Goal: Task Accomplishment & Management: Manage account settings

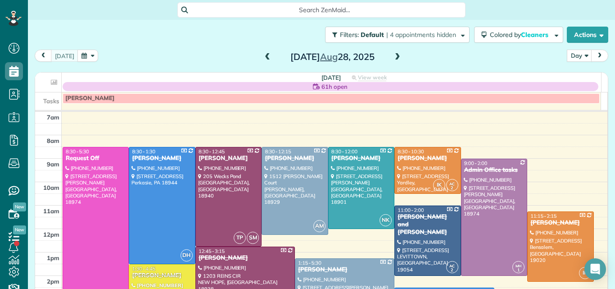
scroll to position [4, 4]
click at [394, 57] on span at bounding box center [398, 57] width 10 height 8
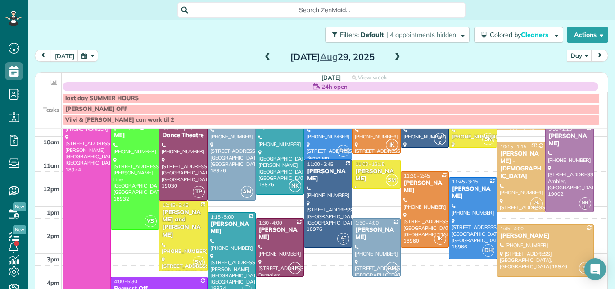
scroll to position [75, 0]
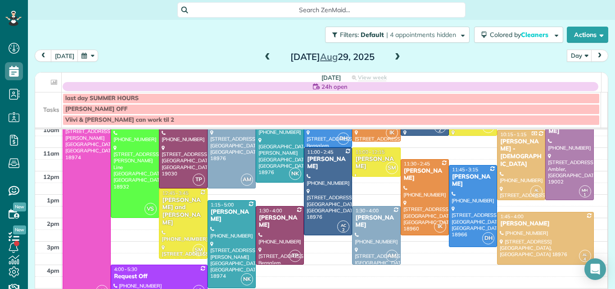
click at [393, 57] on span at bounding box center [398, 57] width 10 height 8
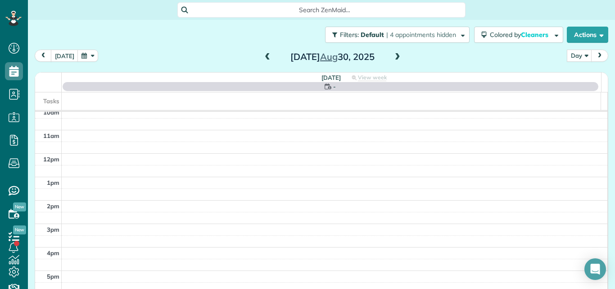
scroll to position [0, 0]
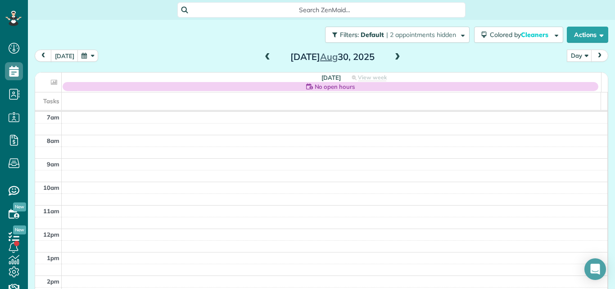
click at [262, 56] on span at bounding box center [267, 57] width 10 height 8
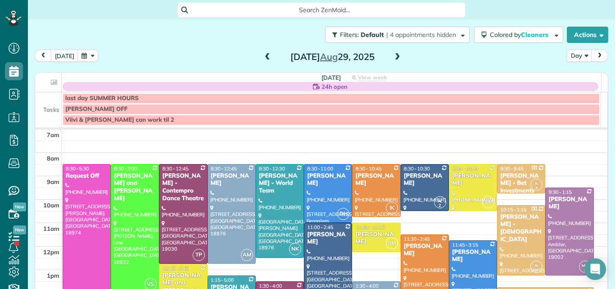
click at [262, 55] on span at bounding box center [267, 57] width 10 height 8
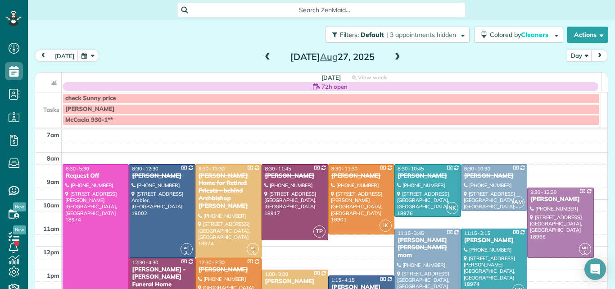
click at [393, 54] on span at bounding box center [398, 57] width 10 height 8
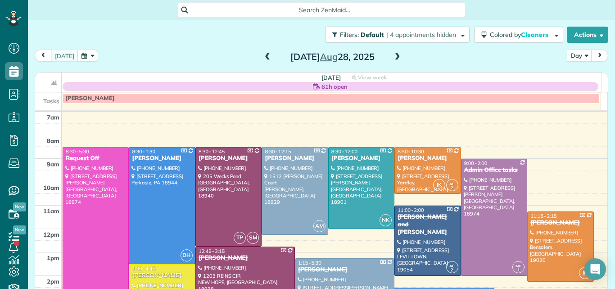
click at [393, 54] on span at bounding box center [398, 57] width 10 height 8
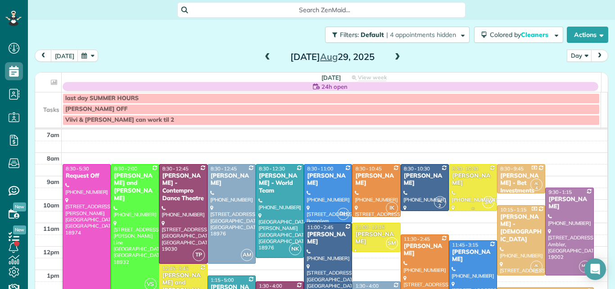
click at [454, 174] on div "Eric DeLone" at bounding box center [472, 179] width 43 height 15
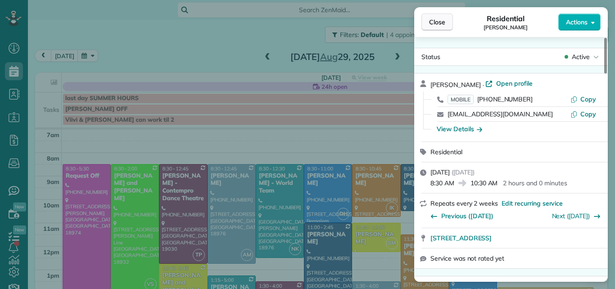
click at [434, 20] on span "Close" at bounding box center [437, 22] width 16 height 9
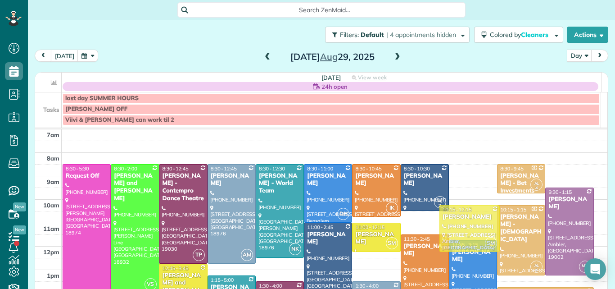
drag, startPoint x: 457, startPoint y: 197, endPoint x: 455, endPoint y: 237, distance: 40.1
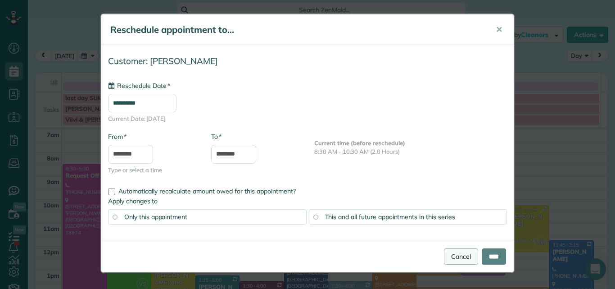
click at [455, 239] on div "**********" at bounding box center [307, 144] width 615 height 289
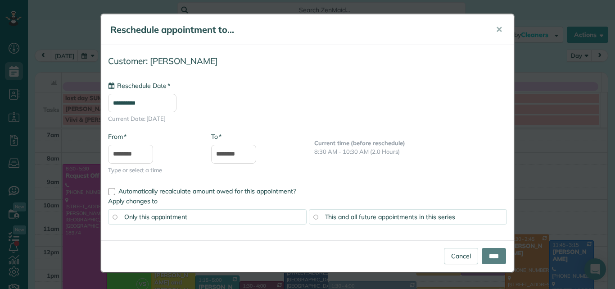
type input "**********"
click at [482, 254] on input "****" at bounding box center [494, 256] width 24 height 16
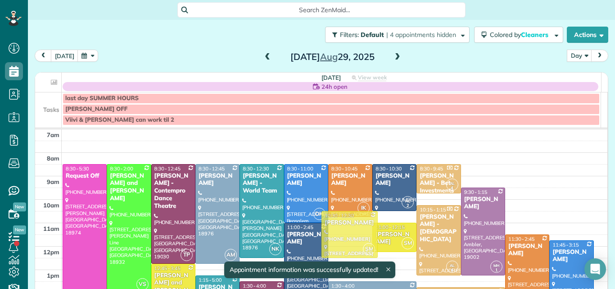
drag, startPoint x: 353, startPoint y: 230, endPoint x: 351, endPoint y: 225, distance: 5.3
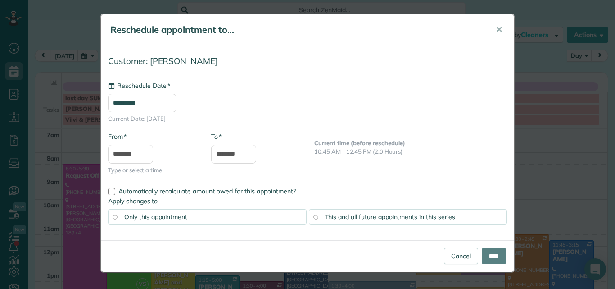
type input "**********"
click at [484, 254] on input "****" at bounding box center [494, 256] width 24 height 16
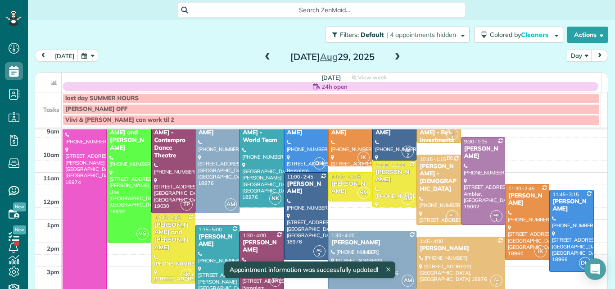
scroll to position [58, 0]
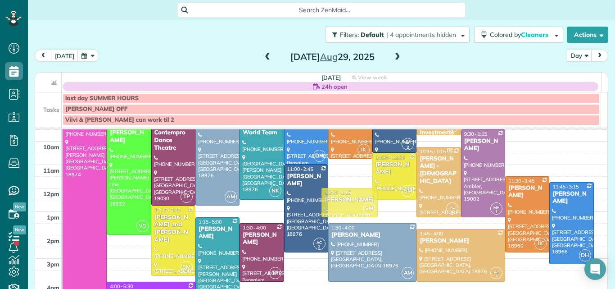
drag, startPoint x: 349, startPoint y: 170, endPoint x: 353, endPoint y: 194, distance: 25.1
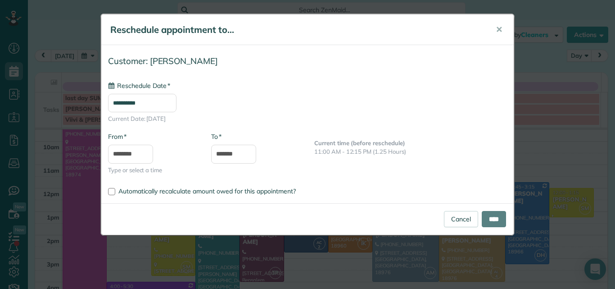
type input "**********"
click at [445, 216] on link "Cancel" at bounding box center [461, 219] width 34 height 16
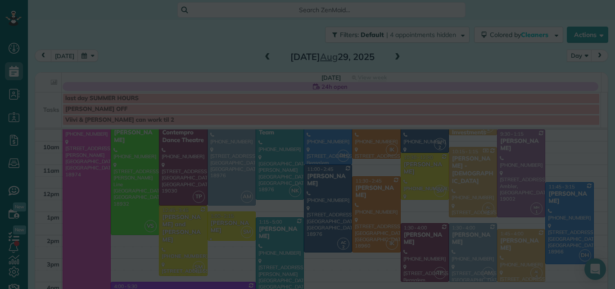
drag, startPoint x: 342, startPoint y: 176, endPoint x: 348, endPoint y: 221, distance: 44.6
click at [348, 221] on div at bounding box center [307, 144] width 615 height 289
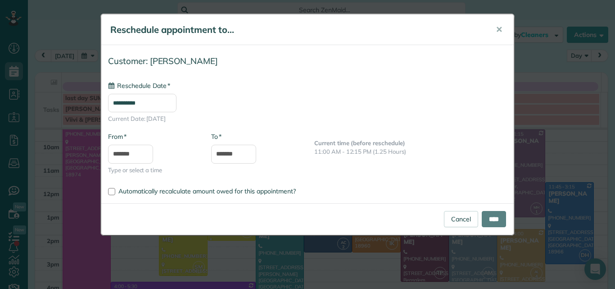
type input "**********"
click at [484, 214] on input "****" at bounding box center [494, 219] width 24 height 16
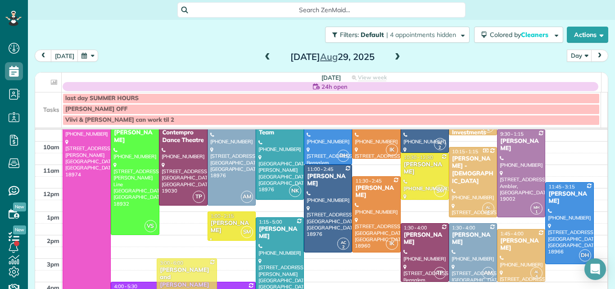
drag, startPoint x: 170, startPoint y: 235, endPoint x: 174, endPoint y: 286, distance: 52.0
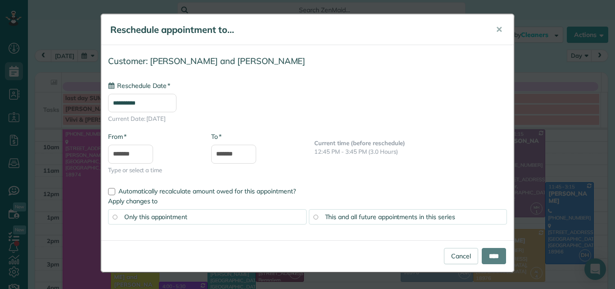
type input "**********"
click at [491, 253] on input "****" at bounding box center [494, 256] width 24 height 16
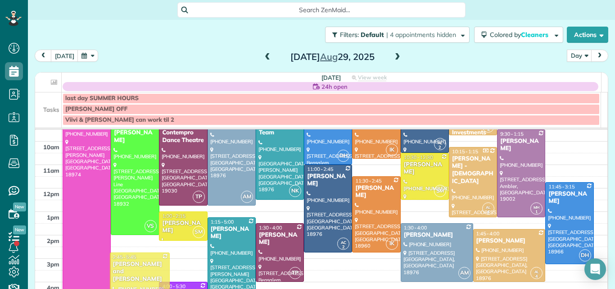
drag, startPoint x: 144, startPoint y: 274, endPoint x: 140, endPoint y: 268, distance: 6.9
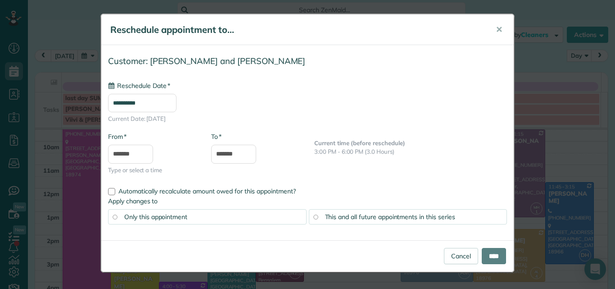
type input "**********"
click at [494, 253] on input "****" at bounding box center [494, 256] width 24 height 16
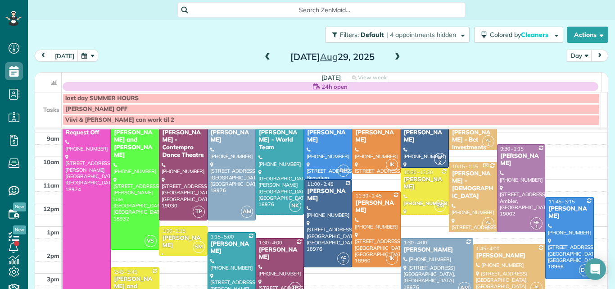
scroll to position [25, 0]
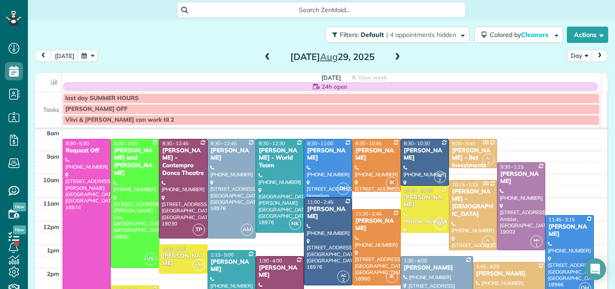
click at [567, 51] on button "Day" at bounding box center [579, 56] width 25 height 12
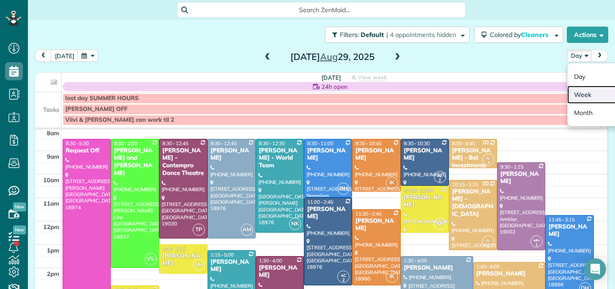
click at [574, 90] on link "Week" at bounding box center [602, 95] width 71 height 18
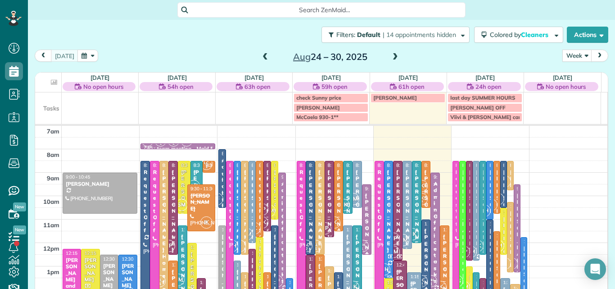
click at [390, 56] on span at bounding box center [395, 57] width 10 height 8
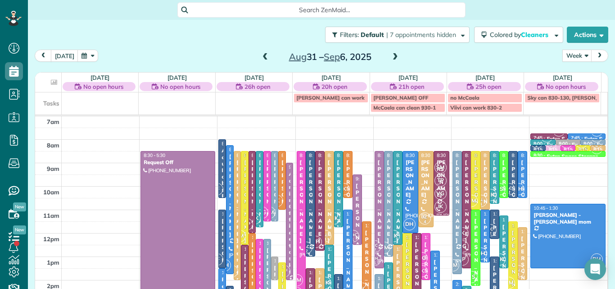
click at [390, 56] on span at bounding box center [395, 57] width 10 height 8
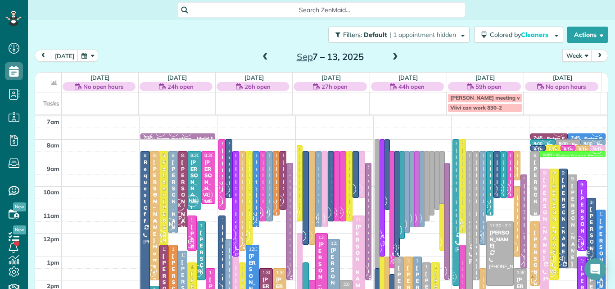
click at [261, 57] on span at bounding box center [265, 57] width 10 height 8
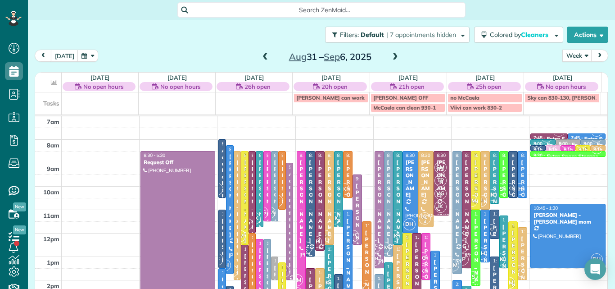
click at [261, 57] on span at bounding box center [265, 57] width 10 height 8
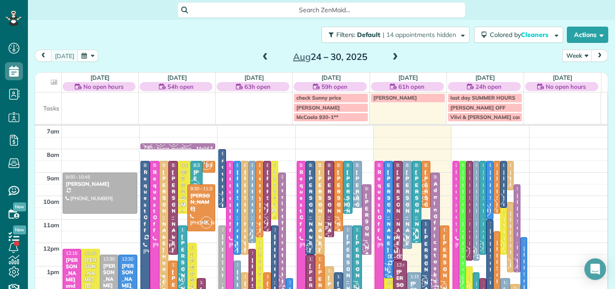
click at [261, 57] on span at bounding box center [265, 57] width 10 height 8
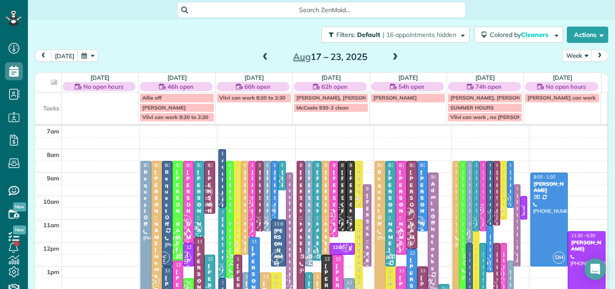
click at [390, 58] on span at bounding box center [395, 57] width 10 height 8
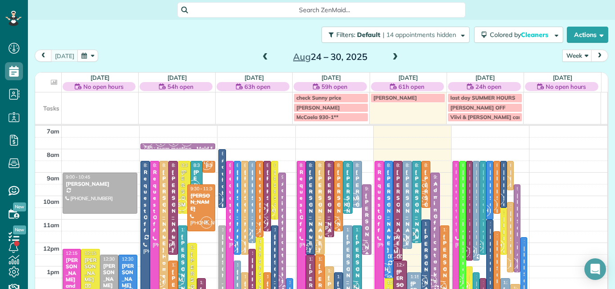
click at [392, 58] on span at bounding box center [395, 57] width 10 height 8
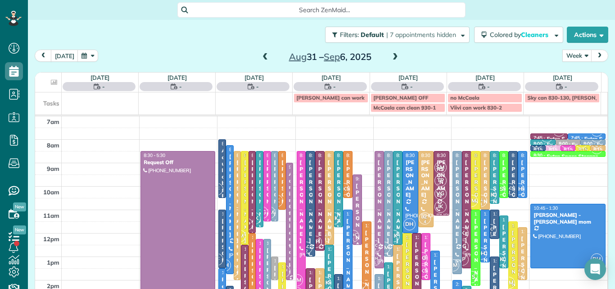
click at [392, 59] on span at bounding box center [395, 57] width 10 height 8
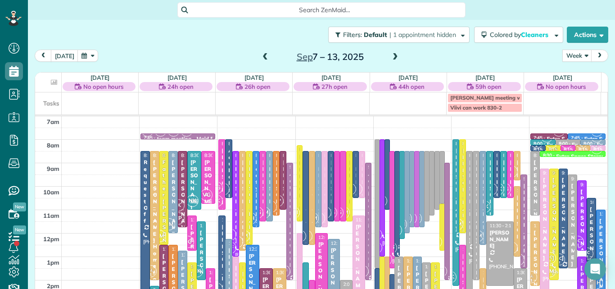
click at [260, 54] on span at bounding box center [265, 57] width 10 height 8
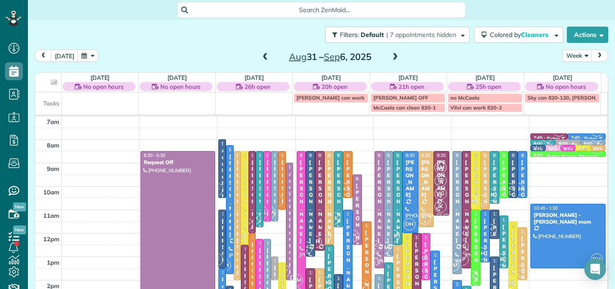
click at [377, 25] on div "Filters: Default | 7 appointments hidden Colored by Cleaners Color by Cleaner C…" at bounding box center [321, 35] width 587 height 30
click at [565, 51] on button "Week" at bounding box center [577, 56] width 30 height 12
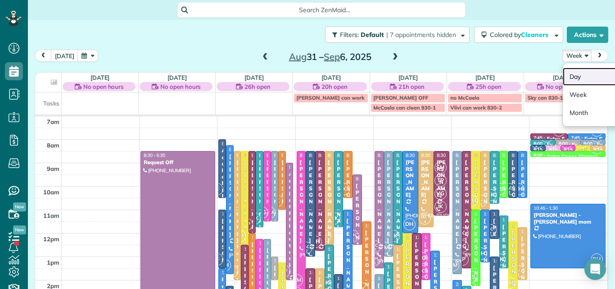
click at [564, 72] on link "Day" at bounding box center [598, 77] width 71 height 18
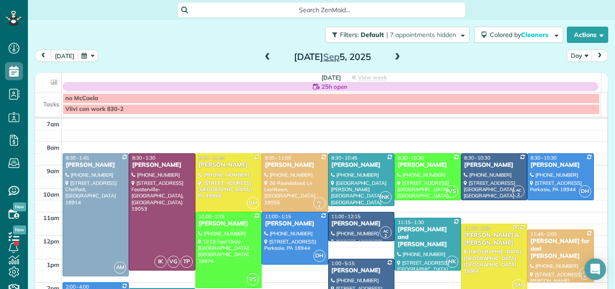
click at [60, 55] on button "today" at bounding box center [64, 56] width 27 height 12
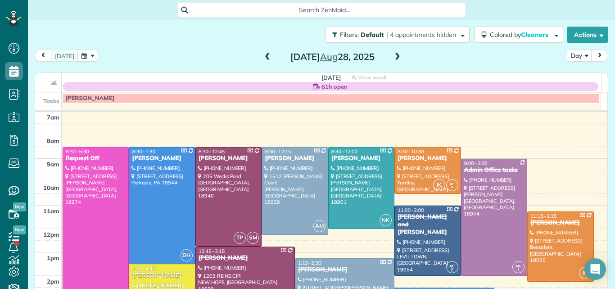
click at [393, 57] on span at bounding box center [398, 57] width 10 height 8
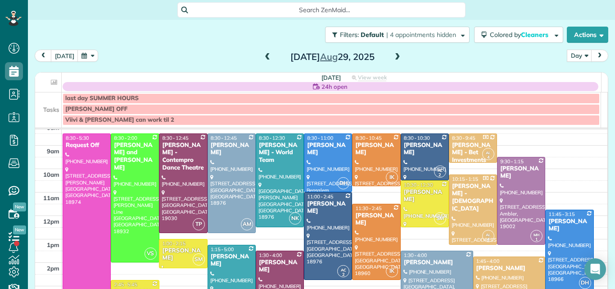
scroll to position [28, 0]
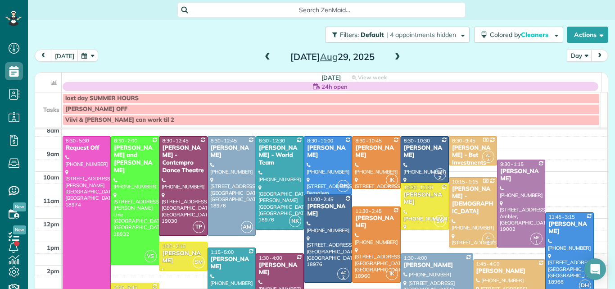
click at [393, 56] on span at bounding box center [398, 57] width 10 height 8
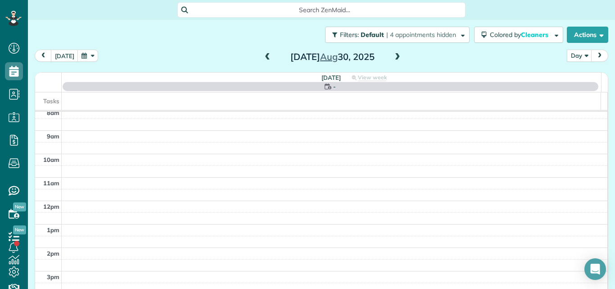
scroll to position [0, 0]
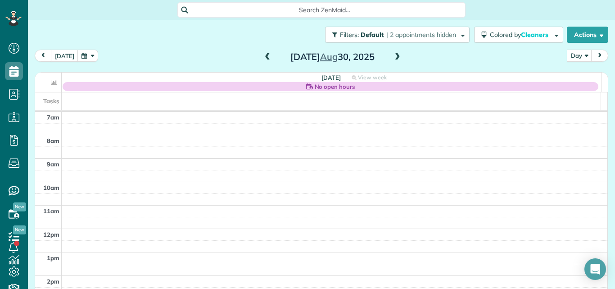
click at [266, 58] on span at bounding box center [267, 57] width 10 height 8
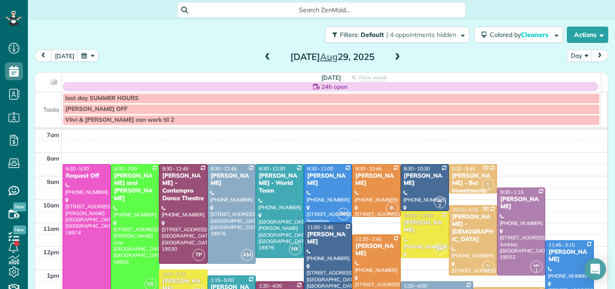
click at [266, 58] on span at bounding box center [267, 57] width 10 height 8
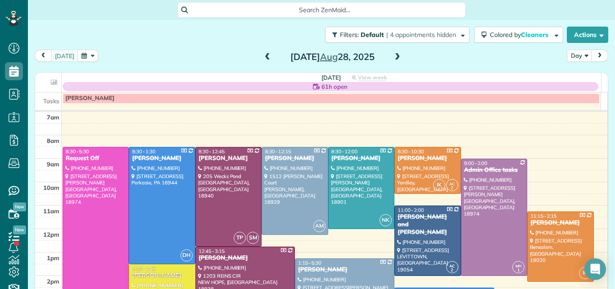
click at [393, 56] on span at bounding box center [398, 57] width 10 height 8
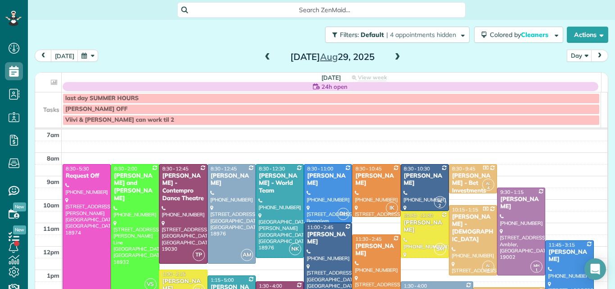
click at [393, 56] on span at bounding box center [398, 57] width 10 height 8
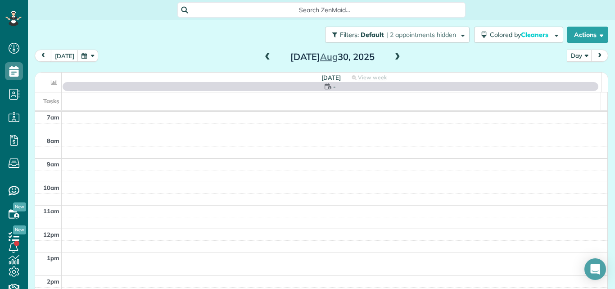
click at [393, 56] on span at bounding box center [398, 57] width 10 height 8
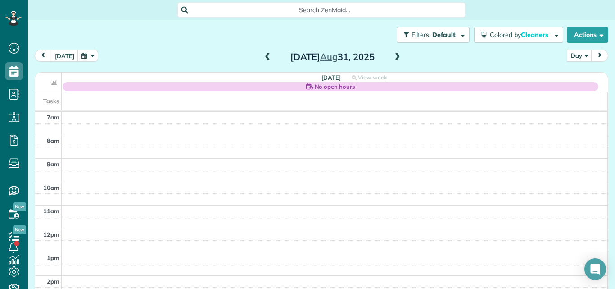
click at [393, 56] on span at bounding box center [398, 57] width 10 height 8
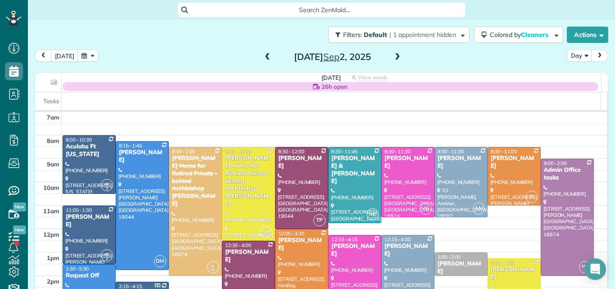
click at [393, 56] on span at bounding box center [398, 57] width 10 height 8
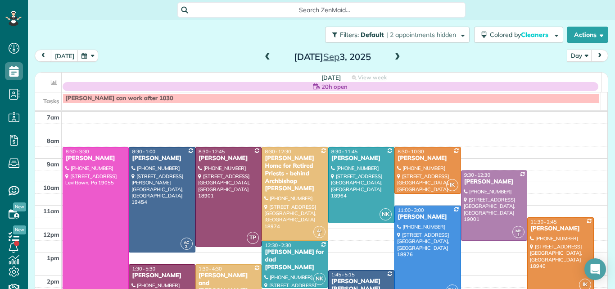
click at [395, 55] on span at bounding box center [398, 57] width 10 height 8
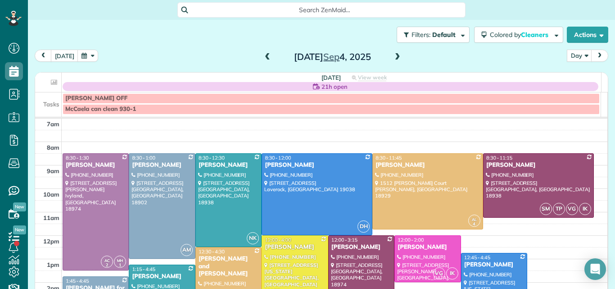
click at [395, 55] on span at bounding box center [398, 57] width 10 height 8
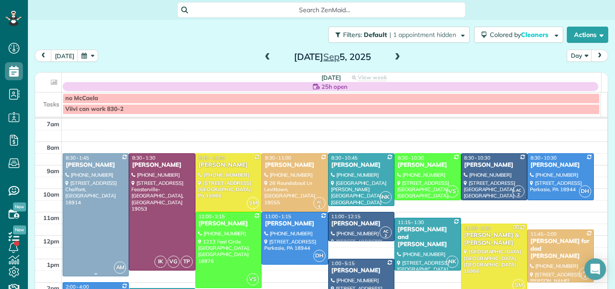
click at [108, 195] on div at bounding box center [95, 214] width 65 height 122
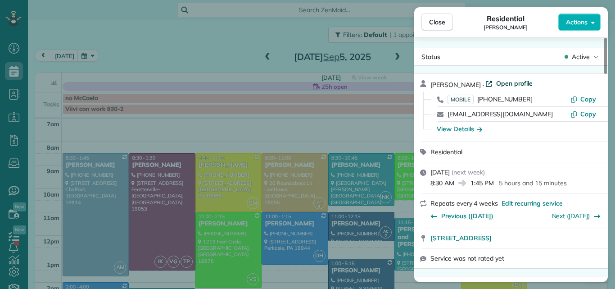
click at [517, 83] on span "Open profile" at bounding box center [514, 83] width 36 height 9
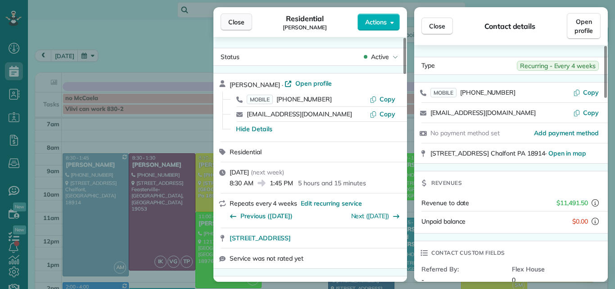
click at [237, 19] on span "Close" at bounding box center [236, 22] width 16 height 9
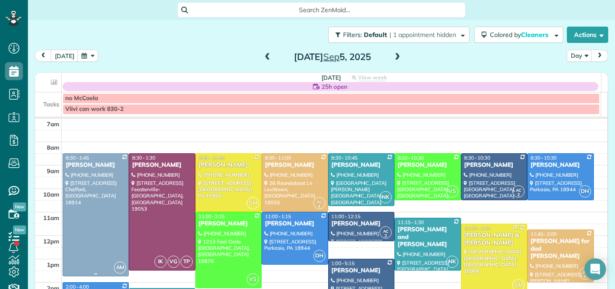
click at [90, 175] on div at bounding box center [95, 214] width 65 height 122
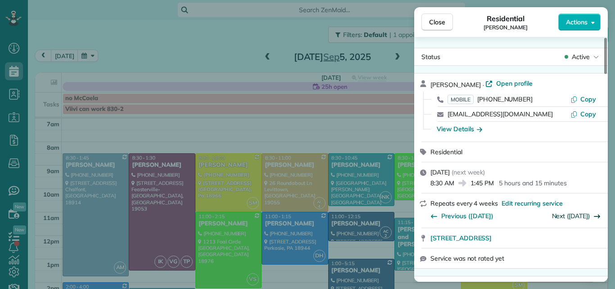
click at [581, 216] on link "Next (Oct 04)" at bounding box center [571, 216] width 38 height 8
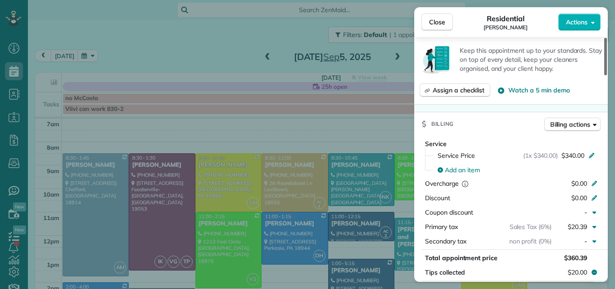
scroll to position [363, 0]
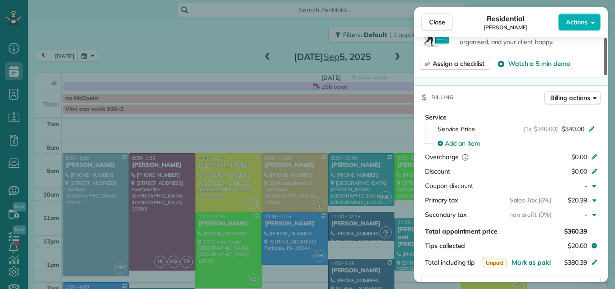
drag, startPoint x: 606, startPoint y: 70, endPoint x: 604, endPoint y: 126, distance: 55.4
click at [604, 75] on div at bounding box center [605, 56] width 3 height 37
click at [578, 130] on span "$340.00" at bounding box center [572, 128] width 23 height 9
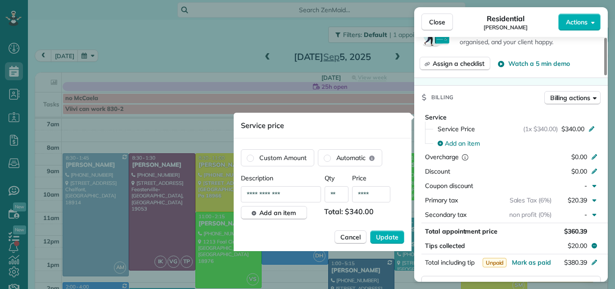
click at [377, 191] on input "****" at bounding box center [371, 194] width 38 height 16
type input "**"
type input "*******"
click at [380, 240] on span "Update" at bounding box center [387, 236] width 23 height 9
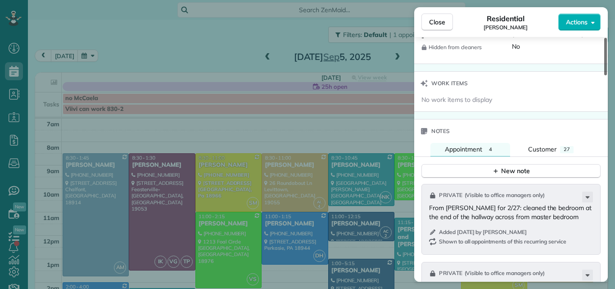
drag, startPoint x: 606, startPoint y: 113, endPoint x: 588, endPoint y: 191, distance: 79.8
click at [604, 75] on div at bounding box center [605, 56] width 3 height 37
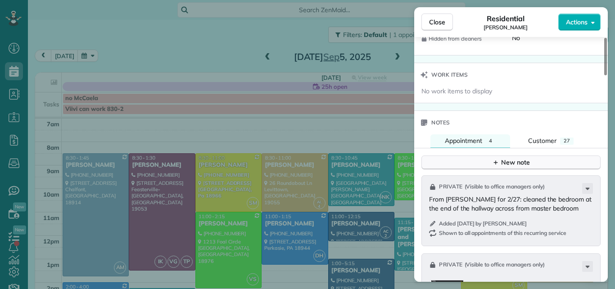
click at [519, 161] on div "New note" at bounding box center [511, 162] width 38 height 9
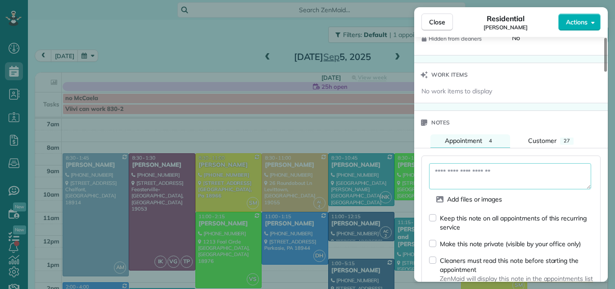
click at [451, 172] on textarea at bounding box center [510, 176] width 162 height 26
type textarea "**********"
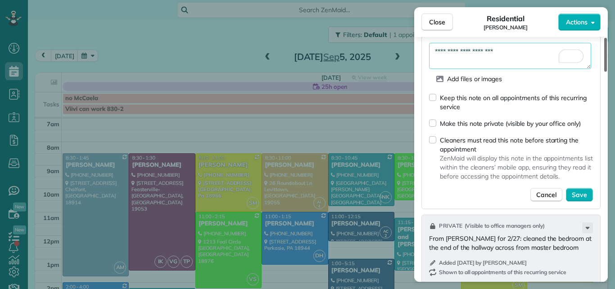
scroll to position [1000, 0]
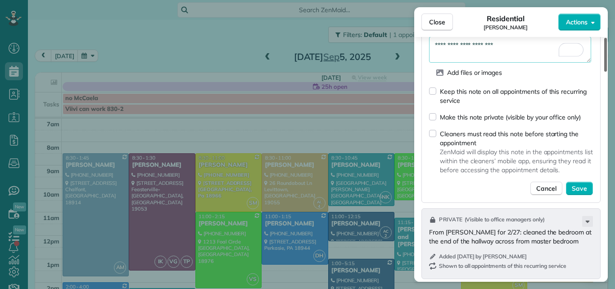
drag, startPoint x: 606, startPoint y: 167, endPoint x: 602, endPoint y: 185, distance: 17.9
click at [604, 72] on div at bounding box center [605, 55] width 3 height 34
click at [583, 184] on span "Save" at bounding box center [579, 188] width 15 height 9
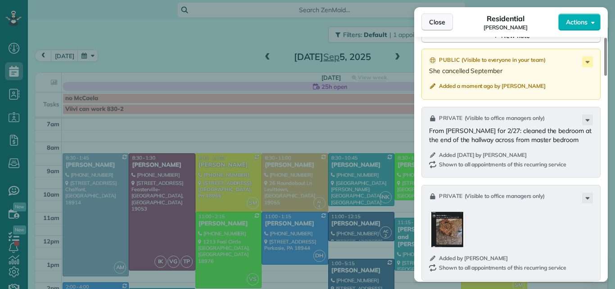
click at [446, 21] on button "Close" at bounding box center [437, 22] width 32 height 17
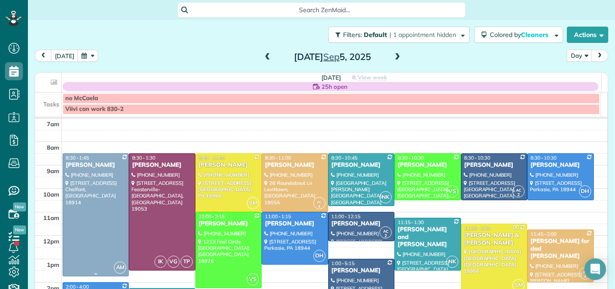
click at [108, 230] on div at bounding box center [95, 214] width 65 height 122
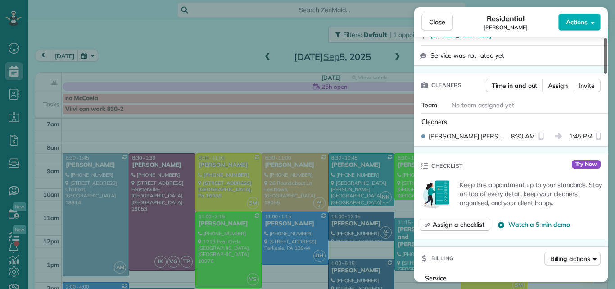
drag, startPoint x: 605, startPoint y: 64, endPoint x: 602, endPoint y: 95, distance: 30.8
click at [604, 74] on div at bounding box center [605, 56] width 3 height 36
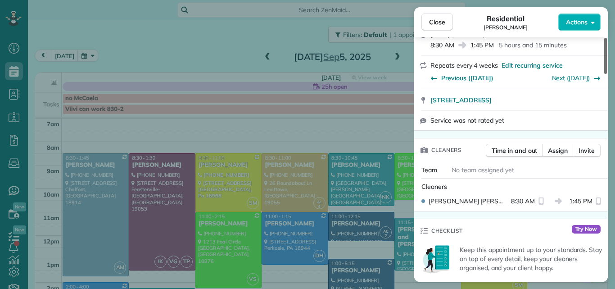
scroll to position [107, 0]
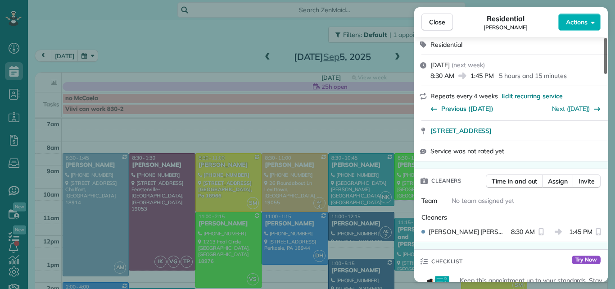
drag, startPoint x: 605, startPoint y: 88, endPoint x: 608, endPoint y: 73, distance: 15.0
click at [607, 73] on div at bounding box center [605, 56] width 3 height 36
click at [582, 107] on link "Next (Oct 04)" at bounding box center [571, 108] width 38 height 8
click at [433, 109] on icon "button" at bounding box center [434, 109] width 6 height 4
click at [573, 108] on link "Next (Oct 04)" at bounding box center [571, 108] width 38 height 8
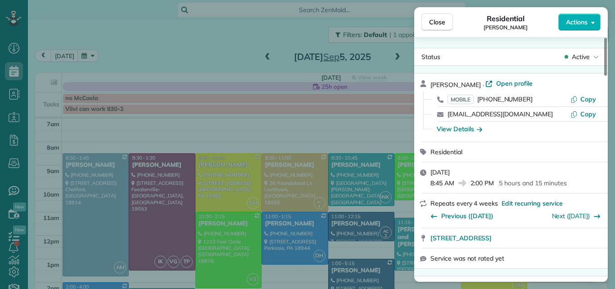
drag, startPoint x: 605, startPoint y: 62, endPoint x: 604, endPoint y: 27, distance: 34.7
click at [604, 38] on div at bounding box center [605, 57] width 3 height 38
click at [581, 16] on button "Actions" at bounding box center [579, 22] width 42 height 17
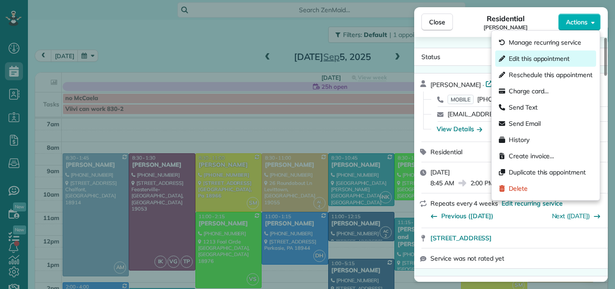
click at [552, 54] on span "Edit this appointment" at bounding box center [539, 58] width 61 height 9
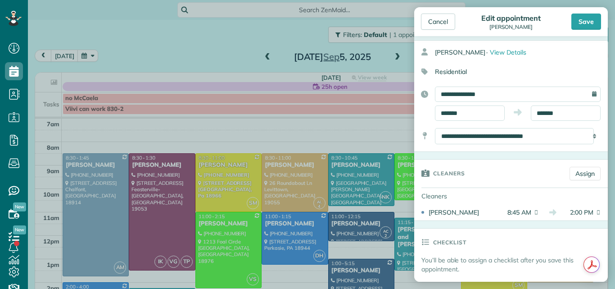
scroll to position [52, 0]
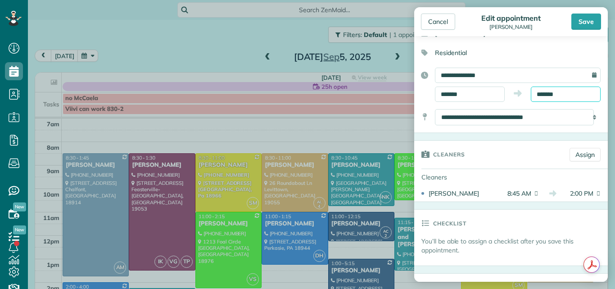
click at [560, 91] on input "*******" at bounding box center [566, 93] width 70 height 15
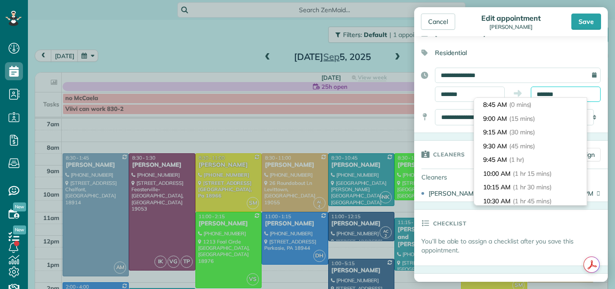
scroll to position [275, 0]
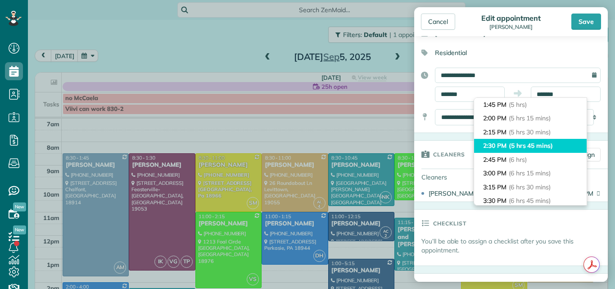
type input "*******"
click at [546, 143] on span "(5 hrs 45 mins)" at bounding box center [531, 145] width 44 height 8
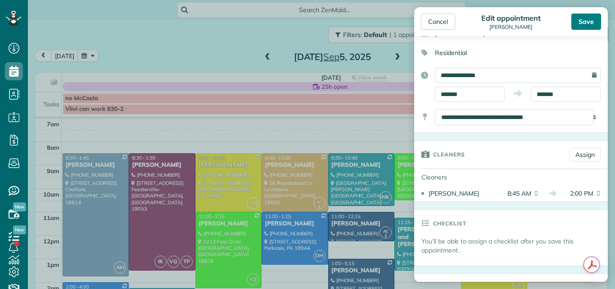
click at [584, 18] on div "Save" at bounding box center [586, 22] width 30 height 16
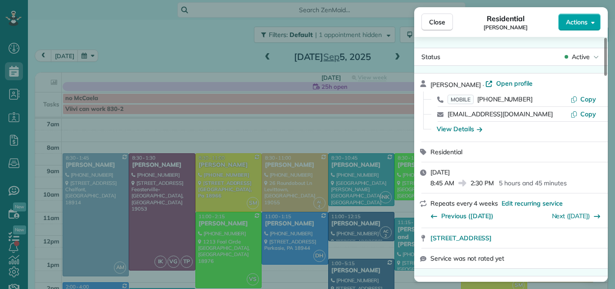
click at [570, 23] on span "Actions" at bounding box center [577, 22] width 22 height 9
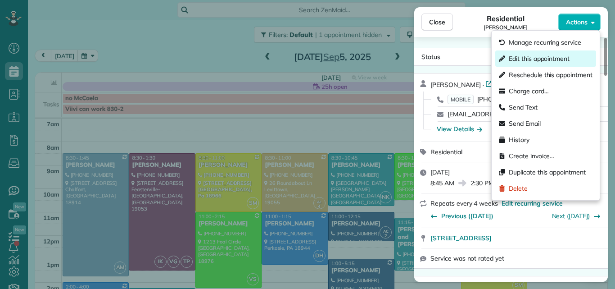
click at [560, 54] on span "Edit this appointment" at bounding box center [539, 58] width 61 height 9
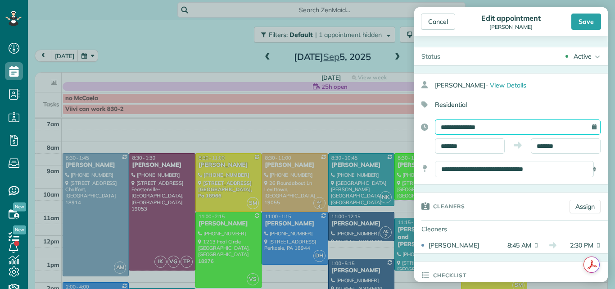
click at [520, 123] on input "**********" at bounding box center [518, 126] width 166 height 15
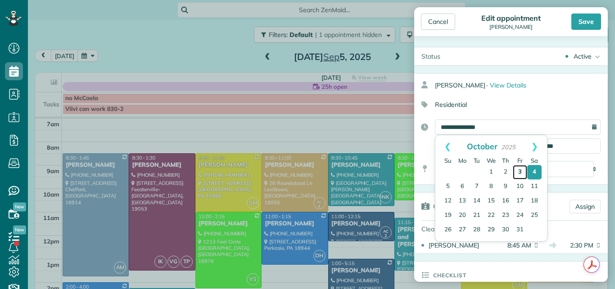
click at [520, 172] on link "3" at bounding box center [520, 172] width 14 height 14
type input "**********"
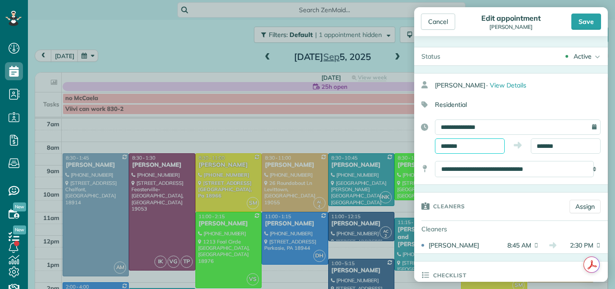
click at [476, 145] on input "*******" at bounding box center [470, 145] width 70 height 15
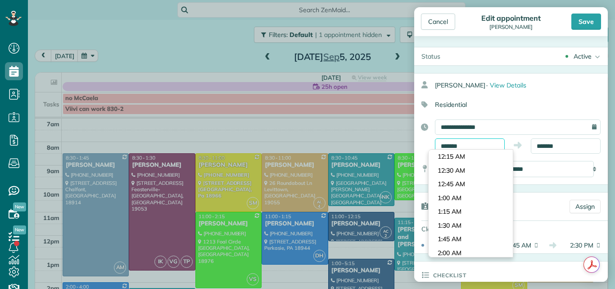
scroll to position [454, 0]
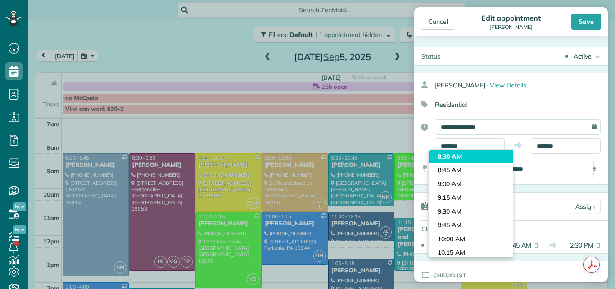
type input "*******"
click at [463, 154] on body "Dashboard Scheduling Calendar View List View Dispatch View - Weekly scheduling …" at bounding box center [307, 144] width 615 height 289
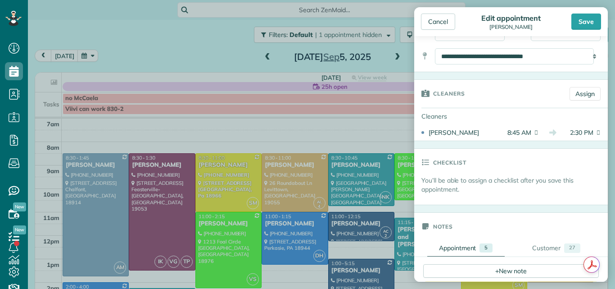
scroll to position [130, 0]
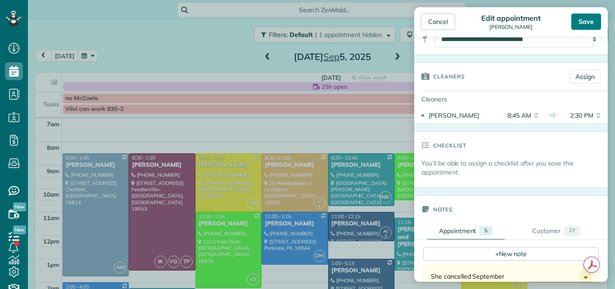
click at [586, 17] on div "Save" at bounding box center [586, 22] width 30 height 16
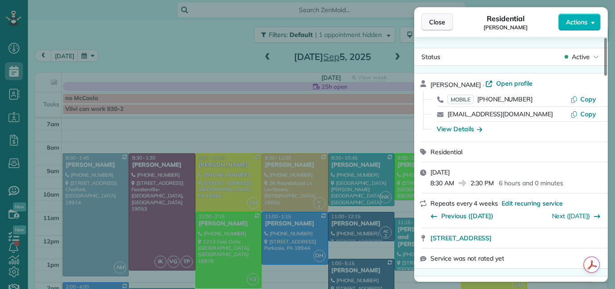
click at [437, 21] on span "Close" at bounding box center [437, 22] width 16 height 9
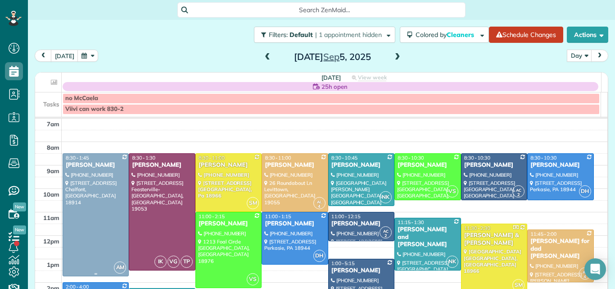
click at [77, 216] on div at bounding box center [95, 214] width 65 height 122
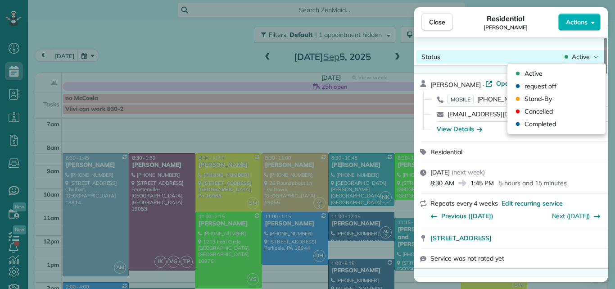
click at [581, 56] on span "Active" at bounding box center [581, 56] width 18 height 9
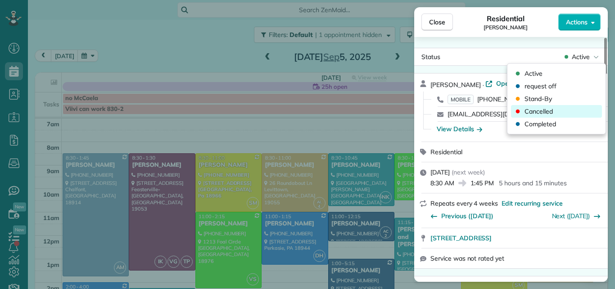
click at [551, 113] on span "Cancelled" at bounding box center [538, 111] width 28 height 9
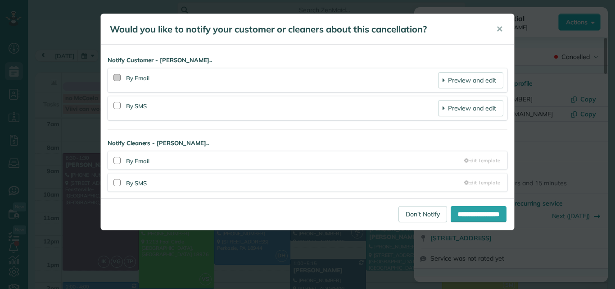
click at [117, 75] on div at bounding box center [116, 77] width 7 height 7
click at [451, 213] on input "**********" at bounding box center [479, 214] width 56 height 16
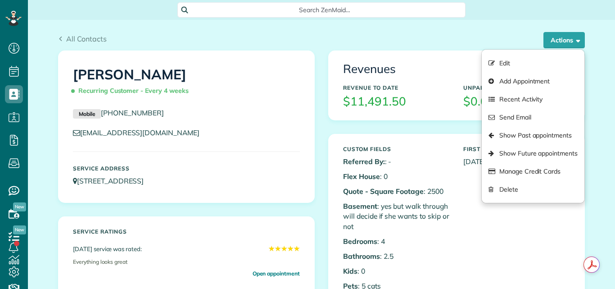
scroll to position [4, 4]
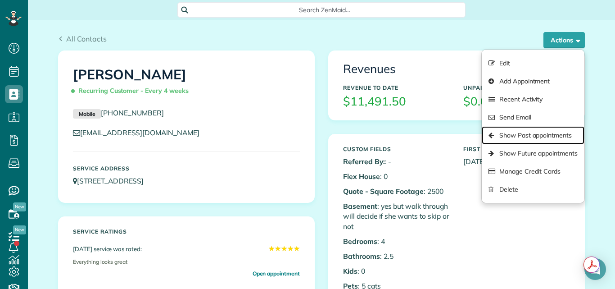
click at [521, 137] on link "Show Past appointments" at bounding box center [533, 135] width 103 height 18
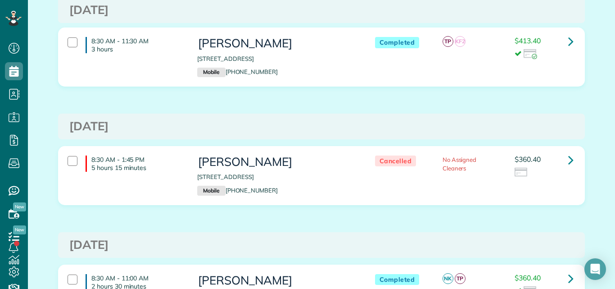
scroll to position [541, 0]
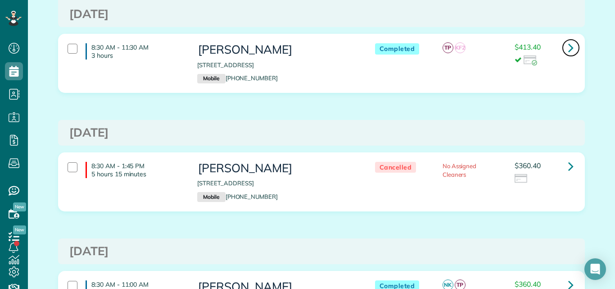
click at [568, 45] on icon at bounding box center [570, 48] width 5 height 16
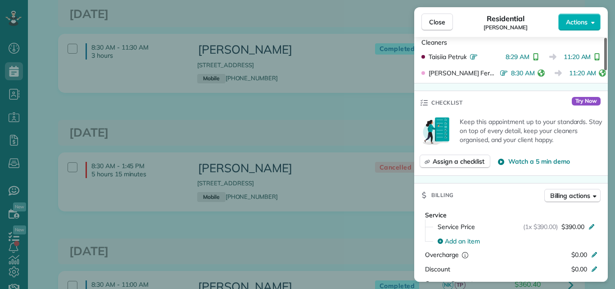
scroll to position [336, 0]
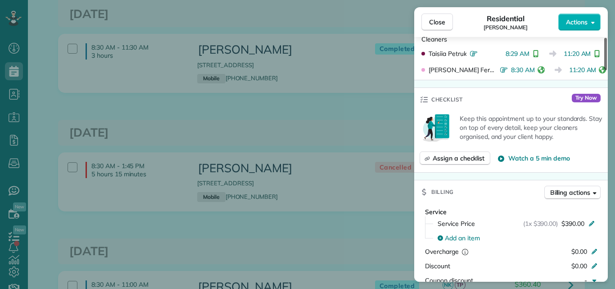
drag, startPoint x: 605, startPoint y: 62, endPoint x: 608, endPoint y: 106, distance: 44.6
click at [607, 70] on div at bounding box center [605, 54] width 3 height 32
click at [438, 21] on span "Close" at bounding box center [437, 22] width 16 height 9
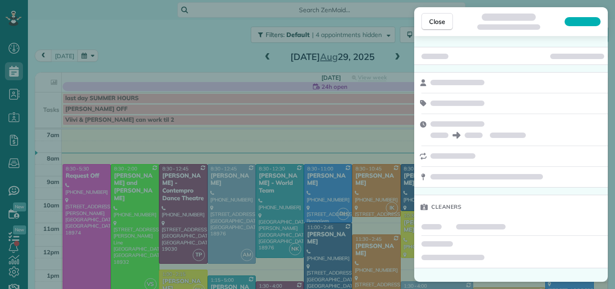
scroll to position [4, 4]
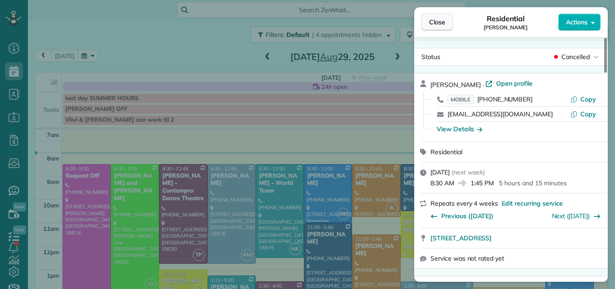
click at [441, 21] on span "Close" at bounding box center [437, 22] width 16 height 9
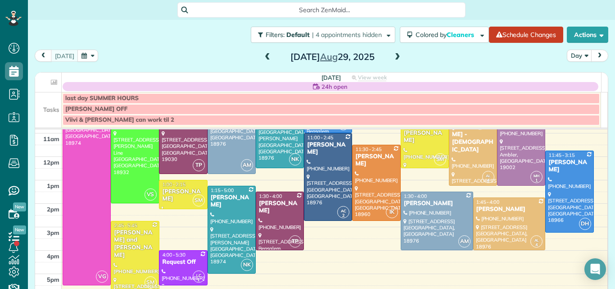
scroll to position [62, 0]
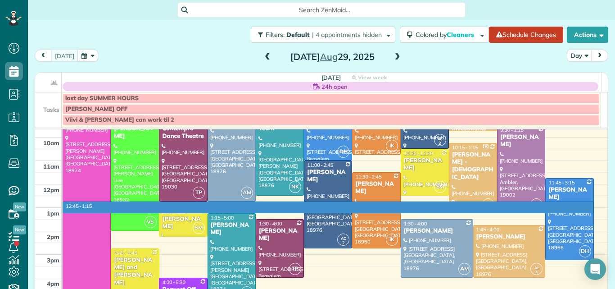
drag, startPoint x: 591, startPoint y: 213, endPoint x: 597, endPoint y: 187, distance: 26.3
click at [597, 187] on div "7am 8am 9am 10am 11am 12pm 1pm 2pm 3pm 4pm 5pm 6pm 7pm 8pm 12:45 - 1:15 VG 8:30…" at bounding box center [321, 214] width 572 height 171
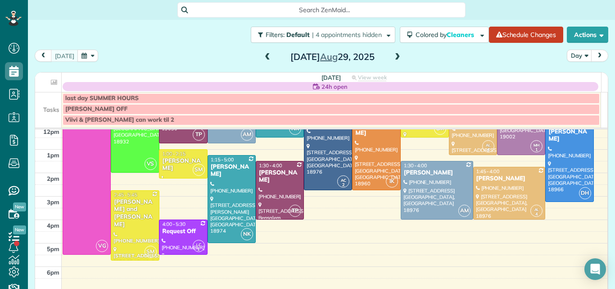
scroll to position [102, 0]
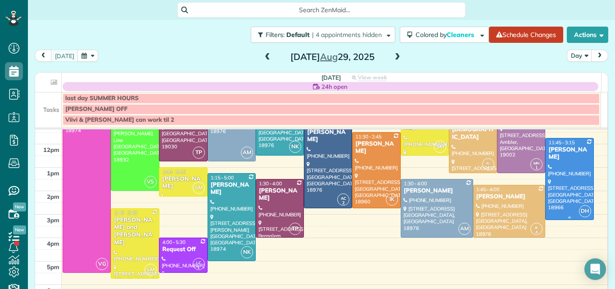
click at [566, 163] on div at bounding box center [569, 178] width 47 height 81
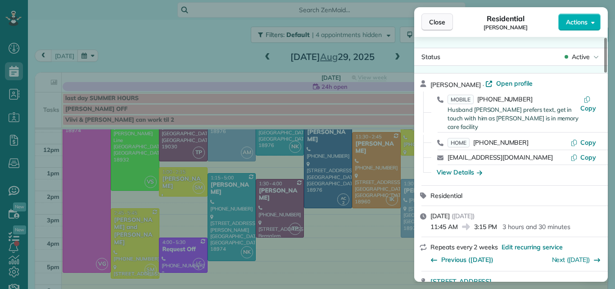
click at [437, 19] on span "Close" at bounding box center [437, 22] width 16 height 9
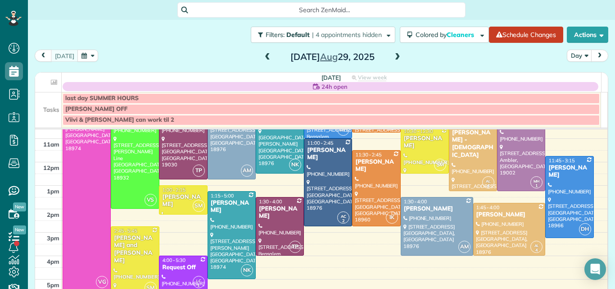
scroll to position [66, 0]
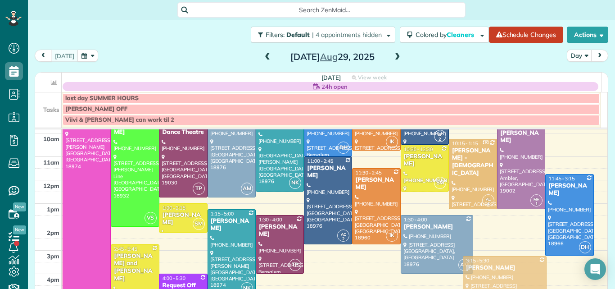
drag, startPoint x: 494, startPoint y: 233, endPoint x: 495, endPoint y: 266, distance: 33.3
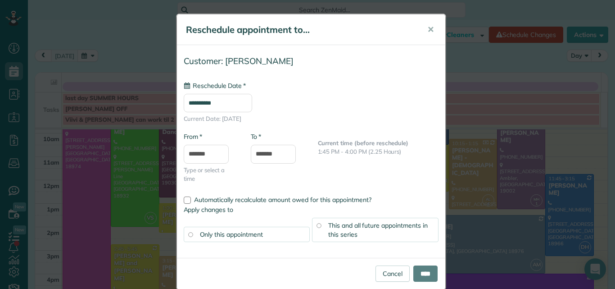
type input "**********"
drag, startPoint x: 486, startPoint y: 262, endPoint x: 471, endPoint y: 120, distance: 143.5
click at [471, 120] on div "**********" at bounding box center [307, 144] width 615 height 289
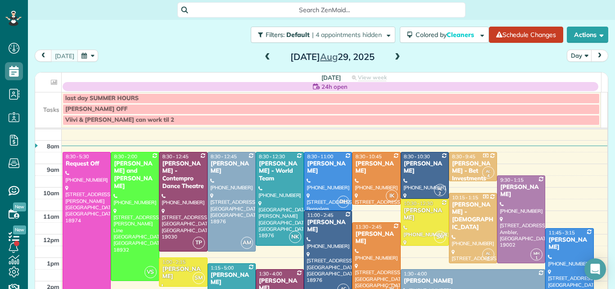
scroll to position [0, 0]
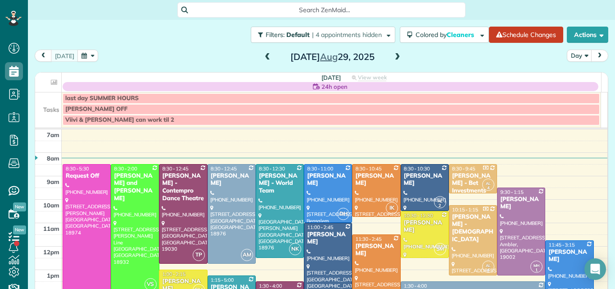
drag, startPoint x: 303, startPoint y: 130, endPoint x: 295, endPoint y: 99, distance: 32.4
click at [295, 99] on td "Tasks last day SUMMER HOURS LISA OFF Viivi & McCaela can work til 2 7am 8am 9am…" at bounding box center [321, 196] width 573 height 208
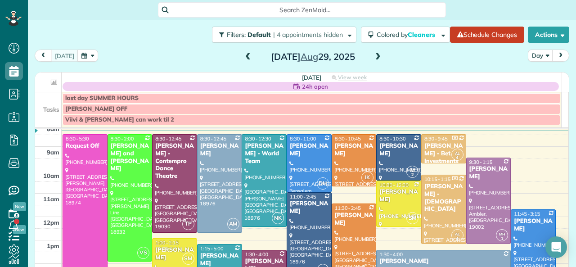
scroll to position [21, 0]
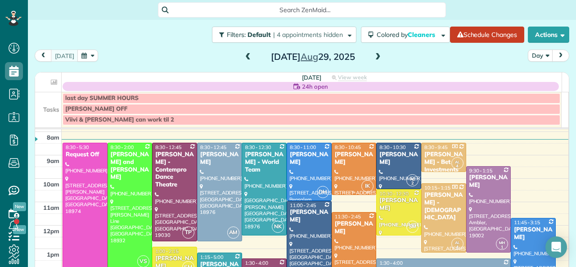
click at [334, 168] on div at bounding box center [354, 168] width 44 height 51
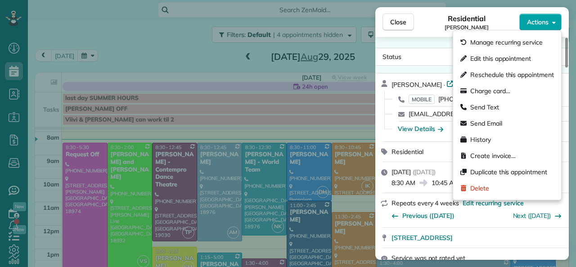
click at [533, 18] on span "Actions" at bounding box center [538, 22] width 22 height 9
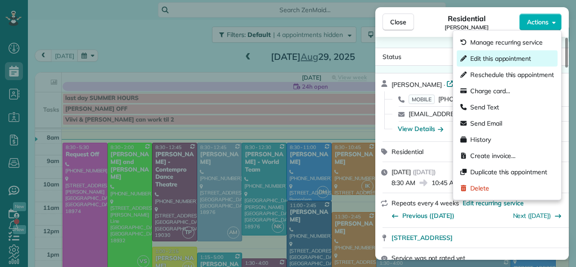
click at [506, 59] on span "Edit this appointment" at bounding box center [500, 58] width 61 height 9
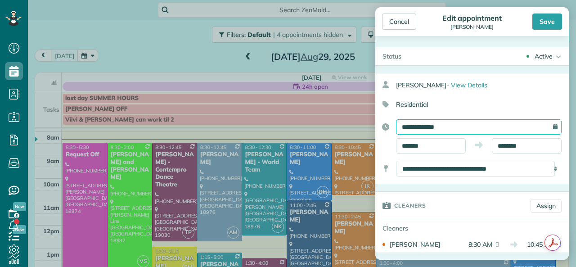
click at [460, 128] on input "**********" at bounding box center [479, 126] width 166 height 15
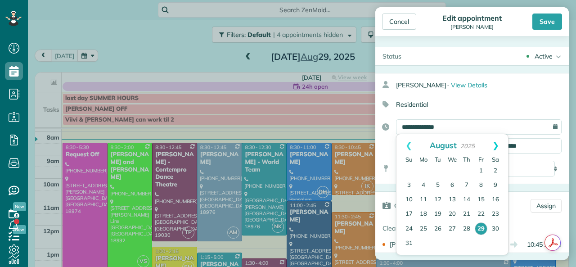
click at [497, 144] on link "Next" at bounding box center [495, 145] width 25 height 23
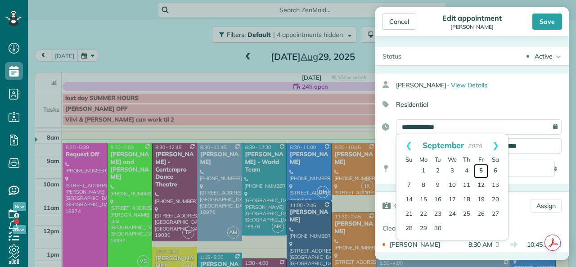
click at [481, 169] on link "5" at bounding box center [481, 171] width 14 height 14
type input "**********"
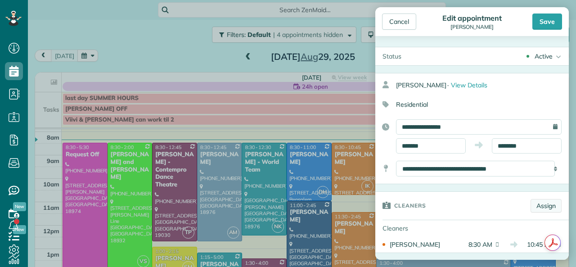
click at [540, 204] on link "Assign" at bounding box center [546, 206] width 31 height 14
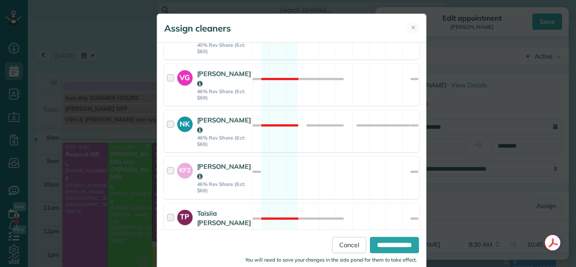
scroll to position [557, 0]
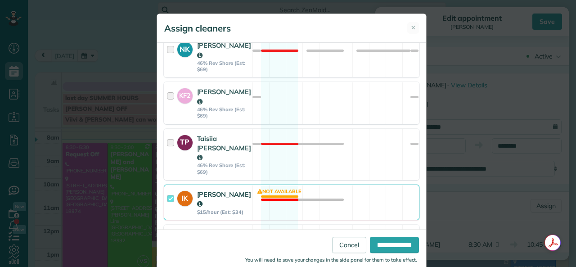
click at [168, 190] on div at bounding box center [172, 203] width 10 height 26
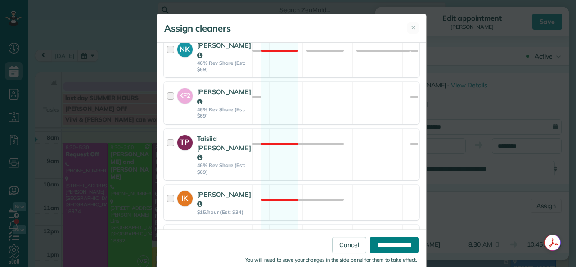
click at [400, 240] on input "**********" at bounding box center [394, 245] width 49 height 16
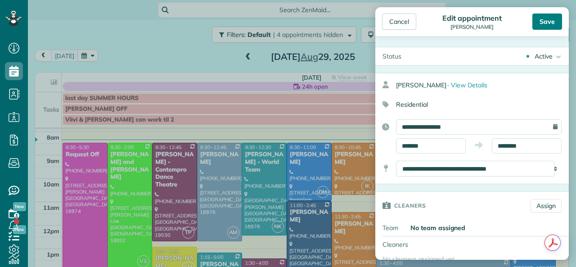
click at [543, 22] on div "Save" at bounding box center [548, 22] width 30 height 16
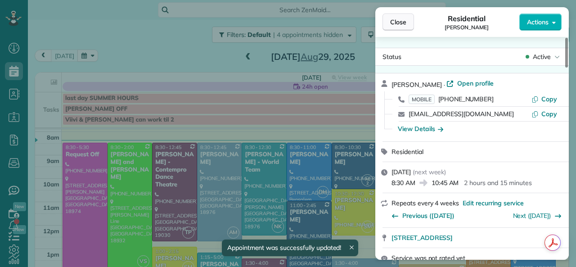
click at [400, 20] on span "Close" at bounding box center [398, 22] width 16 height 9
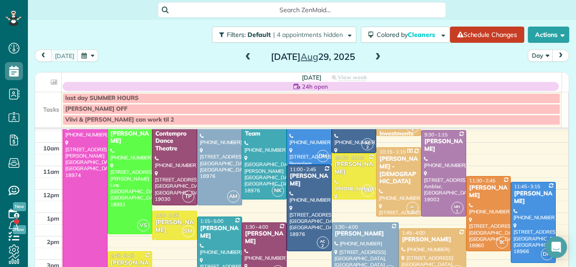
scroll to position [70, 0]
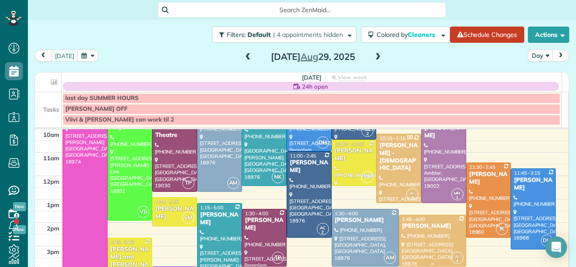
click at [429, 226] on div "Debbie May" at bounding box center [433, 226] width 62 height 8
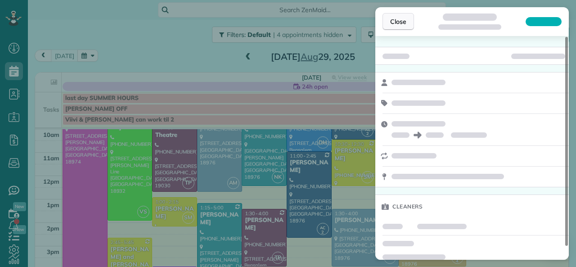
click at [398, 22] on span "Close" at bounding box center [398, 21] width 16 height 9
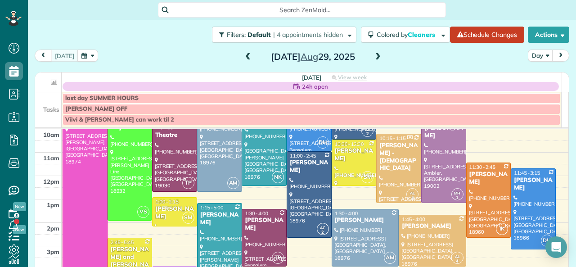
click at [508, 152] on div "7am 8am 9am 10am 11am 12pm 1pm 2pm 3pm 4pm 5pm 6pm 7pm 8pm VG 8:30 - 5:30 Reque…" at bounding box center [301, 222] width 533 height 327
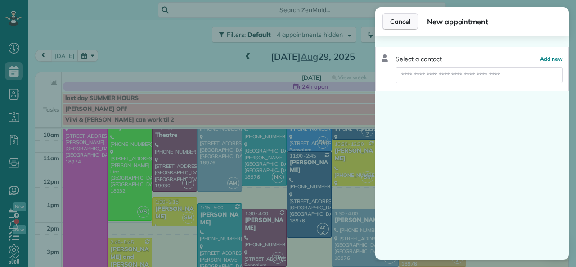
click at [405, 21] on span "Cancel" at bounding box center [400, 21] width 20 height 9
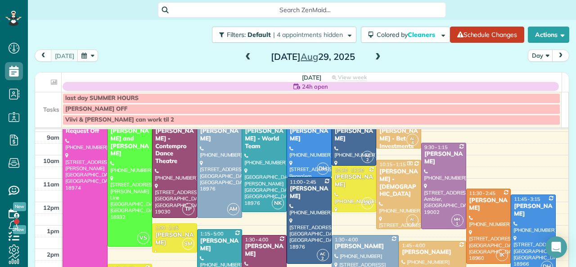
scroll to position [26, 0]
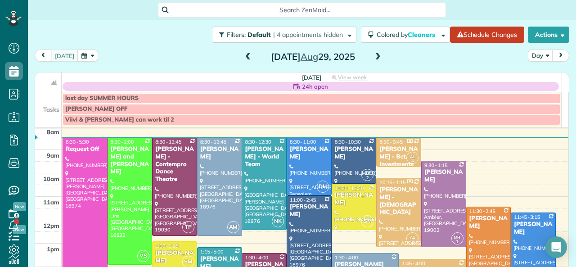
click at [243, 57] on span at bounding box center [248, 57] width 10 height 8
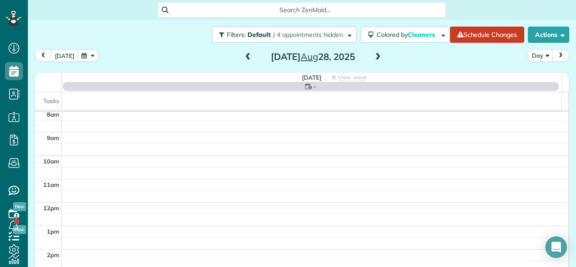
scroll to position [0, 0]
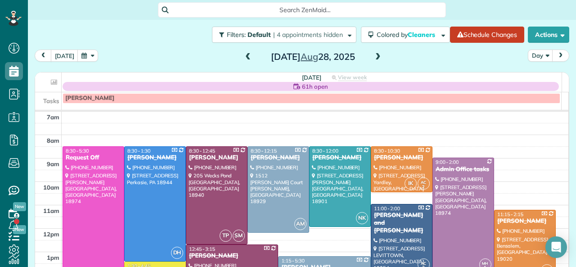
click at [243, 57] on span at bounding box center [248, 57] width 10 height 8
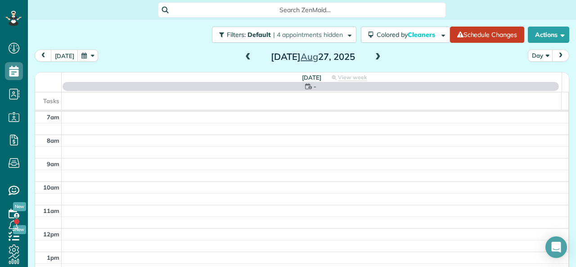
click at [243, 57] on span at bounding box center [248, 57] width 10 height 8
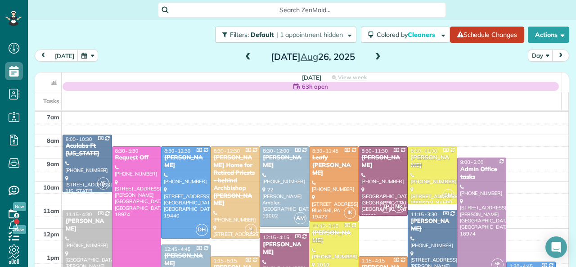
click at [243, 57] on span at bounding box center [248, 57] width 10 height 8
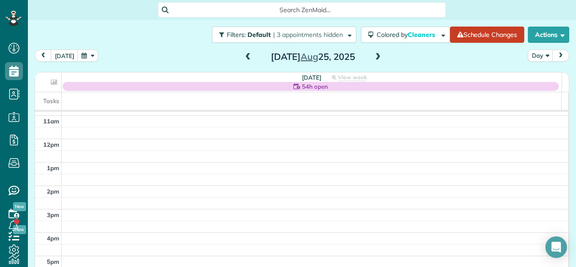
scroll to position [92, 0]
drag, startPoint x: 556, startPoint y: 143, endPoint x: 552, endPoint y: 186, distance: 43.4
click at [552, 186] on div "7am 8am 9am 10am 11am 12pm 1pm 2pm 3pm 4pm 5pm 6pm 7pm 8pm" at bounding box center [301, 196] width 533 height 168
click at [373, 55] on span at bounding box center [378, 57] width 10 height 8
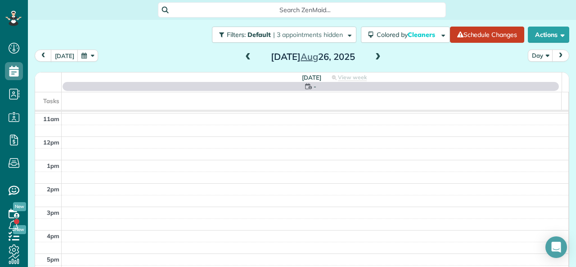
scroll to position [0, 0]
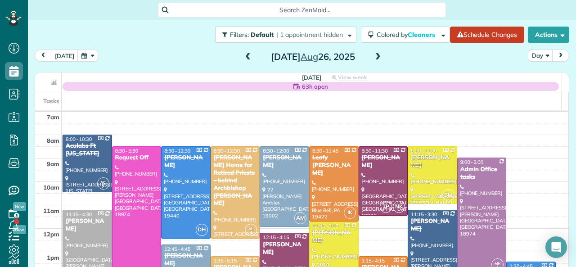
click at [373, 55] on span at bounding box center [378, 57] width 10 height 8
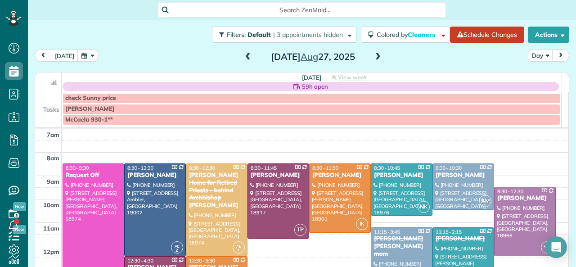
click at [373, 55] on span at bounding box center [378, 57] width 10 height 8
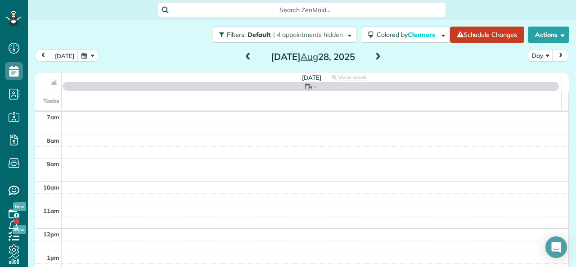
click at [373, 55] on span at bounding box center [378, 57] width 10 height 8
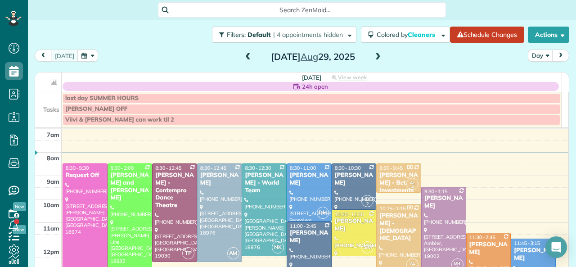
click at [373, 55] on span at bounding box center [378, 57] width 10 height 8
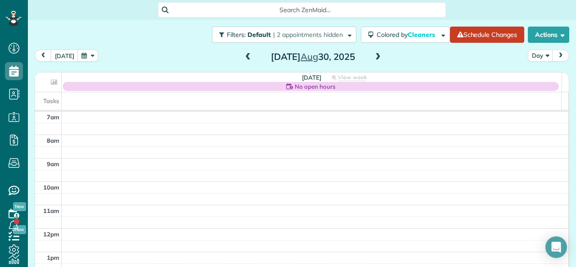
click at [373, 55] on span at bounding box center [378, 57] width 10 height 8
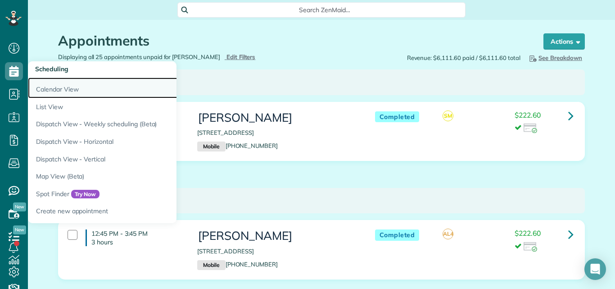
click at [39, 89] on link "Calendar View" at bounding box center [140, 87] width 225 height 21
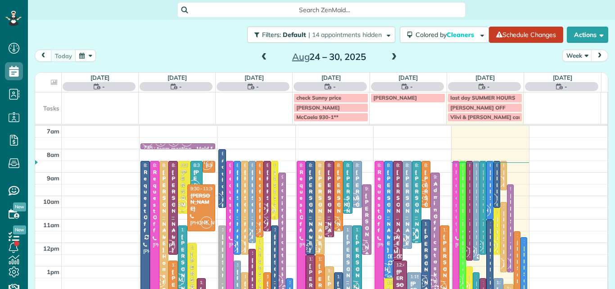
scroll to position [4, 4]
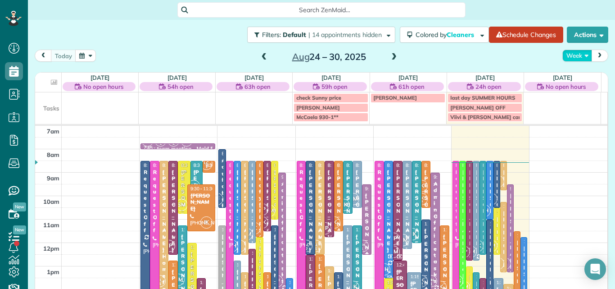
click at [566, 55] on button "Week" at bounding box center [577, 56] width 30 height 12
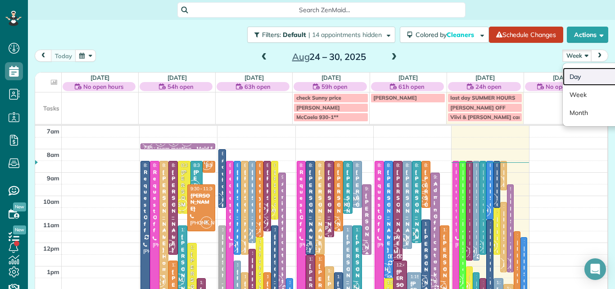
click at [565, 74] on link "Day" at bounding box center [598, 77] width 71 height 18
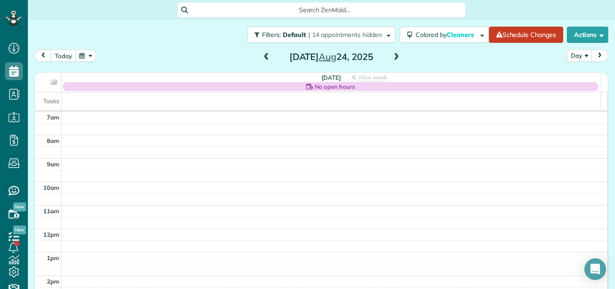
click at [394, 55] on span at bounding box center [396, 57] width 10 height 8
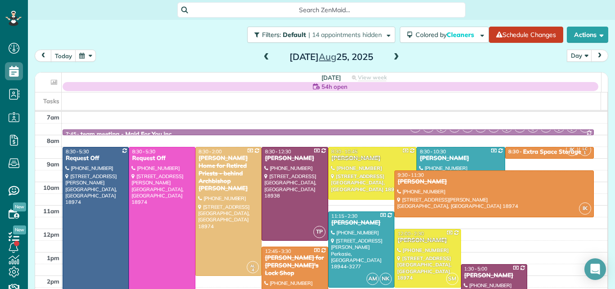
click at [394, 55] on span at bounding box center [396, 57] width 10 height 8
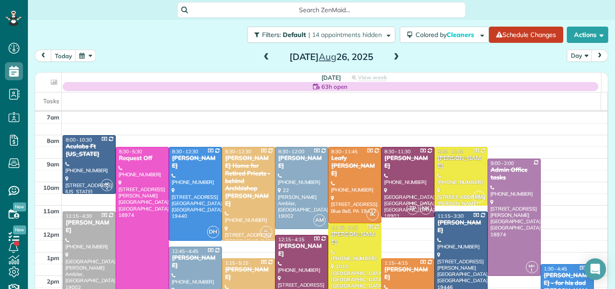
click at [394, 55] on span at bounding box center [396, 57] width 10 height 8
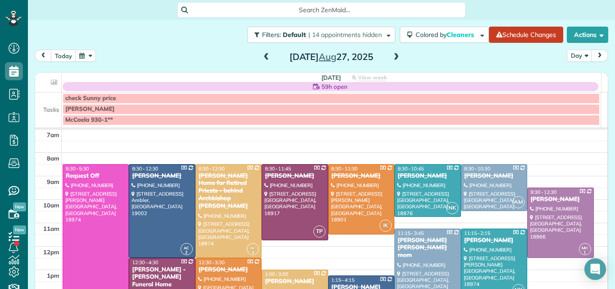
click at [394, 55] on span at bounding box center [396, 57] width 10 height 8
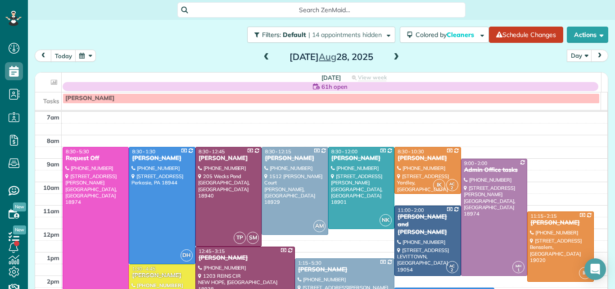
click at [394, 55] on span at bounding box center [396, 57] width 10 height 8
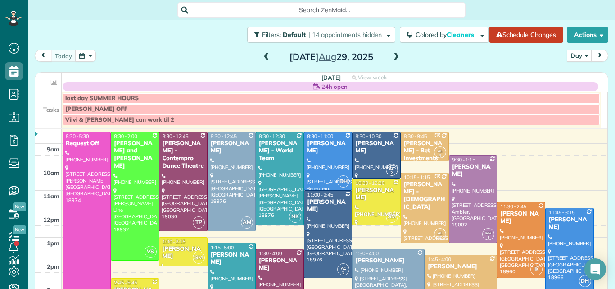
scroll to position [27, 0]
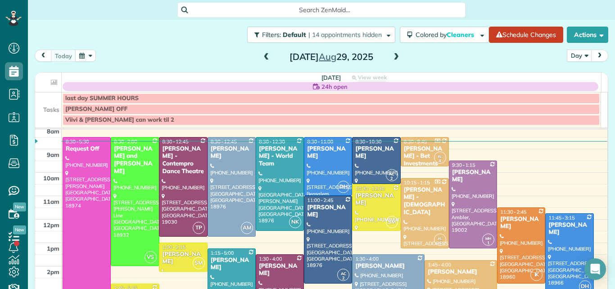
click at [262, 58] on span at bounding box center [267, 57] width 10 height 8
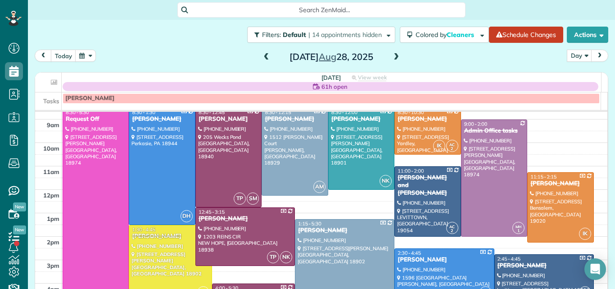
scroll to position [46, 0]
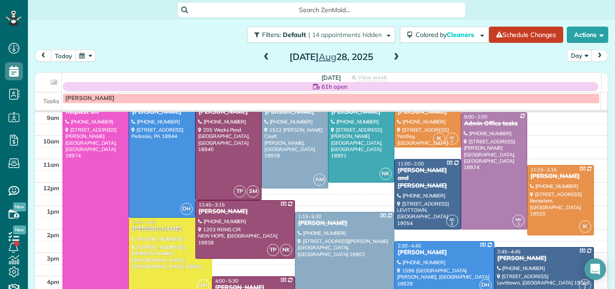
click at [262, 56] on span at bounding box center [267, 57] width 10 height 8
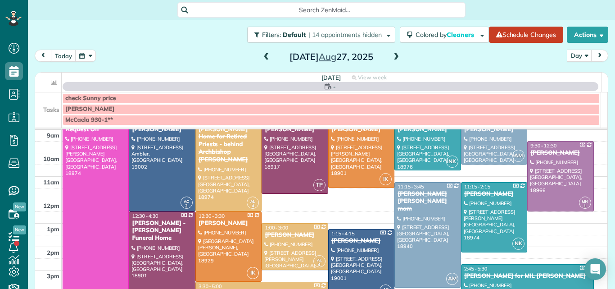
scroll to position [0, 0]
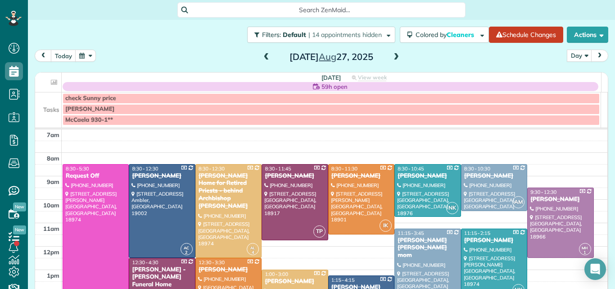
click at [264, 56] on span at bounding box center [267, 57] width 10 height 8
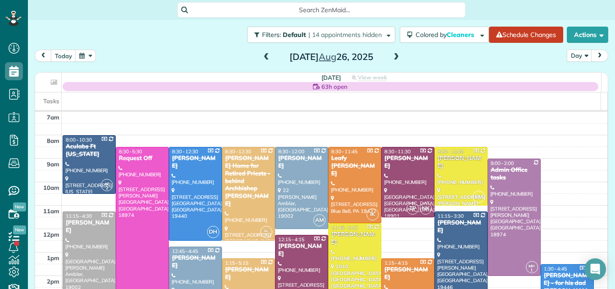
click at [262, 56] on span at bounding box center [267, 57] width 10 height 8
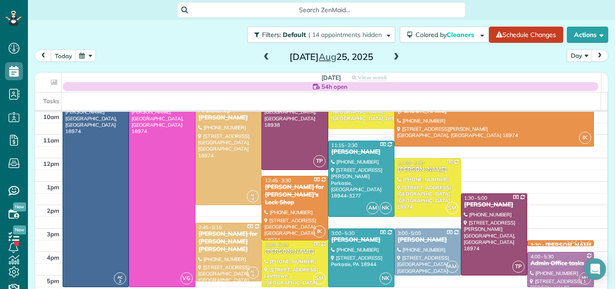
scroll to position [43, 0]
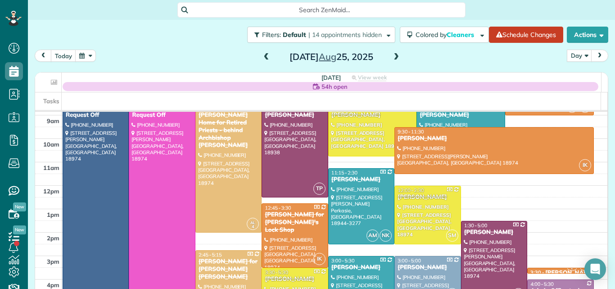
click at [397, 57] on span at bounding box center [396, 57] width 10 height 8
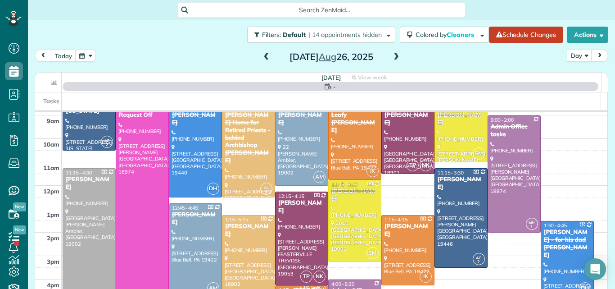
scroll to position [0, 0]
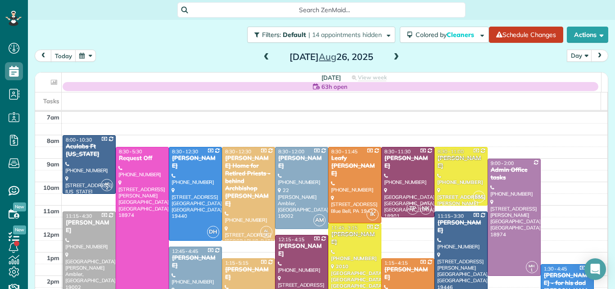
click at [397, 57] on span at bounding box center [396, 57] width 10 height 8
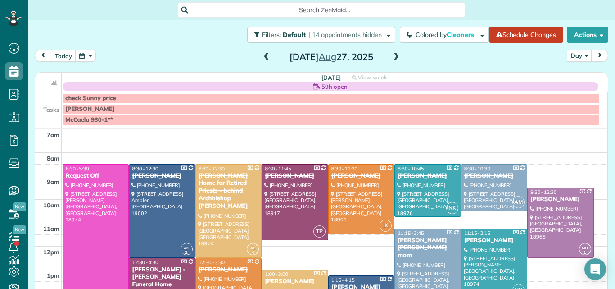
click at [397, 57] on span at bounding box center [396, 57] width 10 height 8
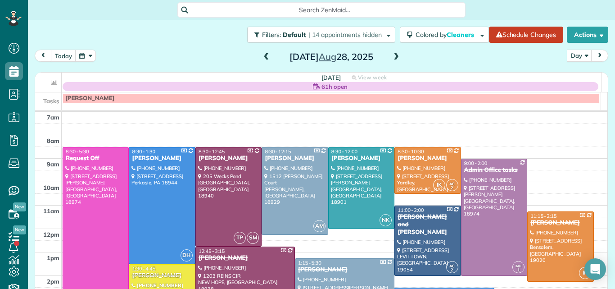
click at [397, 57] on span at bounding box center [396, 57] width 10 height 8
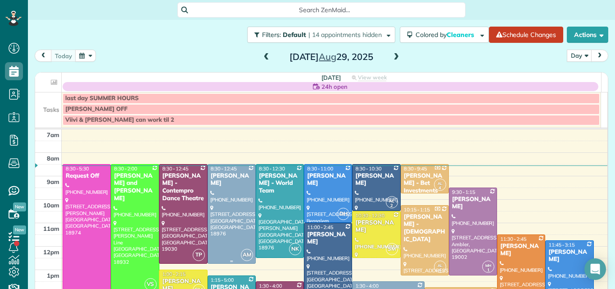
click at [232, 208] on div at bounding box center [231, 213] width 47 height 99
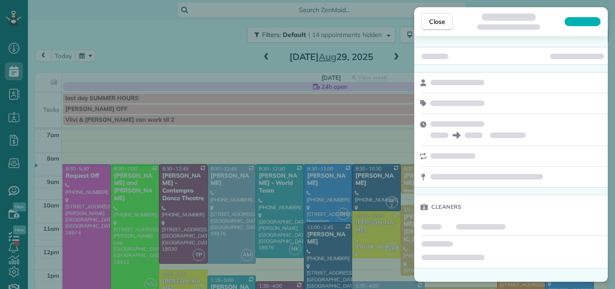
click at [609, 80] on div "Close Cleaners" at bounding box center [307, 144] width 615 height 289
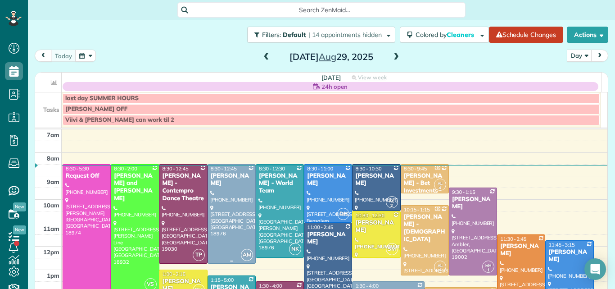
click at [221, 210] on div at bounding box center [231, 213] width 47 height 99
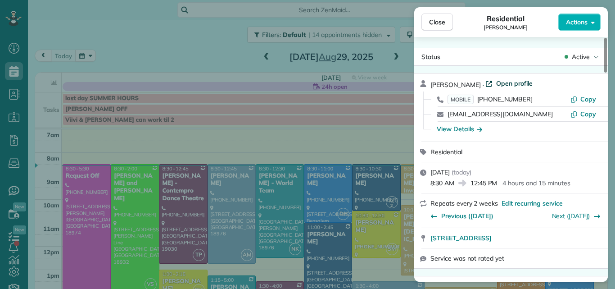
click at [501, 81] on span "Open profile" at bounding box center [514, 83] width 36 height 9
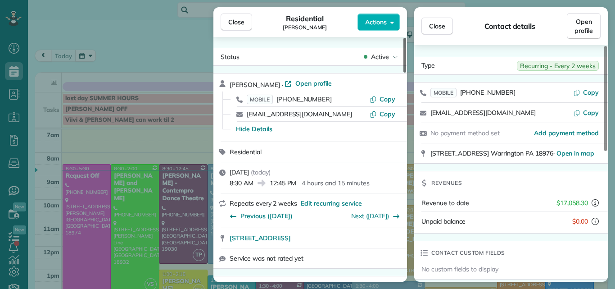
drag, startPoint x: 403, startPoint y: 61, endPoint x: 400, endPoint y: 52, distance: 9.7
click at [403, 52] on div at bounding box center [404, 55] width 3 height 35
drag, startPoint x: 404, startPoint y: 62, endPoint x: 402, endPoint y: 58, distance: 4.8
click at [403, 58] on div at bounding box center [404, 55] width 3 height 35
click at [231, 19] on span "Close" at bounding box center [236, 22] width 16 height 9
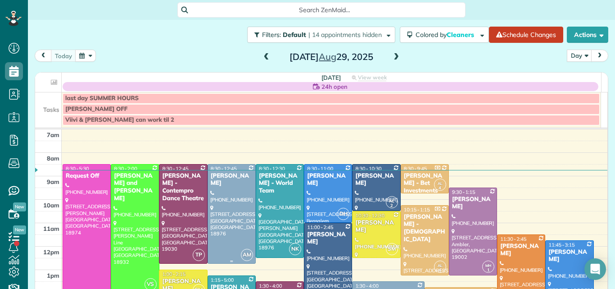
click at [231, 211] on div at bounding box center [231, 213] width 47 height 99
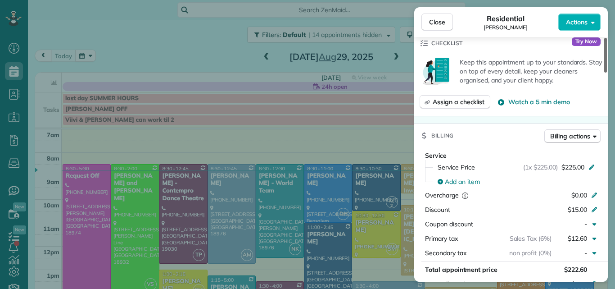
scroll to position [380, 0]
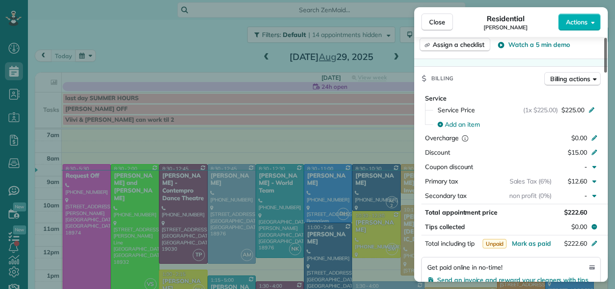
drag, startPoint x: 605, startPoint y: 63, endPoint x: 593, endPoint y: 117, distance: 55.5
click at [604, 72] on div at bounding box center [605, 55] width 3 height 35
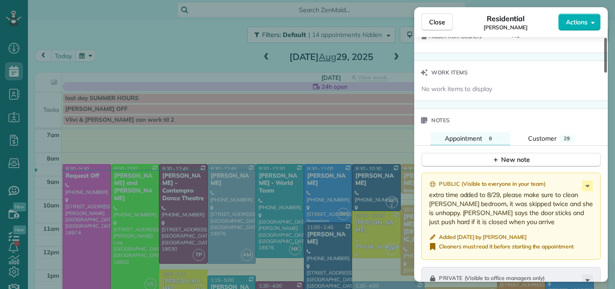
drag, startPoint x: 607, startPoint y: 115, endPoint x: 585, endPoint y: 185, distance: 74.2
click at [604, 72] on div at bounding box center [605, 55] width 3 height 35
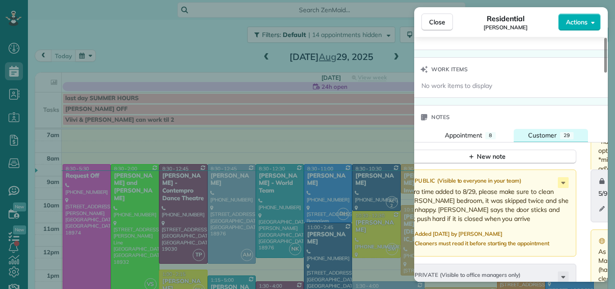
click at [551, 133] on span "Customer" at bounding box center [542, 135] width 28 height 8
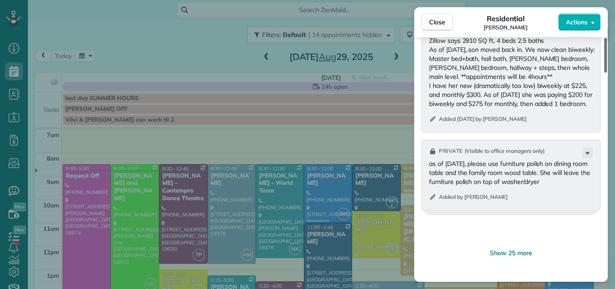
scroll to position [1283, 0]
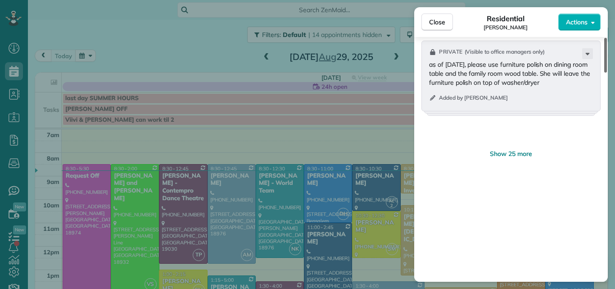
drag, startPoint x: 605, startPoint y: 166, endPoint x: 591, endPoint y: 223, distance: 58.7
click at [604, 72] on div at bounding box center [605, 55] width 3 height 35
click at [523, 154] on span "Show 25 more" at bounding box center [511, 153] width 42 height 9
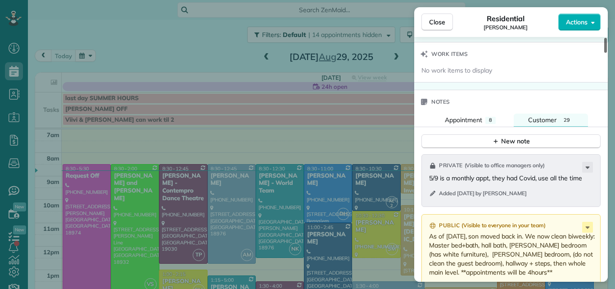
drag, startPoint x: 605, startPoint y: 114, endPoint x: 606, endPoint y: 92, distance: 22.1
click at [606, 53] on div at bounding box center [605, 45] width 3 height 15
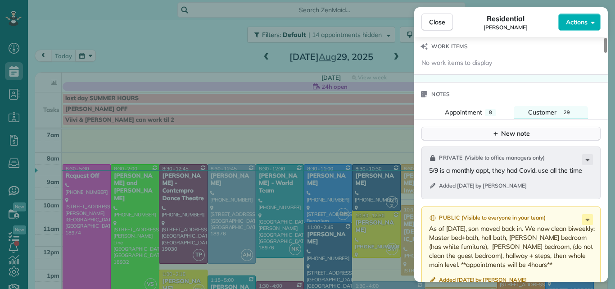
click at [525, 131] on div "New note" at bounding box center [511, 133] width 38 height 9
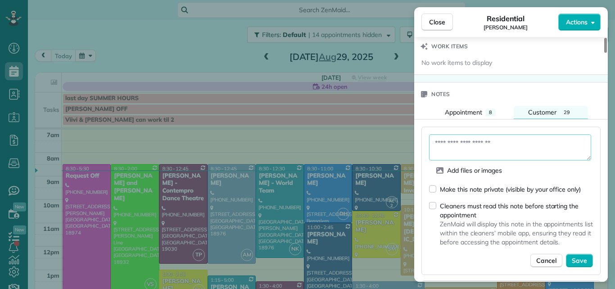
click at [441, 142] on textarea at bounding box center [510, 147] width 162 height 26
paste textarea "**********"
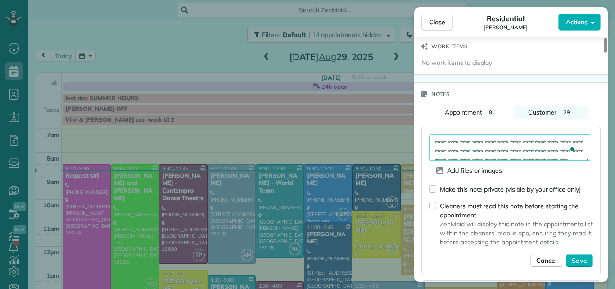
click at [434, 140] on textarea "**********" at bounding box center [510, 147] width 162 height 26
type textarea "**********"
click at [577, 258] on span "Save" at bounding box center [579, 260] width 15 height 9
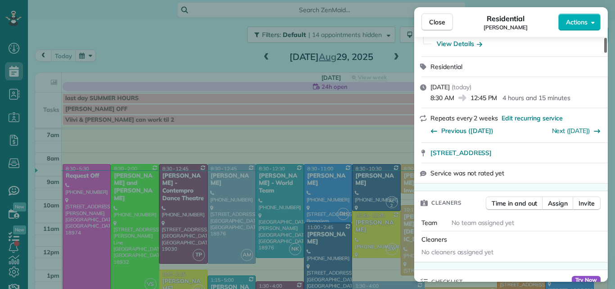
drag, startPoint x: 604, startPoint y: 93, endPoint x: 605, endPoint y: 48, distance: 45.0
click at [605, 48] on div at bounding box center [605, 45] width 3 height 15
click at [562, 132] on link "Next (Sep 12)" at bounding box center [571, 130] width 38 height 8
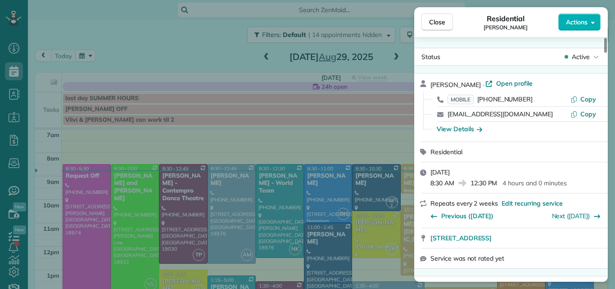
drag, startPoint x: 605, startPoint y: 47, endPoint x: 601, endPoint y: 36, distance: 12.1
click at [604, 38] on div at bounding box center [605, 45] width 3 height 15
click at [514, 83] on span "Open profile" at bounding box center [514, 83] width 36 height 9
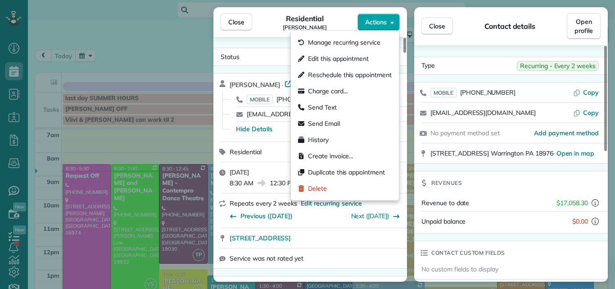
click at [379, 16] on button "Actions" at bounding box center [378, 22] width 42 height 17
click at [361, 55] on span "Edit this appointment" at bounding box center [338, 58] width 61 height 9
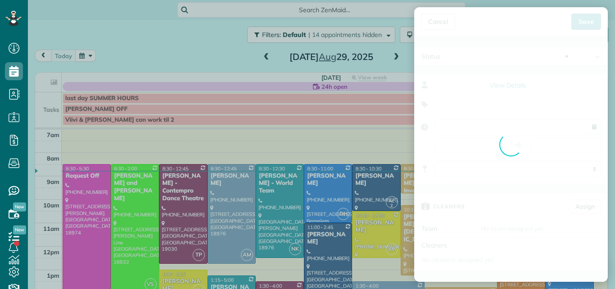
type input "**********"
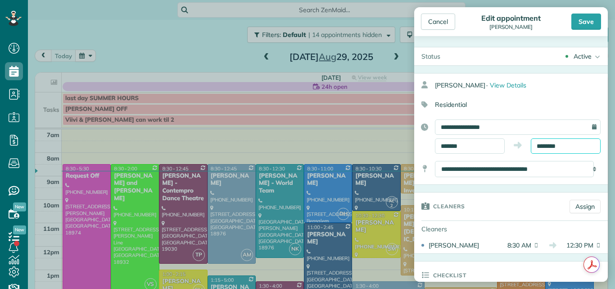
click at [564, 146] on input "********" at bounding box center [566, 145] width 70 height 15
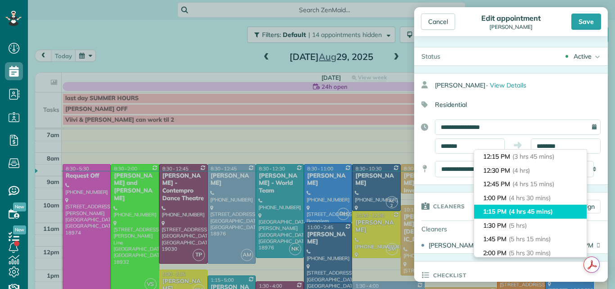
type input "*******"
click at [560, 207] on li "1:15 PM (4 hrs 45 mins)" at bounding box center [530, 211] width 113 height 14
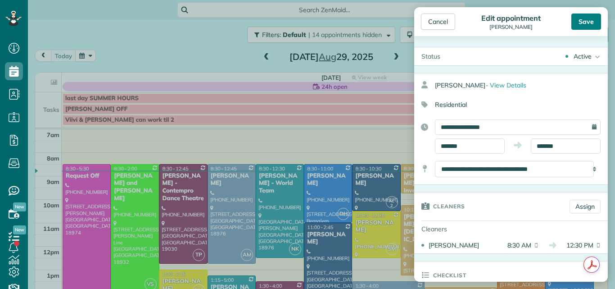
click at [581, 20] on div "Save" at bounding box center [586, 22] width 30 height 16
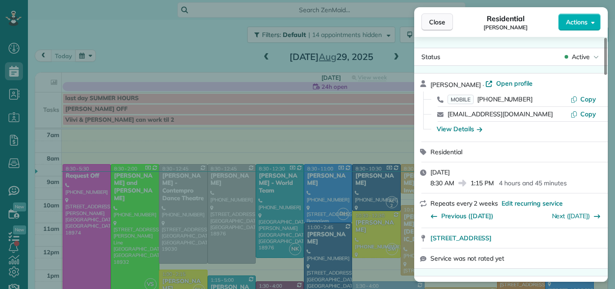
click at [444, 21] on span "Close" at bounding box center [437, 22] width 16 height 9
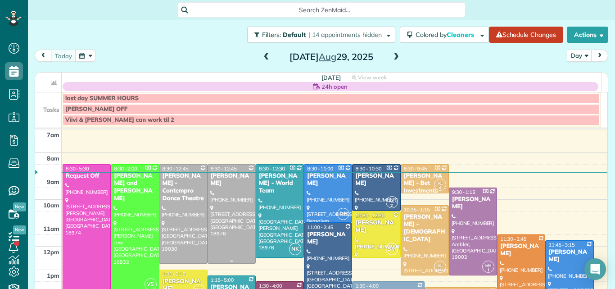
click at [229, 194] on div at bounding box center [231, 213] width 47 height 99
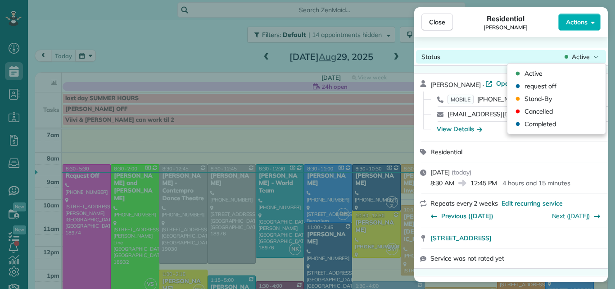
click at [579, 57] on span "Active" at bounding box center [581, 56] width 18 height 9
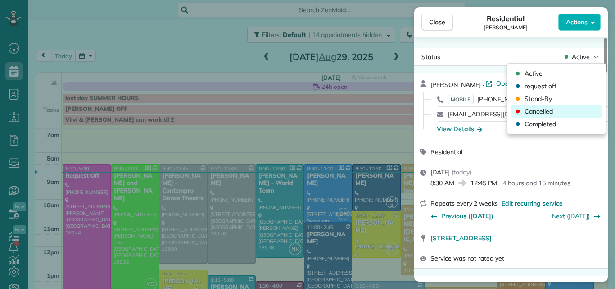
click at [544, 111] on span "Cancelled" at bounding box center [538, 111] width 28 height 9
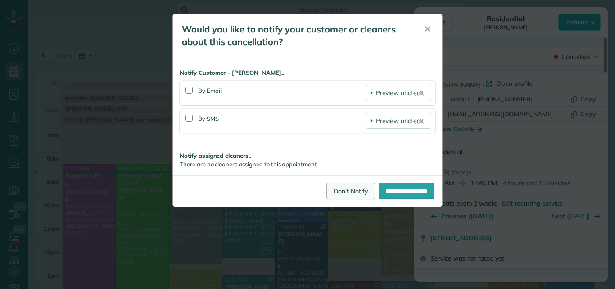
click at [347, 189] on link "Don't Notify" at bounding box center [350, 191] width 49 height 16
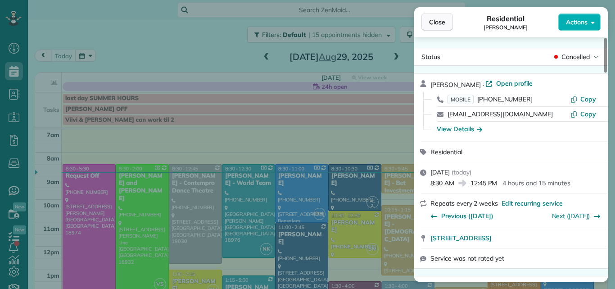
click at [436, 22] on span "Close" at bounding box center [437, 22] width 16 height 9
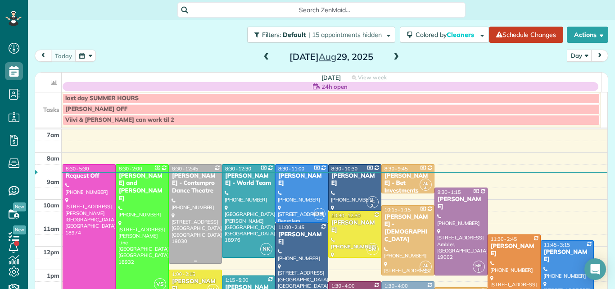
click at [198, 182] on div "Susan McGire - Contempro Dance Theatre" at bounding box center [196, 183] width 48 height 23
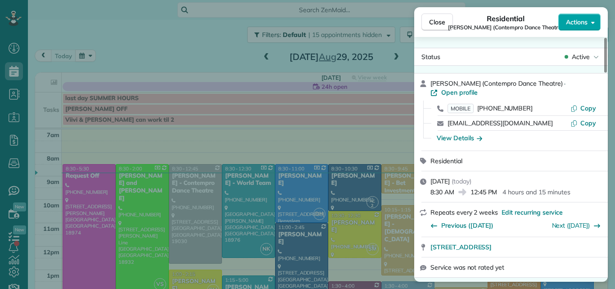
click at [572, 20] on span "Actions" at bounding box center [577, 22] width 22 height 9
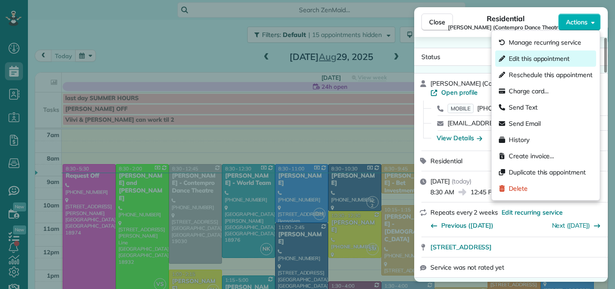
click at [554, 56] on span "Edit this appointment" at bounding box center [539, 58] width 61 height 9
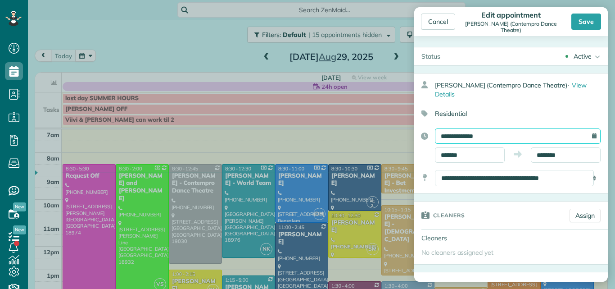
click at [508, 132] on input "**********" at bounding box center [518, 135] width 166 height 15
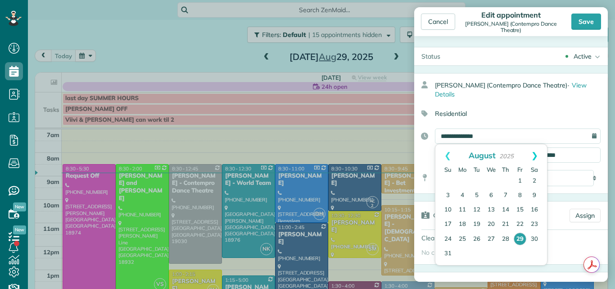
click at [535, 154] on link "Next" at bounding box center [534, 155] width 25 height 23
click at [461, 178] on link "1" at bounding box center [462, 181] width 14 height 14
type input "**********"
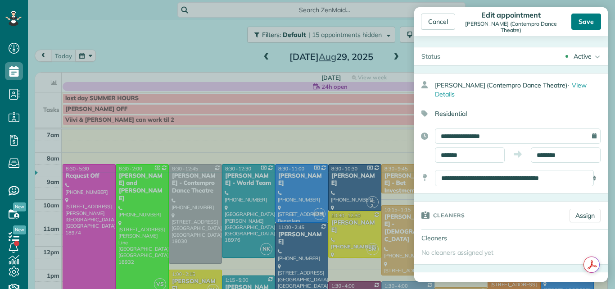
click at [583, 18] on div "Save" at bounding box center [586, 22] width 30 height 16
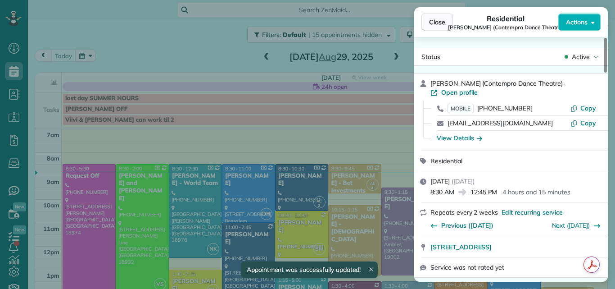
click at [442, 18] on span "Close" at bounding box center [437, 22] width 16 height 9
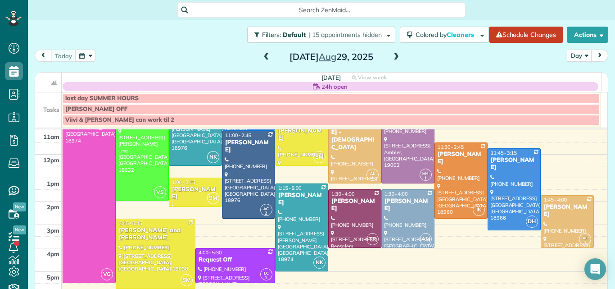
scroll to position [95, 0]
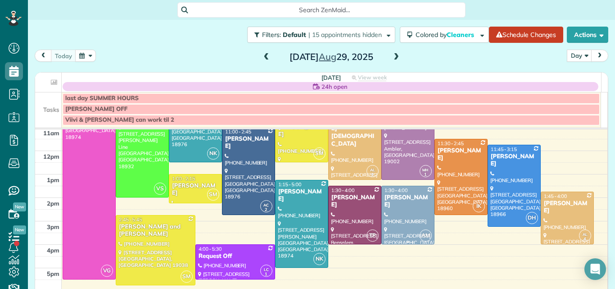
click at [401, 201] on div "Leslie Valentine" at bounding box center [408, 201] width 48 height 15
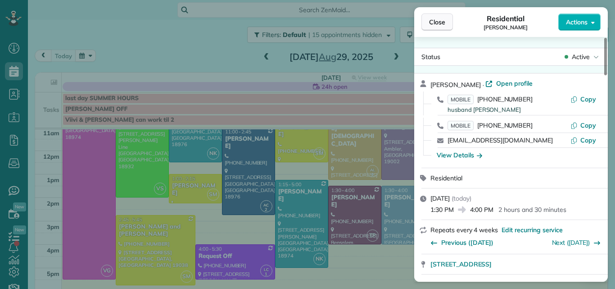
click at [440, 21] on span "Close" at bounding box center [437, 22] width 16 height 9
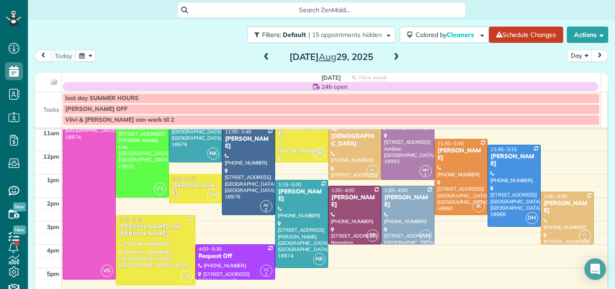
click at [391, 56] on span at bounding box center [396, 57] width 10 height 8
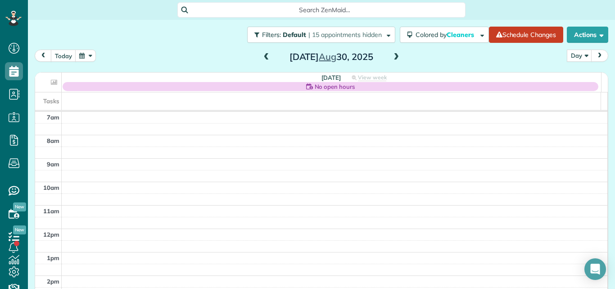
click at [391, 56] on span at bounding box center [396, 57] width 10 height 8
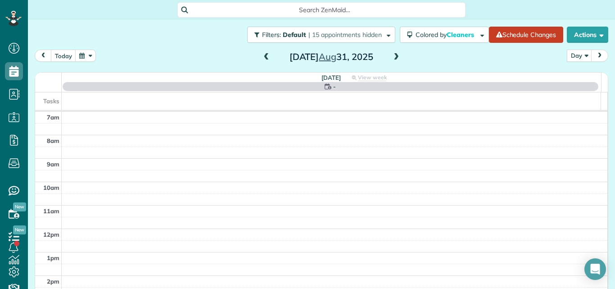
click at [391, 56] on span at bounding box center [396, 57] width 10 height 8
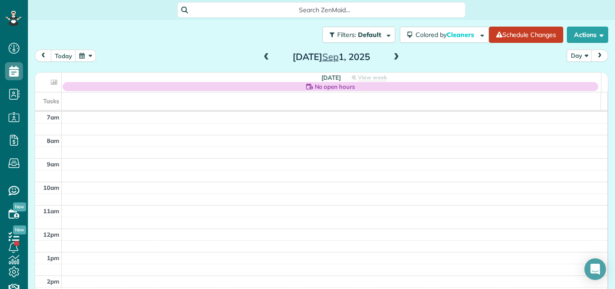
click at [263, 57] on span at bounding box center [267, 57] width 10 height 8
click at [394, 54] on span at bounding box center [396, 57] width 10 height 8
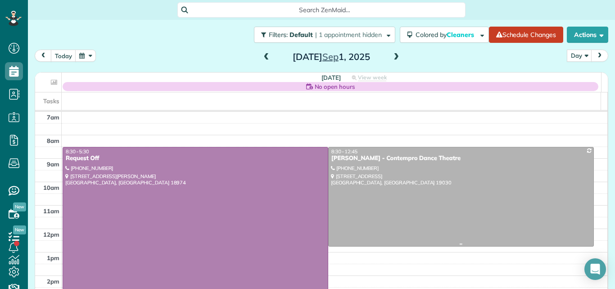
click at [367, 181] on div at bounding box center [461, 196] width 265 height 99
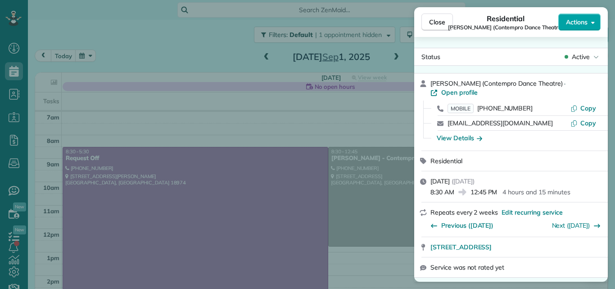
click at [574, 20] on span "Actions" at bounding box center [577, 22] width 22 height 9
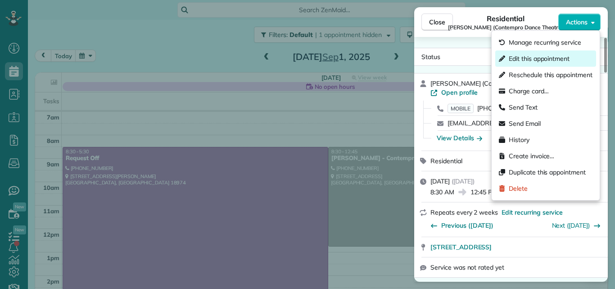
click at [555, 56] on span "Edit this appointment" at bounding box center [539, 58] width 61 height 9
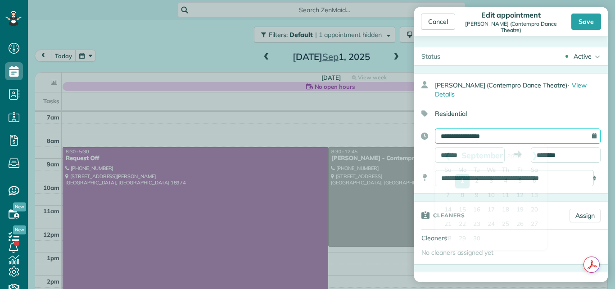
click at [508, 132] on input "**********" at bounding box center [518, 135] width 166 height 15
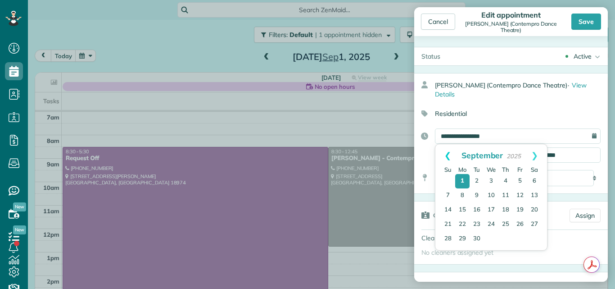
click at [447, 153] on link "Prev" at bounding box center [447, 155] width 25 height 23
click at [534, 238] on link "30" at bounding box center [534, 239] width 14 height 14
type input "**********"
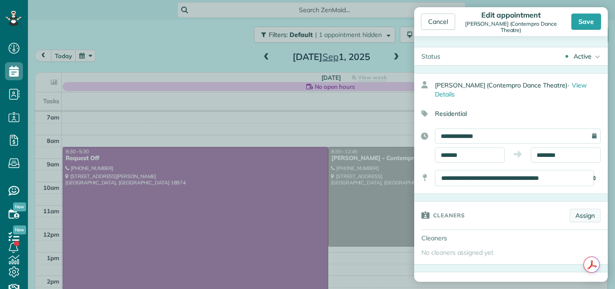
click at [577, 215] on link "Assign" at bounding box center [584, 215] width 31 height 14
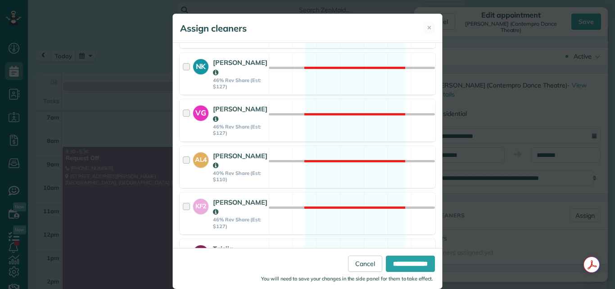
scroll to position [571, 0]
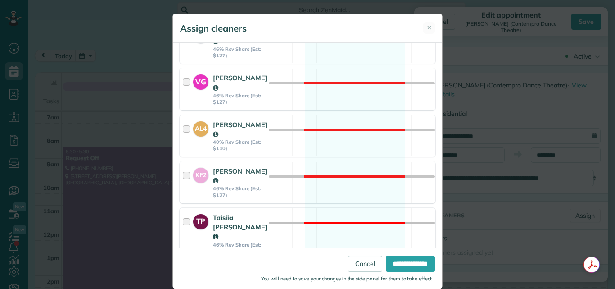
click at [183, 212] on div at bounding box center [188, 232] width 10 height 41
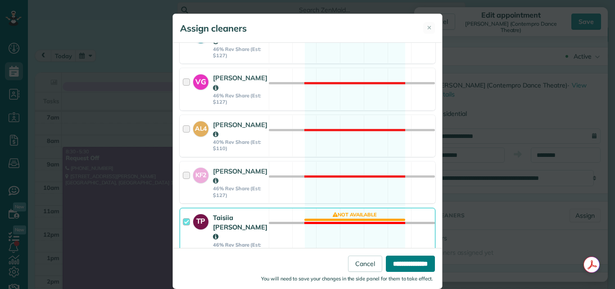
click at [401, 262] on input "**********" at bounding box center [410, 263] width 49 height 16
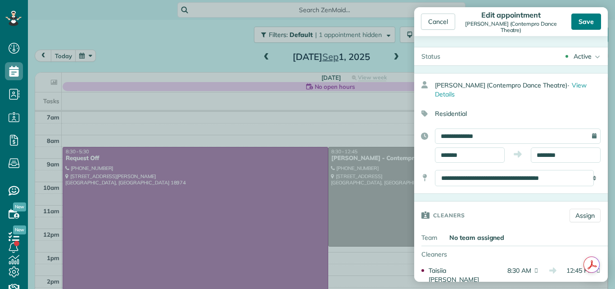
click at [587, 20] on div "Save" at bounding box center [586, 22] width 30 height 16
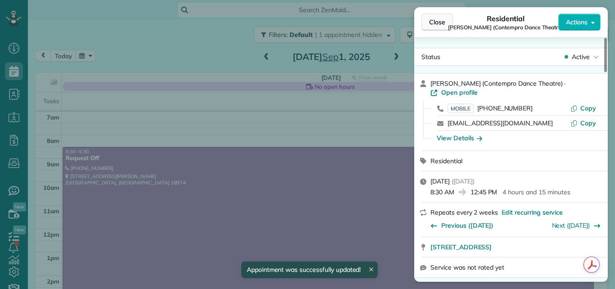
click at [437, 18] on span "Close" at bounding box center [437, 22] width 16 height 9
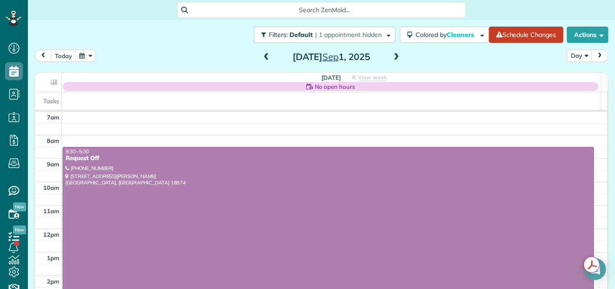
click at [393, 56] on span at bounding box center [396, 57] width 10 height 8
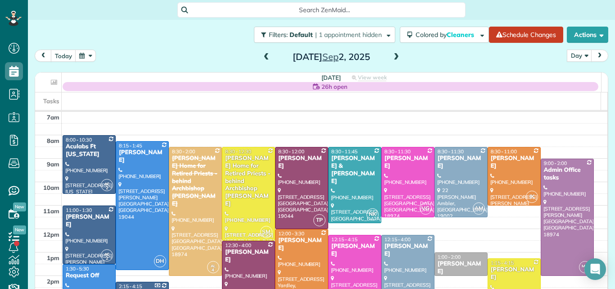
click at [262, 55] on span at bounding box center [267, 57] width 10 height 8
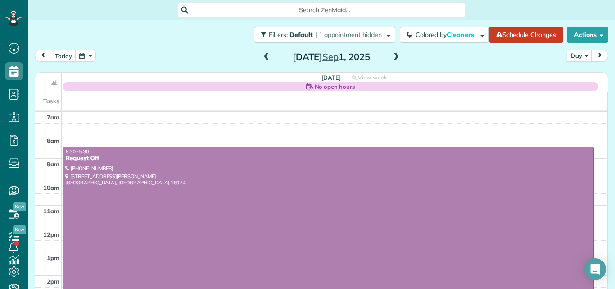
click at [262, 55] on span at bounding box center [267, 57] width 10 height 8
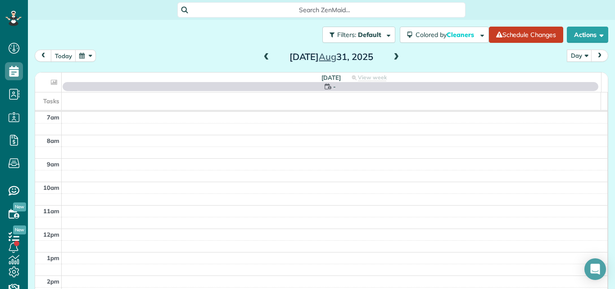
click at [262, 55] on span at bounding box center [267, 57] width 10 height 8
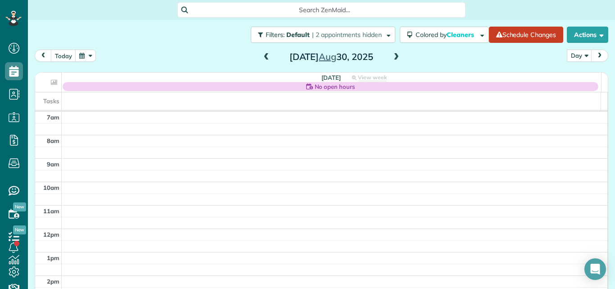
click at [262, 56] on span at bounding box center [267, 57] width 10 height 8
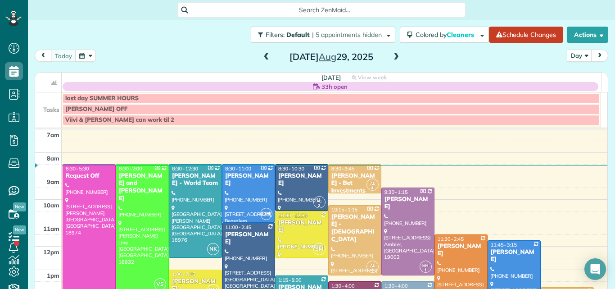
click at [392, 55] on span at bounding box center [396, 57] width 10 height 8
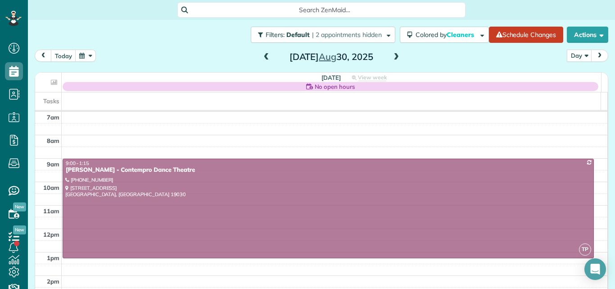
drag, startPoint x: 386, startPoint y: 176, endPoint x: 387, endPoint y: 185, distance: 9.5
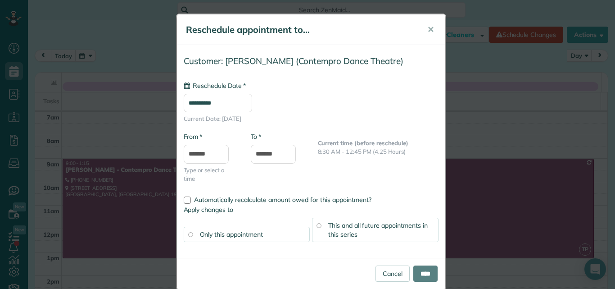
type input "**********"
click at [416, 270] on input "****" at bounding box center [425, 273] width 24 height 16
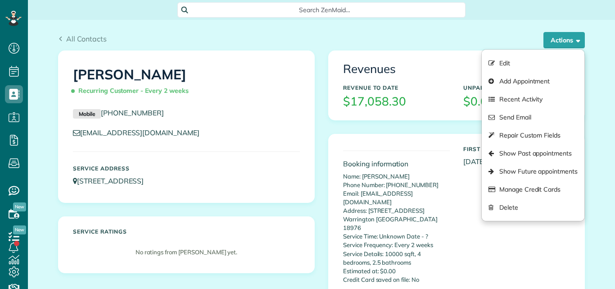
scroll to position [4, 4]
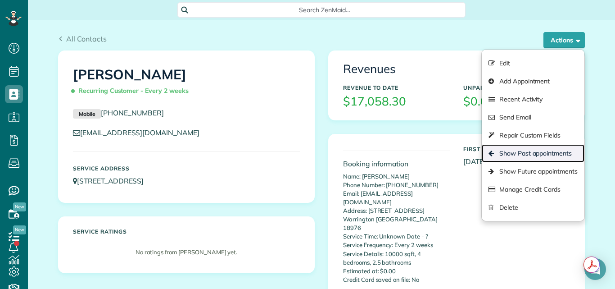
click at [528, 151] on link "Show Past appointments" at bounding box center [533, 153] width 103 height 18
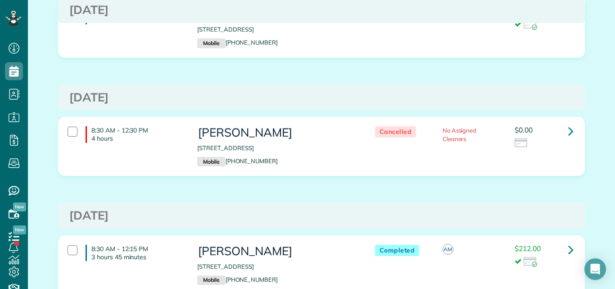
scroll to position [1080, 0]
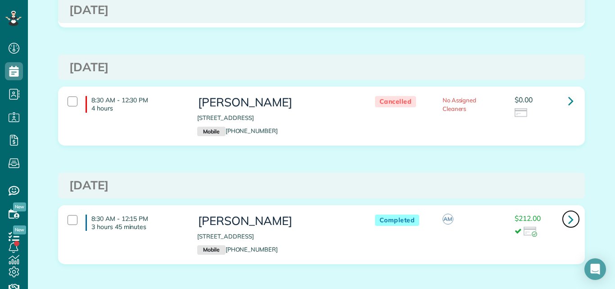
click at [568, 217] on icon at bounding box center [570, 219] width 5 height 16
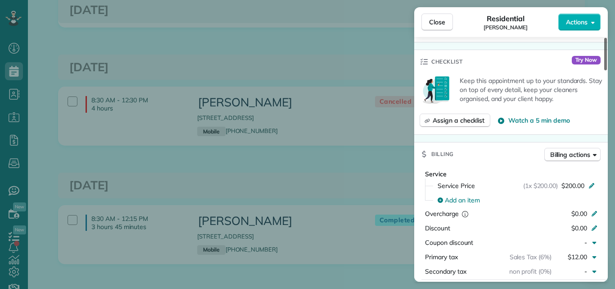
scroll to position [355, 0]
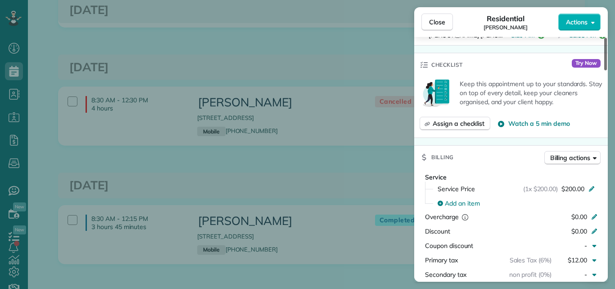
drag, startPoint x: 605, startPoint y: 59, endPoint x: 599, endPoint y: 106, distance: 47.7
click at [604, 70] on div at bounding box center [605, 54] width 3 height 32
click at [439, 22] on span "Close" at bounding box center [437, 22] width 16 height 9
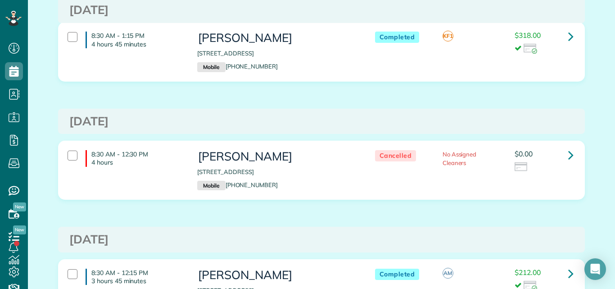
scroll to position [948, 0]
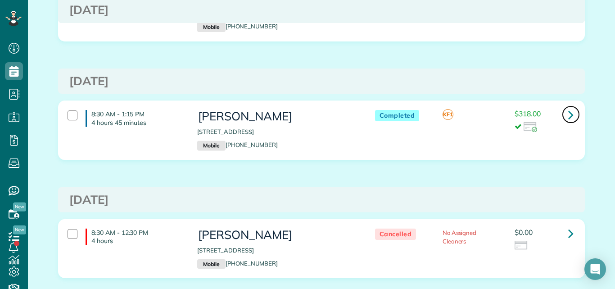
click at [568, 113] on icon at bounding box center [570, 115] width 5 height 16
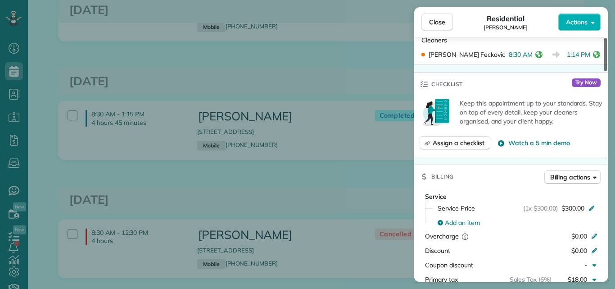
scroll to position [339, 0]
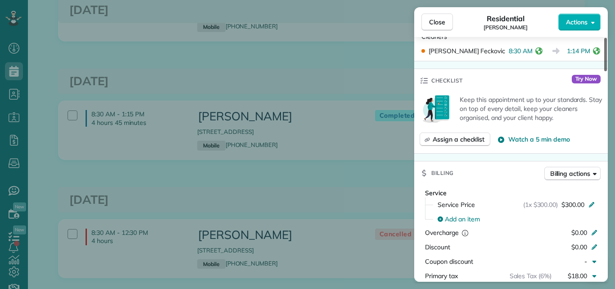
drag, startPoint x: 605, startPoint y: 53, endPoint x: 600, endPoint y: 99, distance: 46.2
click at [604, 71] on div at bounding box center [605, 54] width 3 height 33
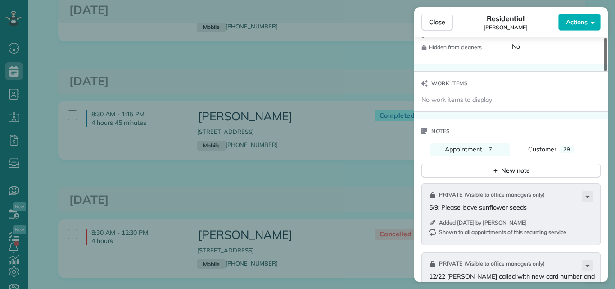
scroll to position [920, 0]
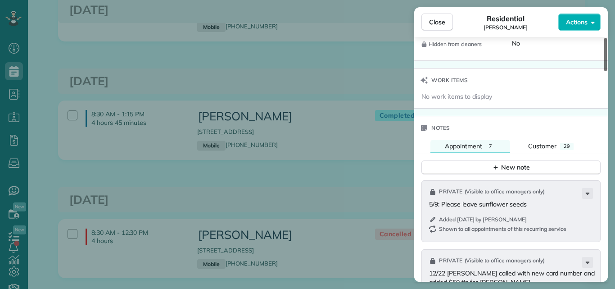
drag, startPoint x: 605, startPoint y: 88, endPoint x: 602, endPoint y: 167, distance: 78.8
click at [604, 71] on div at bounding box center [605, 54] width 3 height 33
click at [459, 142] on span "Appointment" at bounding box center [463, 146] width 37 height 8
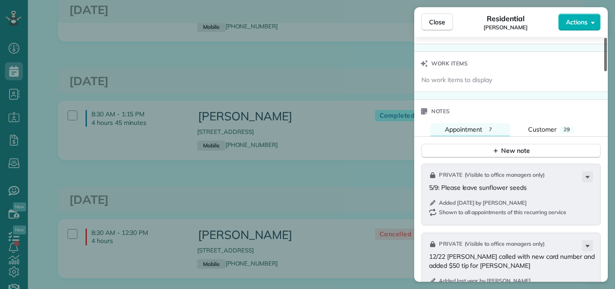
scroll to position [947, 0]
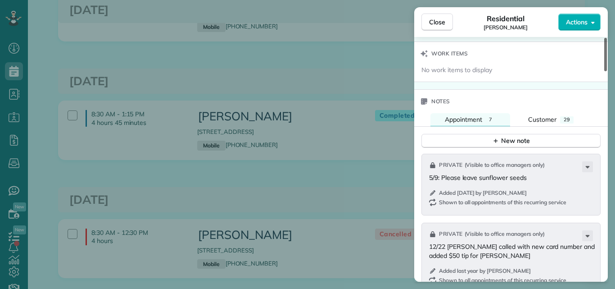
click at [605, 71] on div at bounding box center [605, 54] width 3 height 33
click at [553, 119] on span "Customer" at bounding box center [542, 119] width 28 height 8
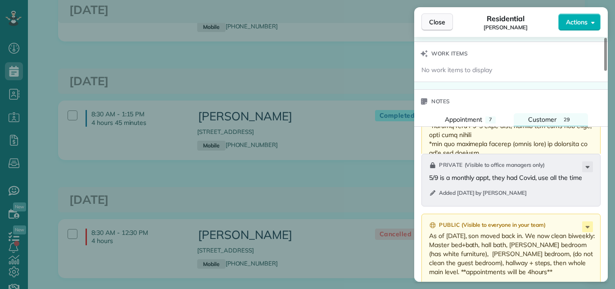
click at [441, 19] on span "Close" at bounding box center [437, 22] width 16 height 9
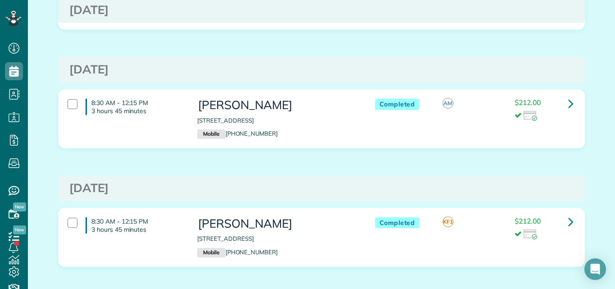
scroll to position [1226, 0]
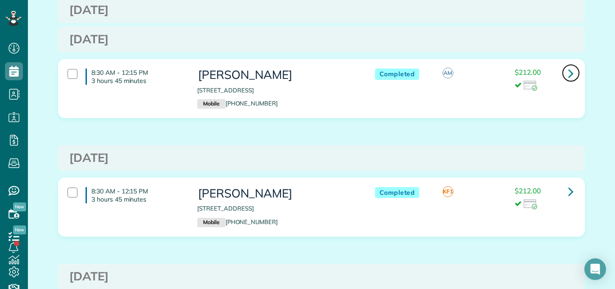
click at [568, 72] on icon at bounding box center [570, 73] width 5 height 16
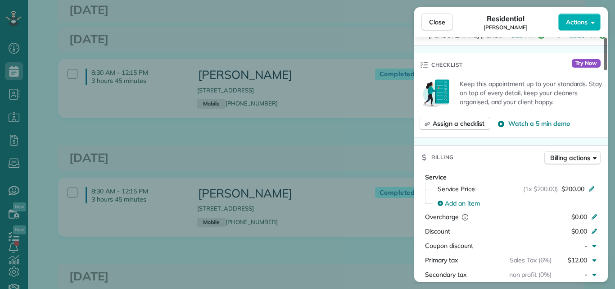
scroll to position [317, 0]
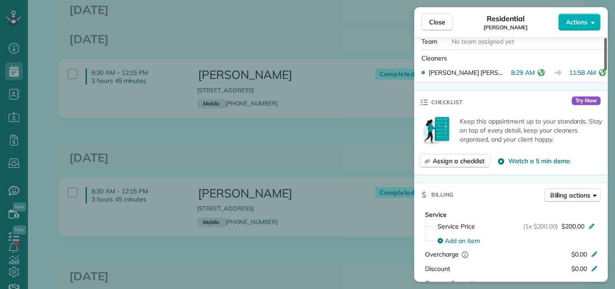
drag, startPoint x: 607, startPoint y: 57, endPoint x: 603, endPoint y: 99, distance: 42.5
click at [604, 70] on div at bounding box center [605, 54] width 3 height 32
click at [437, 19] on span "Close" at bounding box center [437, 22] width 16 height 9
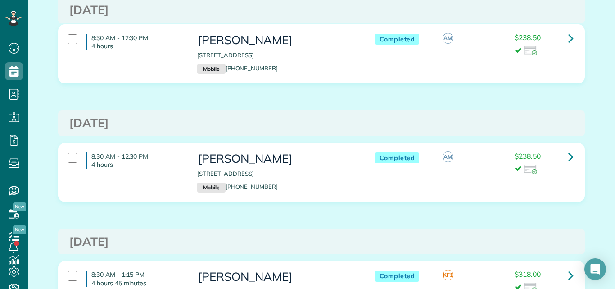
scroll to position [745, 0]
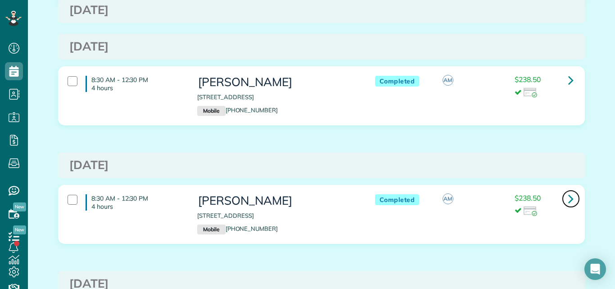
click at [568, 195] on icon at bounding box center [570, 198] width 5 height 16
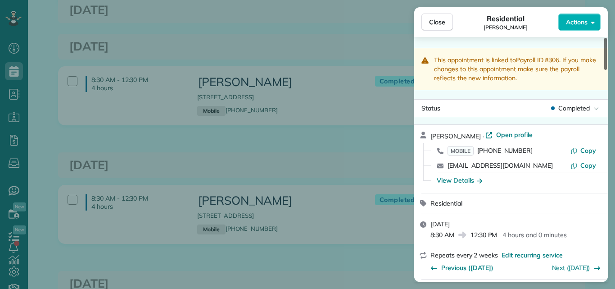
drag, startPoint x: 605, startPoint y: 60, endPoint x: 602, endPoint y: 55, distance: 5.2
click at [604, 55] on div at bounding box center [605, 54] width 3 height 32
click at [436, 21] on span "Close" at bounding box center [437, 22] width 16 height 9
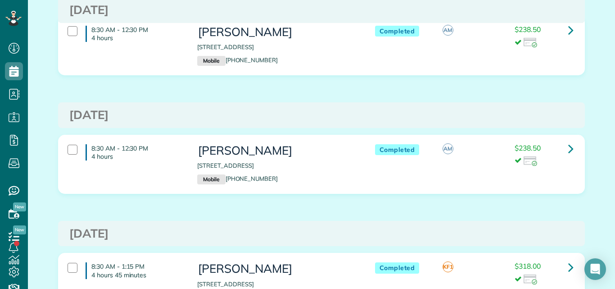
scroll to position [645, 0]
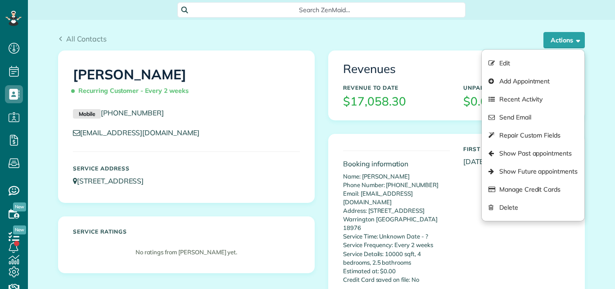
scroll to position [4, 4]
click at [513, 23] on div "All Contacts Actions Edit Add Appointment Recent Activity Send Email Repair Cus…" at bounding box center [321, 35] width 540 height 31
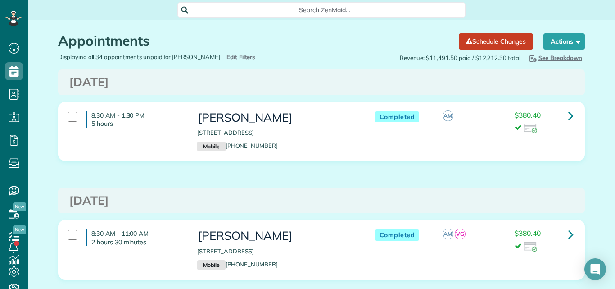
scroll to position [541, 0]
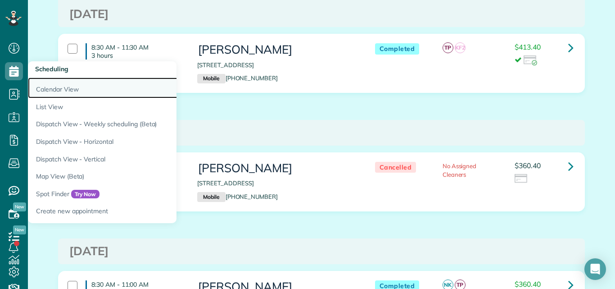
click at [41, 87] on link "Calendar View" at bounding box center [140, 87] width 225 height 21
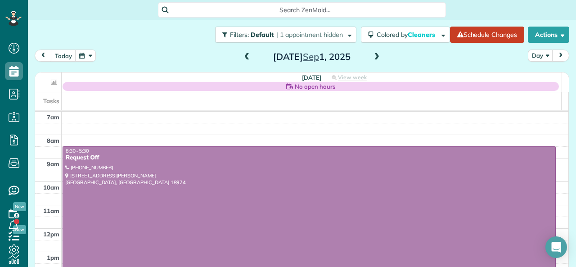
scroll to position [4, 4]
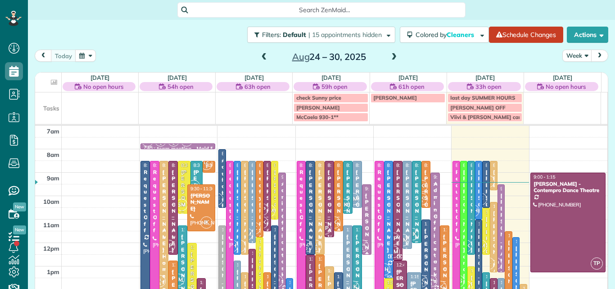
scroll to position [4, 4]
click at [391, 56] on span at bounding box center [394, 57] width 10 height 8
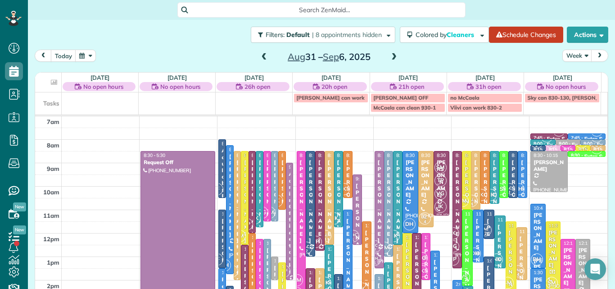
click at [259, 55] on span at bounding box center [264, 57] width 10 height 8
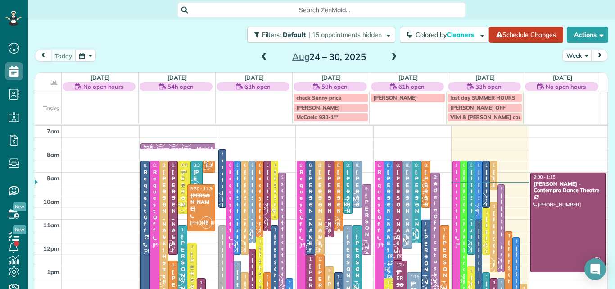
click at [259, 55] on span at bounding box center [264, 57] width 10 height 8
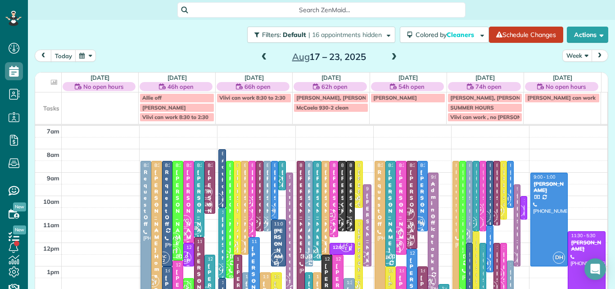
click at [573, 56] on button "Week" at bounding box center [577, 56] width 30 height 12
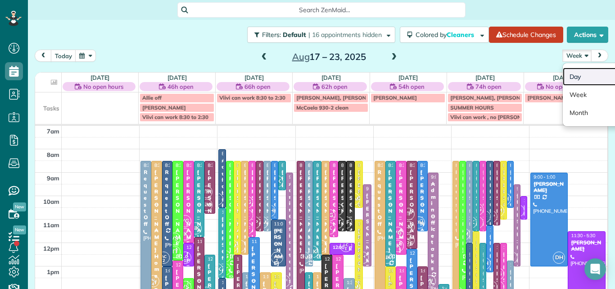
click at [566, 75] on link "Day" at bounding box center [598, 77] width 71 height 18
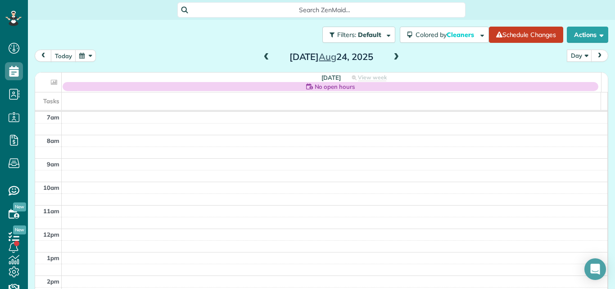
click at [396, 55] on span at bounding box center [396, 57] width 10 height 8
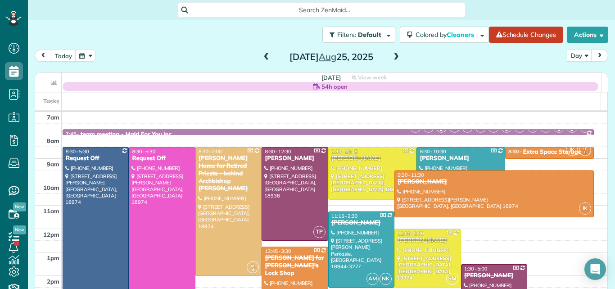
click at [393, 54] on span at bounding box center [396, 57] width 10 height 8
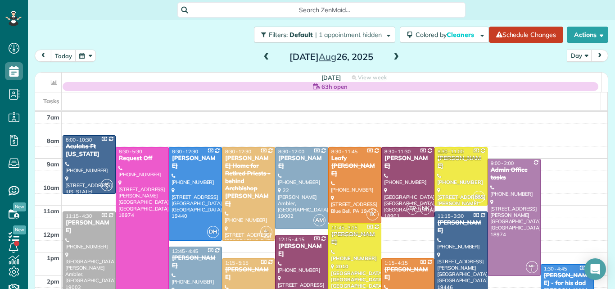
click at [393, 54] on span at bounding box center [396, 57] width 10 height 8
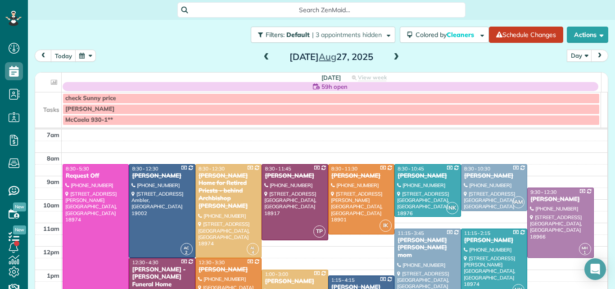
click at [393, 54] on span at bounding box center [396, 57] width 10 height 8
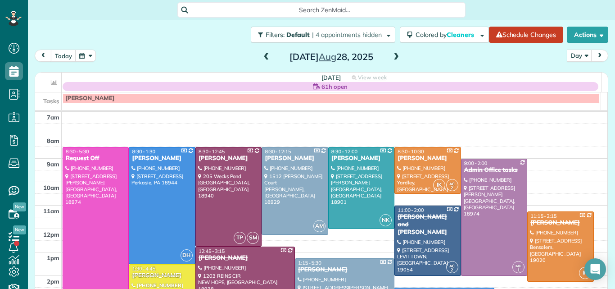
click at [393, 54] on span at bounding box center [396, 57] width 10 height 8
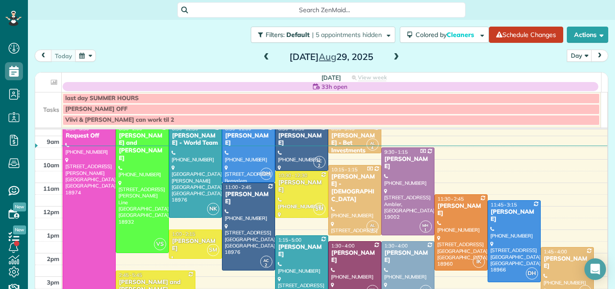
scroll to position [56, 0]
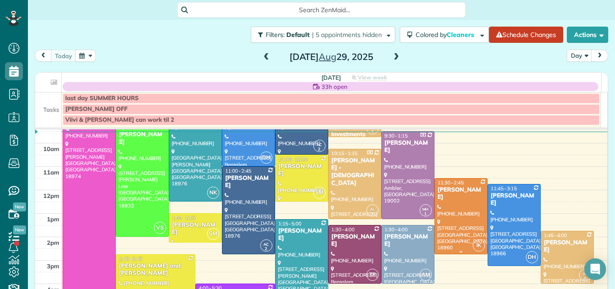
click at [446, 201] on div at bounding box center [461, 215] width 52 height 75
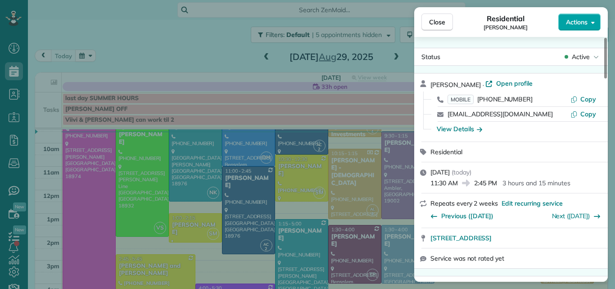
click at [572, 20] on span "Actions" at bounding box center [577, 22] width 22 height 9
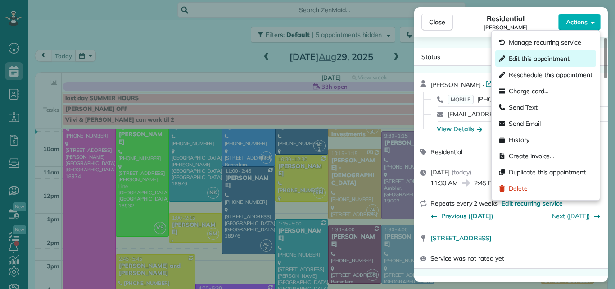
click at [547, 57] on span "Edit this appointment" at bounding box center [539, 58] width 61 height 9
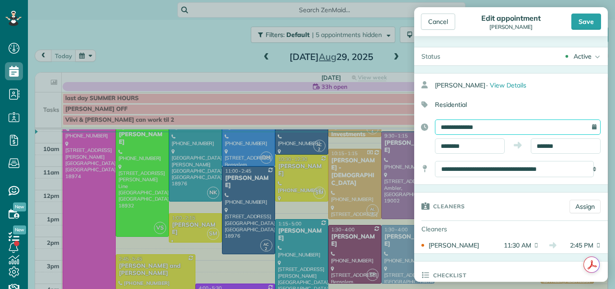
click at [499, 121] on input "**********" at bounding box center [518, 126] width 166 height 15
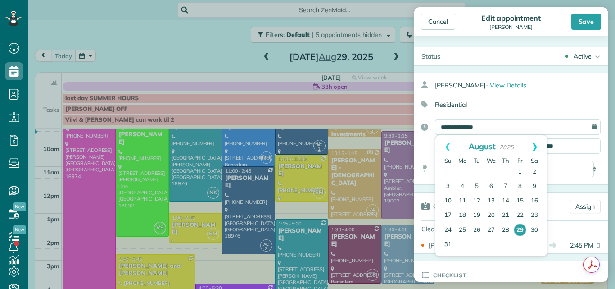
click at [537, 143] on link "Next" at bounding box center [534, 146] width 25 height 23
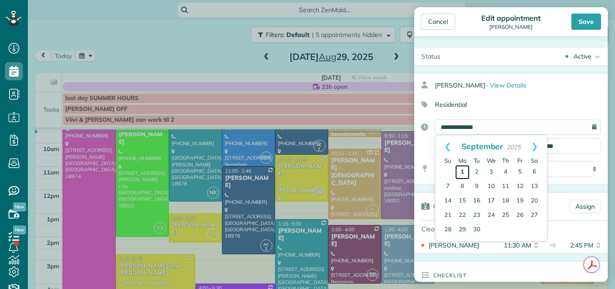
click at [463, 168] on link "1" at bounding box center [462, 172] width 14 height 14
type input "**********"
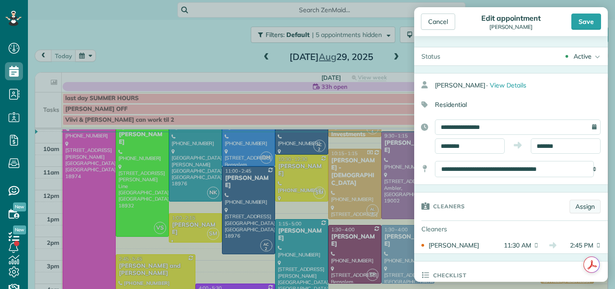
click at [575, 203] on link "Assign" at bounding box center [584, 206] width 31 height 14
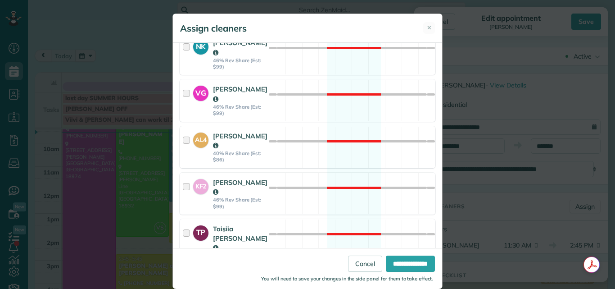
scroll to position [593, 0]
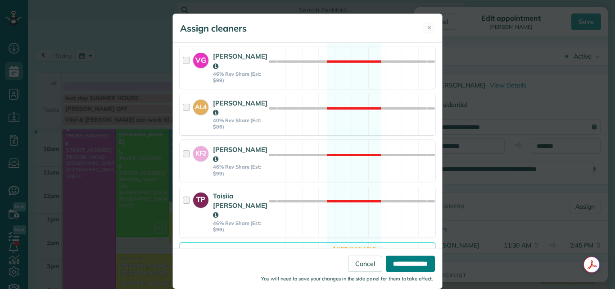
click at [386, 259] on input "**********" at bounding box center [410, 263] width 49 height 16
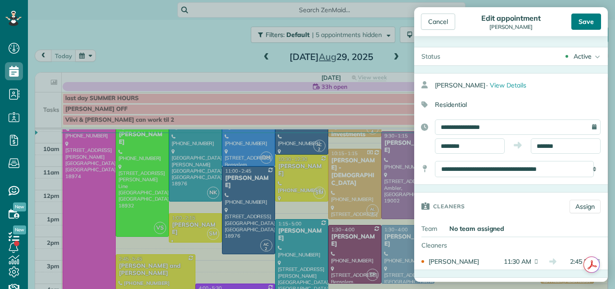
click at [583, 21] on div "Save" at bounding box center [586, 22] width 30 height 16
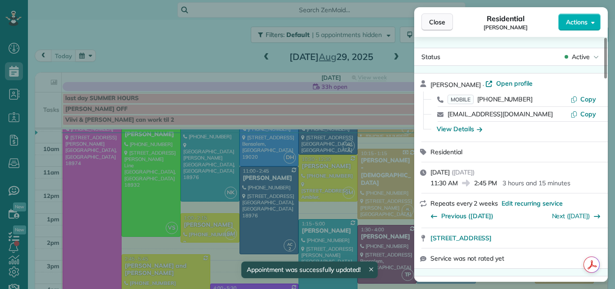
click at [439, 23] on span "Close" at bounding box center [437, 22] width 16 height 9
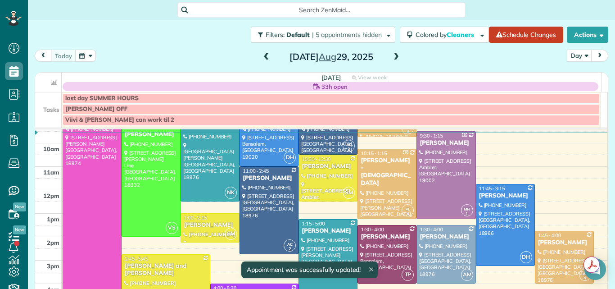
click at [391, 56] on span at bounding box center [396, 57] width 10 height 8
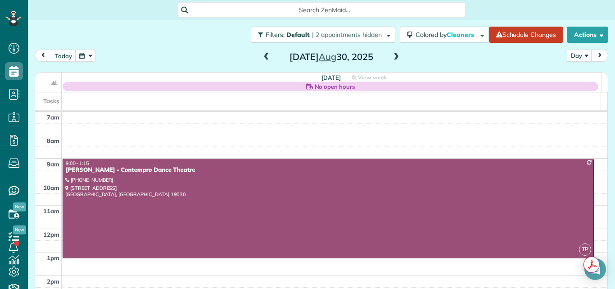
click at [391, 56] on span at bounding box center [396, 57] width 10 height 8
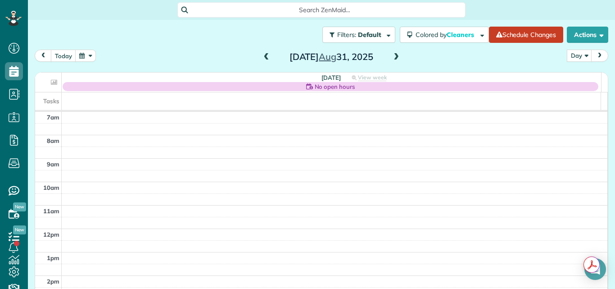
click at [391, 56] on span at bounding box center [396, 57] width 10 height 8
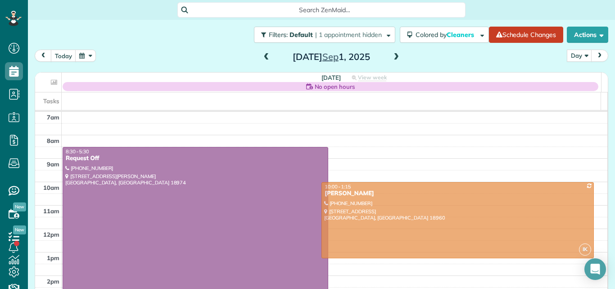
drag, startPoint x: 386, startPoint y: 233, endPoint x: 385, endPoint y: 197, distance: 36.0
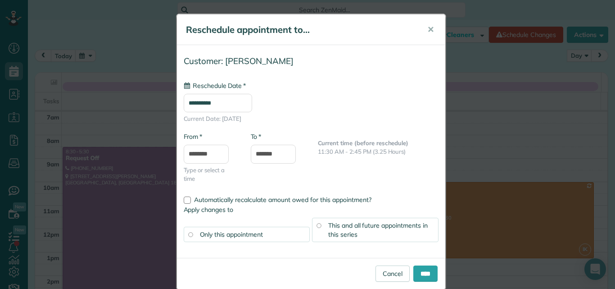
type input "**********"
click at [426, 271] on input "****" at bounding box center [425, 273] width 24 height 16
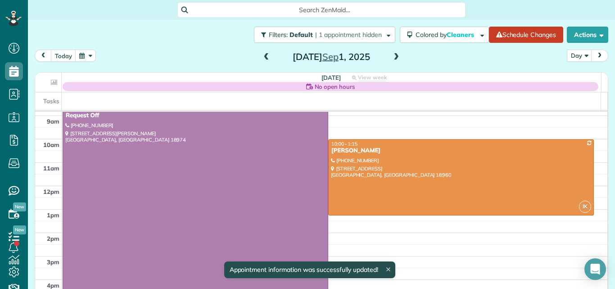
scroll to position [28, 0]
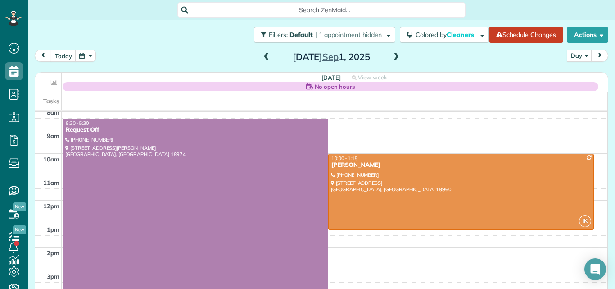
click at [467, 189] on div at bounding box center [461, 191] width 265 height 75
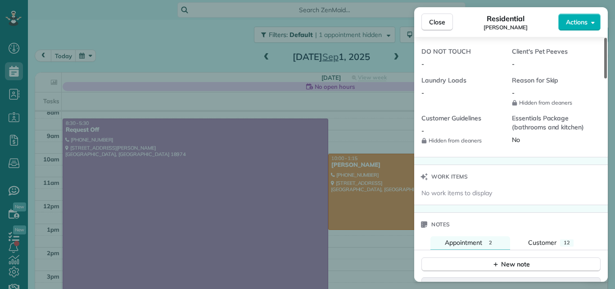
scroll to position [780, 0]
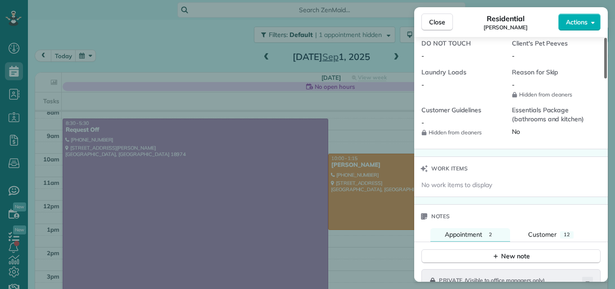
drag, startPoint x: 605, startPoint y: 53, endPoint x: 567, endPoint y: 182, distance: 134.9
click at [604, 78] on div at bounding box center [605, 58] width 3 height 41
click at [520, 253] on div "New note" at bounding box center [511, 255] width 38 height 9
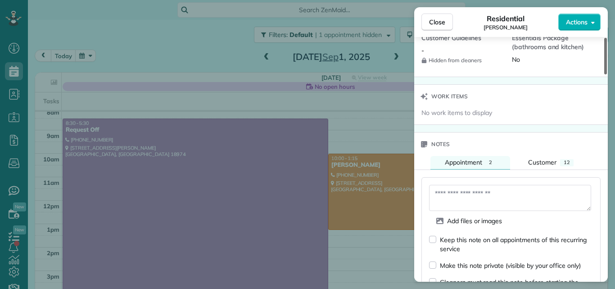
scroll to position [882, 0]
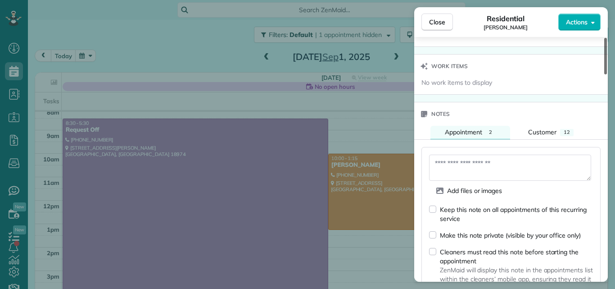
drag, startPoint x: 605, startPoint y: 169, endPoint x: 601, endPoint y: 185, distance: 15.6
click at [604, 74] on div at bounding box center [605, 56] width 3 height 36
click at [455, 158] on textarea at bounding box center [510, 167] width 162 height 26
click at [483, 162] on textarea "**********" at bounding box center [510, 167] width 162 height 26
click at [491, 163] on textarea "**********" at bounding box center [510, 167] width 162 height 26
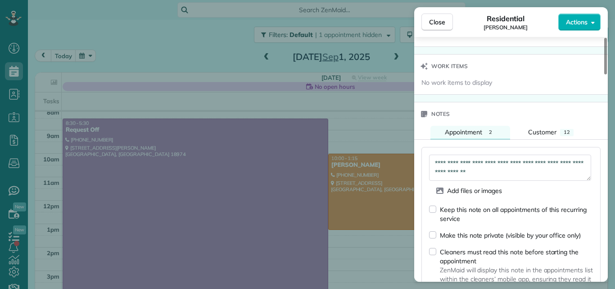
click at [491, 163] on textarea "**********" at bounding box center [510, 167] width 162 height 26
click at [569, 174] on textarea "**********" at bounding box center [510, 167] width 162 height 26
type textarea "**********"
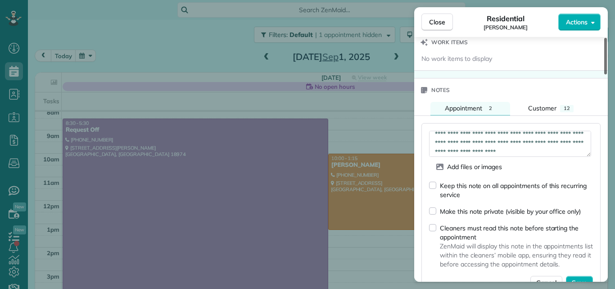
scroll to position [957, 0]
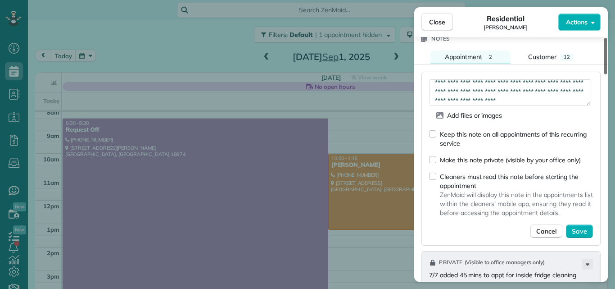
drag, startPoint x: 605, startPoint y: 176, endPoint x: 601, endPoint y: 188, distance: 11.8
click at [604, 74] on div at bounding box center [605, 56] width 3 height 36
click at [581, 227] on span "Save" at bounding box center [579, 230] width 15 height 9
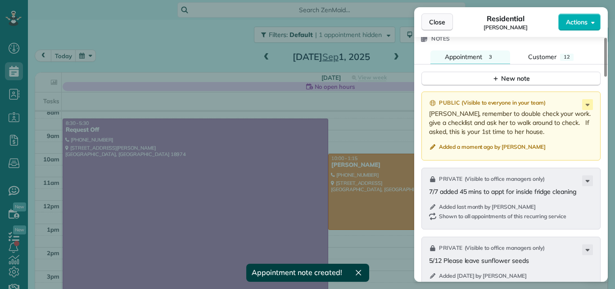
click at [441, 20] on span "Close" at bounding box center [437, 22] width 16 height 9
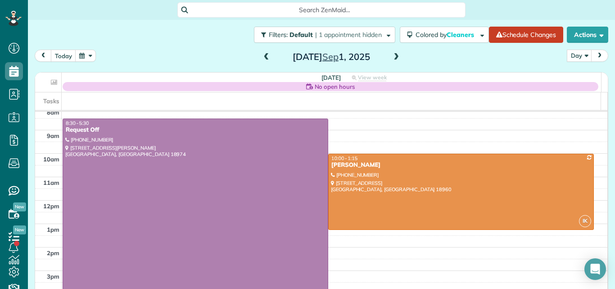
click at [392, 58] on span at bounding box center [396, 57] width 10 height 8
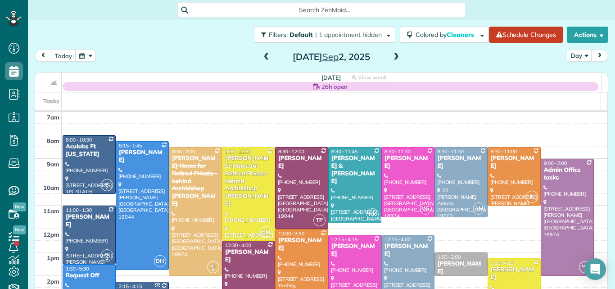
click at [393, 57] on span at bounding box center [396, 57] width 10 height 8
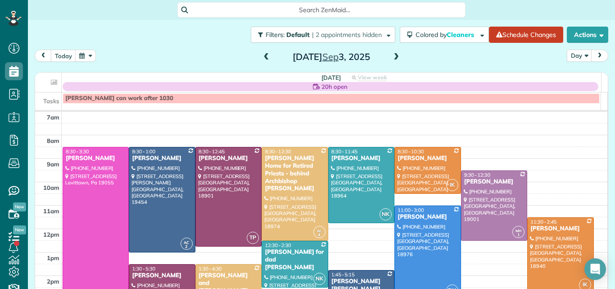
click at [262, 57] on span at bounding box center [267, 57] width 10 height 8
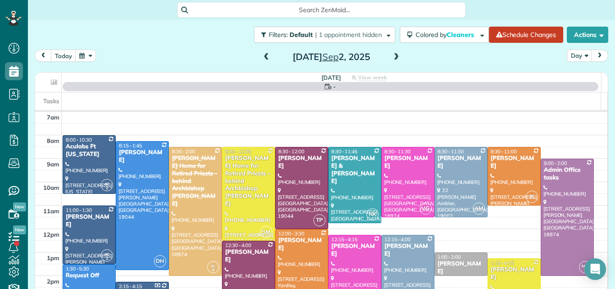
click at [262, 57] on span at bounding box center [267, 57] width 10 height 8
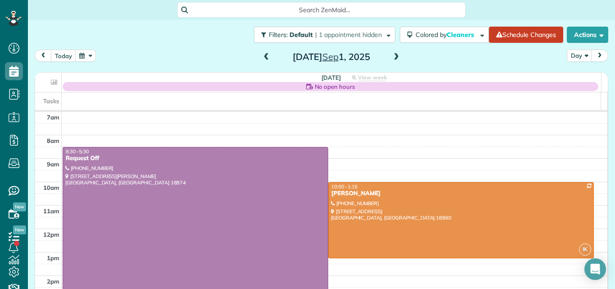
click at [262, 57] on span at bounding box center [267, 57] width 10 height 8
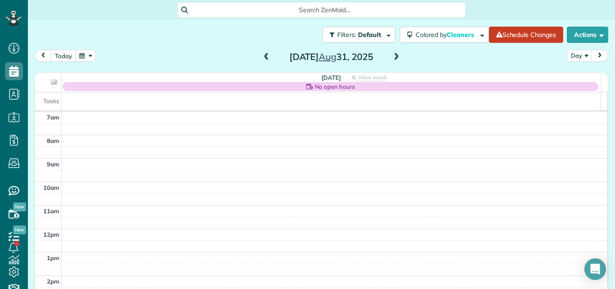
click at [262, 57] on span at bounding box center [267, 57] width 10 height 8
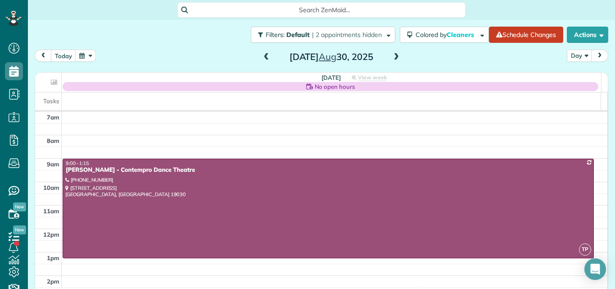
click at [262, 57] on span at bounding box center [267, 57] width 10 height 8
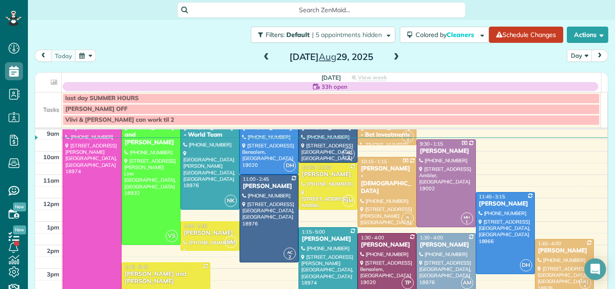
scroll to position [51, 0]
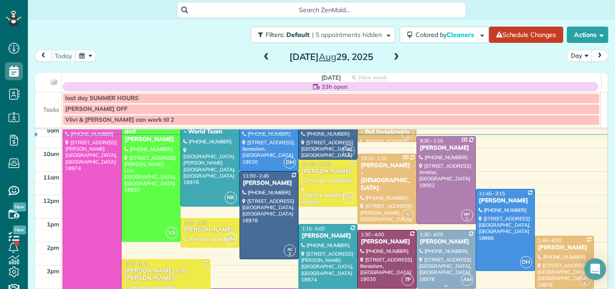
click at [443, 246] on div at bounding box center [446, 259] width 58 height 58
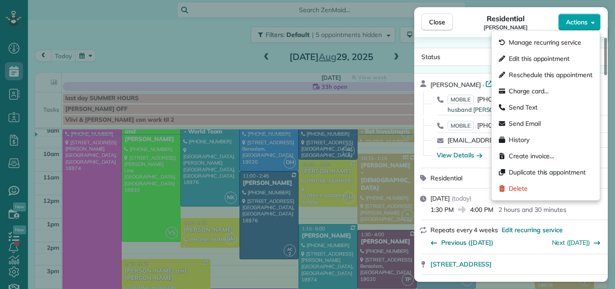
click at [574, 17] on button "Actions" at bounding box center [579, 22] width 42 height 17
click at [551, 55] on span "Edit this appointment" at bounding box center [539, 58] width 61 height 9
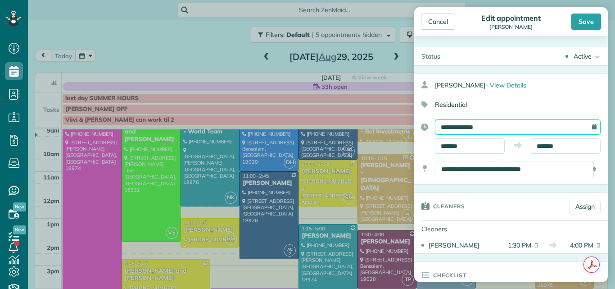
click at [515, 123] on input "**********" at bounding box center [518, 126] width 166 height 15
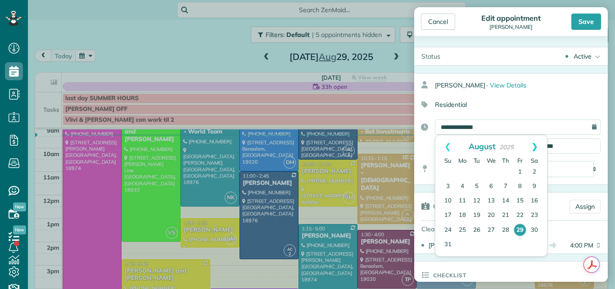
click at [535, 149] on link "Next" at bounding box center [534, 146] width 25 height 23
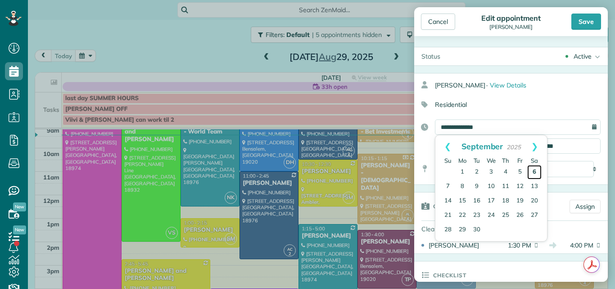
click at [535, 168] on link "6" at bounding box center [534, 172] width 14 height 14
type input "**********"
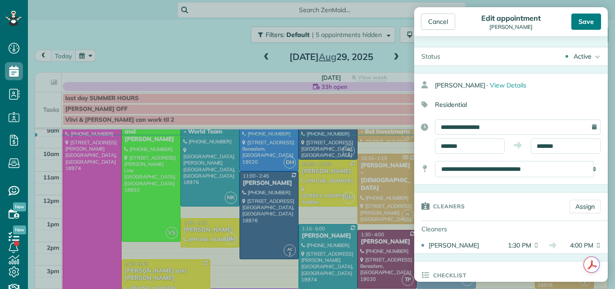
click at [585, 20] on div "Save" at bounding box center [586, 22] width 30 height 16
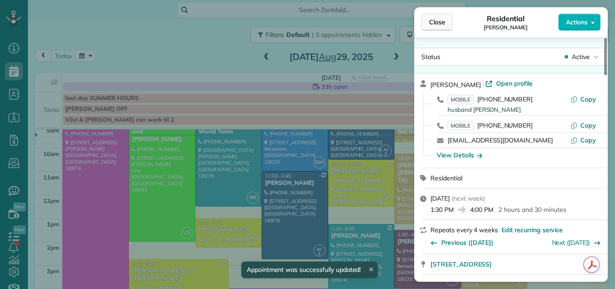
click at [436, 23] on span "Close" at bounding box center [437, 22] width 16 height 9
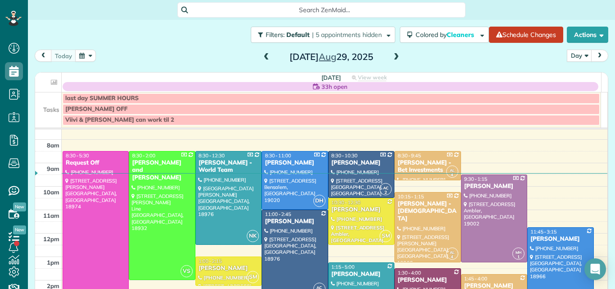
scroll to position [9, 0]
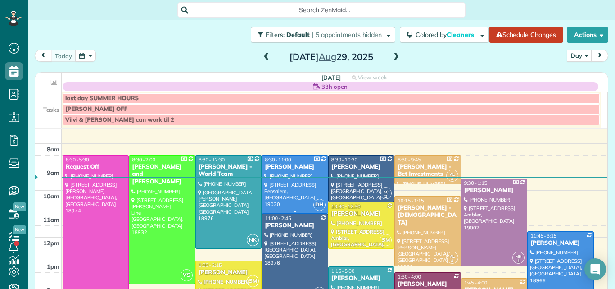
click at [280, 174] on div at bounding box center [294, 184] width 65 height 58
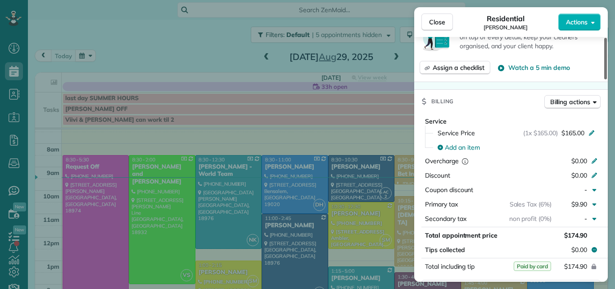
scroll to position [396, 0]
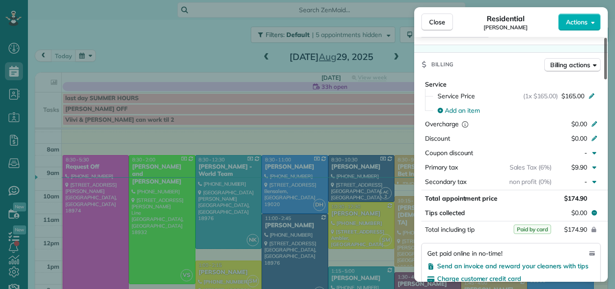
drag, startPoint x: 605, startPoint y: 68, endPoint x: 596, endPoint y: 135, distance: 68.2
click at [604, 79] on div at bounding box center [605, 58] width 3 height 41
click at [431, 18] on span "Close" at bounding box center [437, 22] width 16 height 9
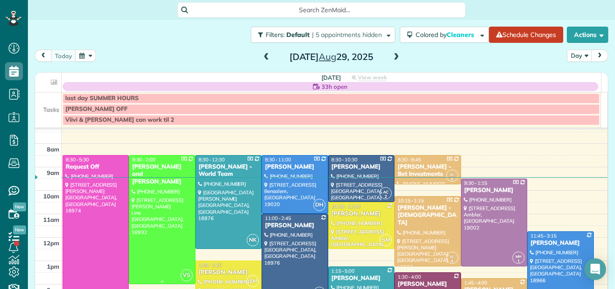
click at [147, 217] on div at bounding box center [161, 219] width 65 height 128
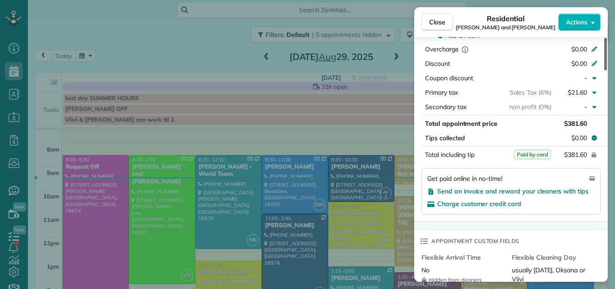
scroll to position [501, 0]
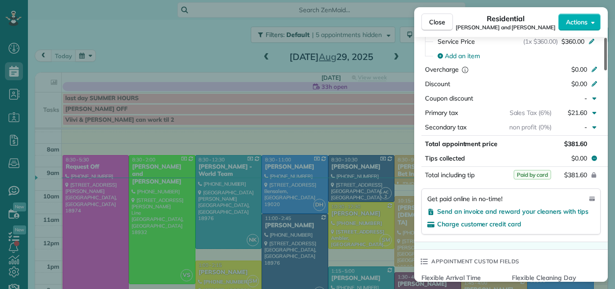
drag, startPoint x: 605, startPoint y: 62, endPoint x: 601, endPoint y: 128, distance: 66.2
click at [604, 70] on div at bounding box center [605, 54] width 3 height 32
click at [435, 22] on span "Close" at bounding box center [437, 22] width 16 height 9
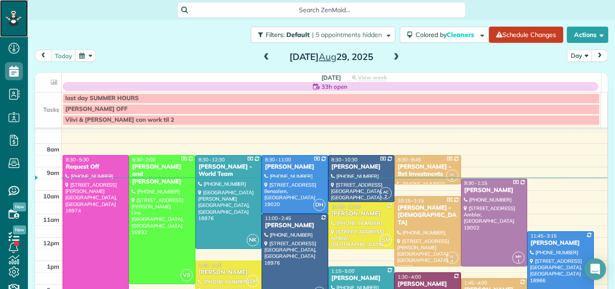
click at [8, 15] on icon at bounding box center [13, 18] width 16 height 15
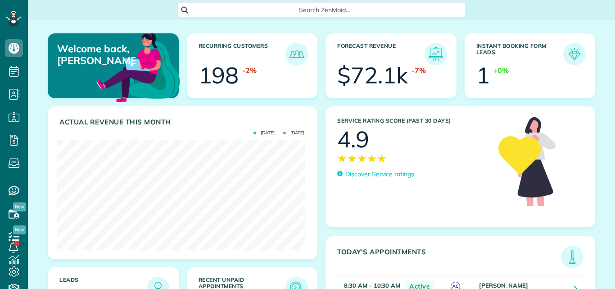
scroll to position [110, 247]
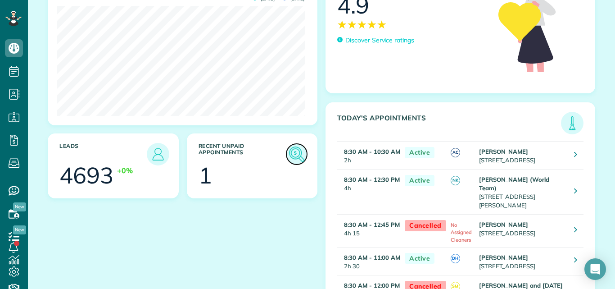
click at [292, 153] on img at bounding box center [296, 154] width 21 height 21
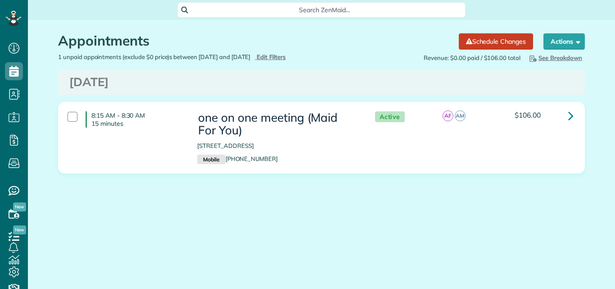
scroll to position [4, 4]
click at [286, 54] on span "Edit Filters" at bounding box center [271, 56] width 29 height 7
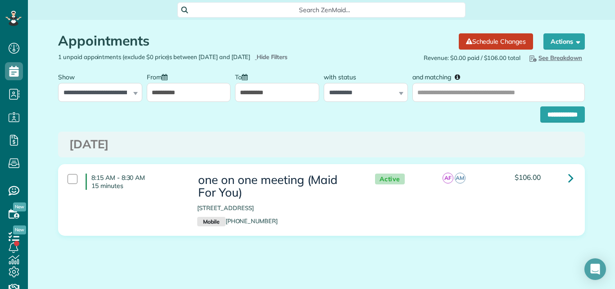
click at [293, 92] on input "**********" at bounding box center [277, 92] width 84 height 19
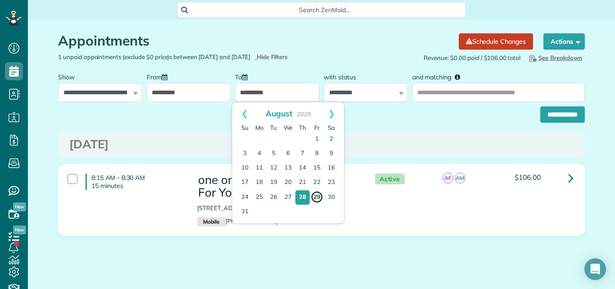
click at [317, 193] on link "29" at bounding box center [317, 196] width 13 height 13
type input "**********"
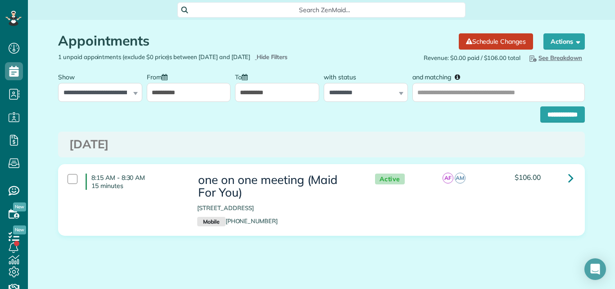
click at [219, 94] on input "**********" at bounding box center [189, 92] width 84 height 19
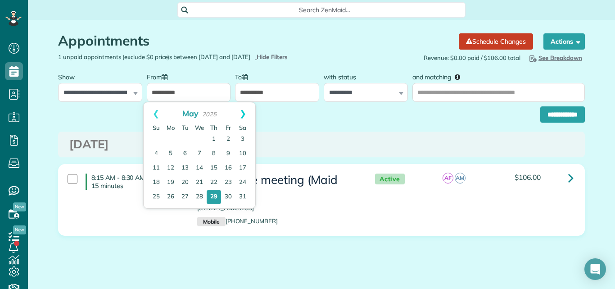
click at [244, 112] on link "Next" at bounding box center [242, 113] width 25 height 23
click at [214, 195] on link "28" at bounding box center [214, 197] width 14 height 14
type input "**********"
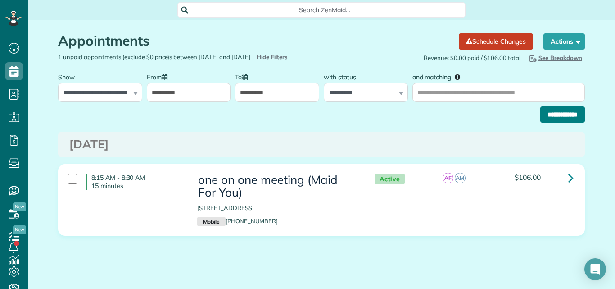
click at [556, 114] on input "**********" at bounding box center [562, 114] width 45 height 16
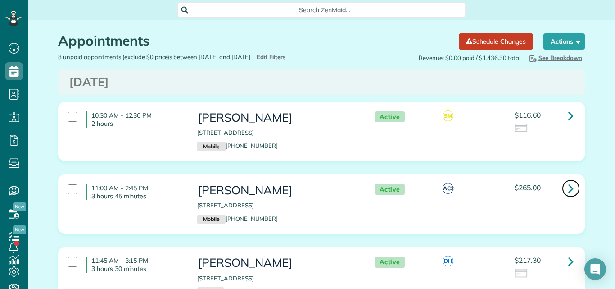
click at [568, 187] on icon at bounding box center [570, 188] width 5 height 16
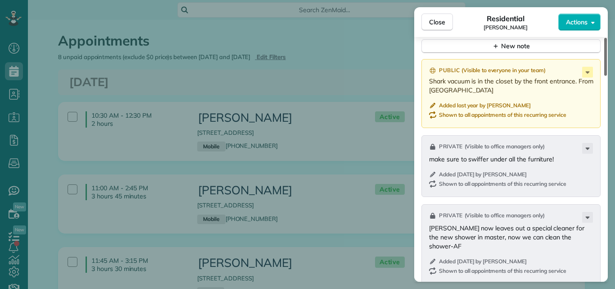
scroll to position [1004, 0]
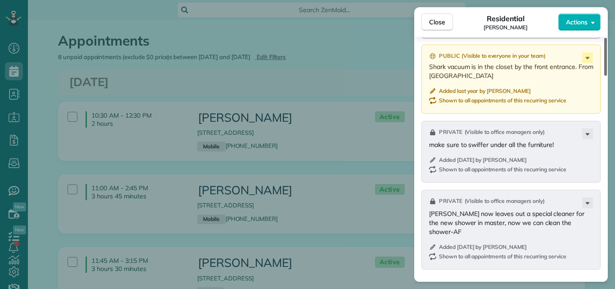
drag, startPoint x: 605, startPoint y: 51, endPoint x: 591, endPoint y: 206, distance: 155.5
click at [604, 76] on div at bounding box center [605, 57] width 3 height 38
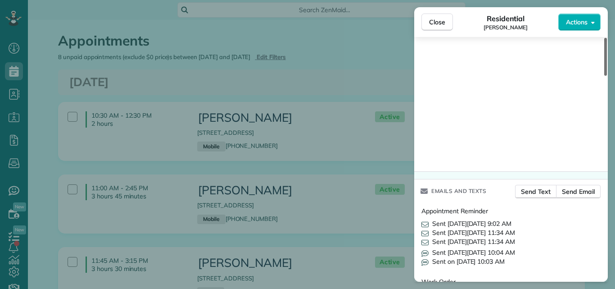
scroll to position [1299, 0]
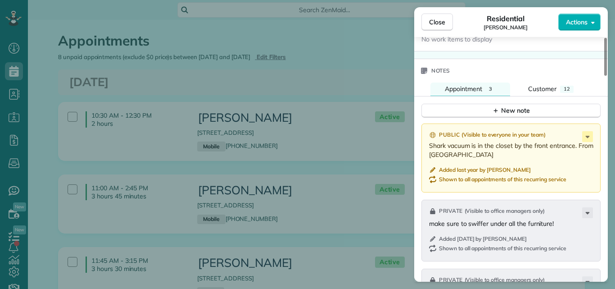
drag, startPoint x: 605, startPoint y: 197, endPoint x: 611, endPoint y: 185, distance: 13.1
click at [607, 76] on div at bounding box center [605, 57] width 3 height 38
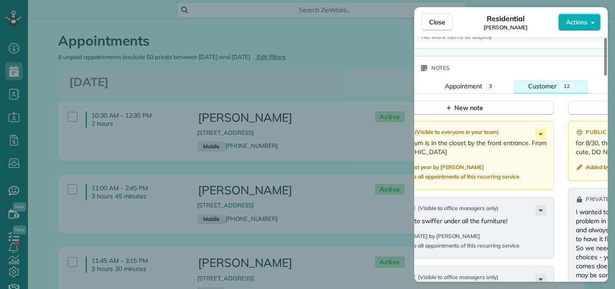
click at [538, 82] on span "Customer" at bounding box center [542, 86] width 28 height 8
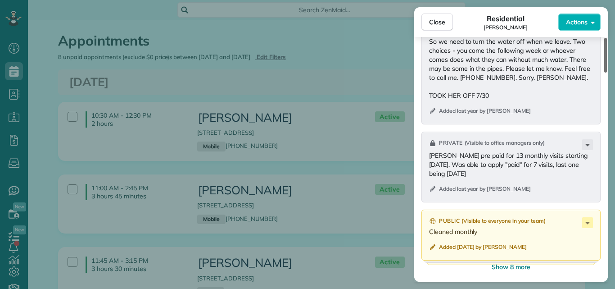
scroll to position [1138, 0]
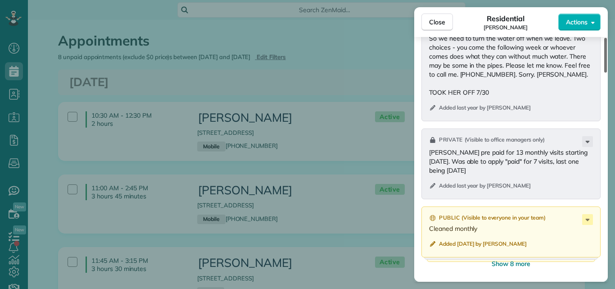
drag, startPoint x: 606, startPoint y: 177, endPoint x: 601, endPoint y: 207, distance: 30.1
click at [604, 72] on div at bounding box center [605, 55] width 3 height 35
click at [438, 19] on span "Close" at bounding box center [437, 22] width 16 height 9
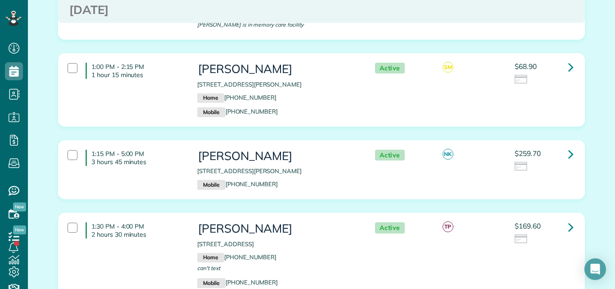
scroll to position [293, 0]
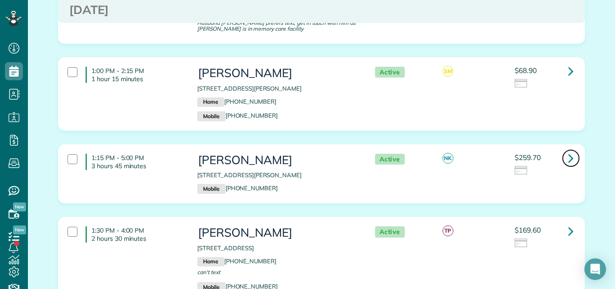
click at [568, 157] on icon at bounding box center [570, 158] width 5 height 16
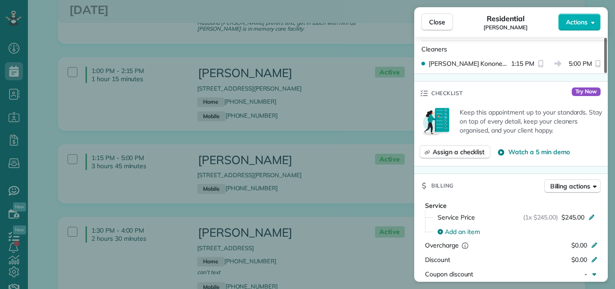
drag, startPoint x: 604, startPoint y: 66, endPoint x: 602, endPoint y: 102, distance: 35.6
click at [604, 73] on div at bounding box center [605, 55] width 3 height 35
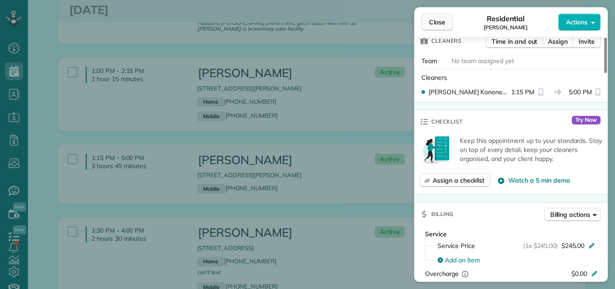
click at [437, 19] on span "Close" at bounding box center [437, 22] width 16 height 9
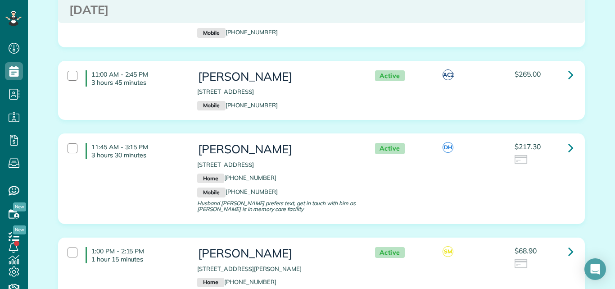
scroll to position [95, 0]
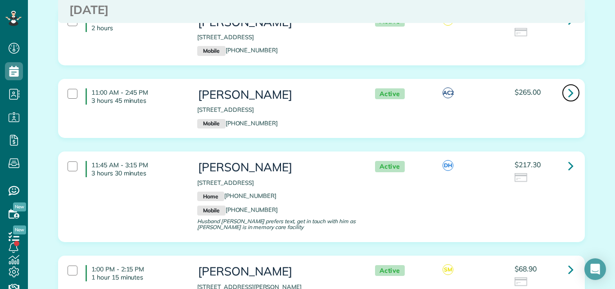
click at [568, 90] on icon at bounding box center [570, 93] width 5 height 16
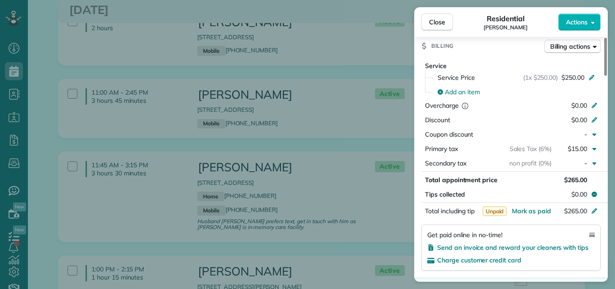
drag, startPoint x: 605, startPoint y: 69, endPoint x: 596, endPoint y: 139, distance: 70.3
click at [604, 76] on div at bounding box center [605, 57] width 3 height 38
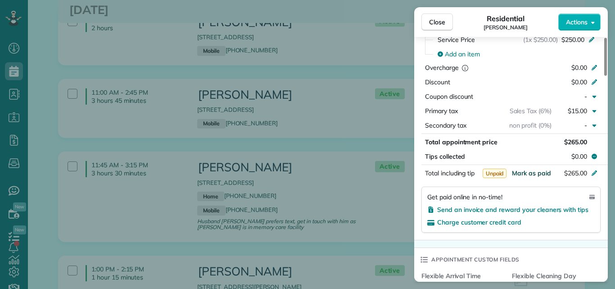
click at [540, 170] on span "Mark as paid" at bounding box center [531, 173] width 39 height 8
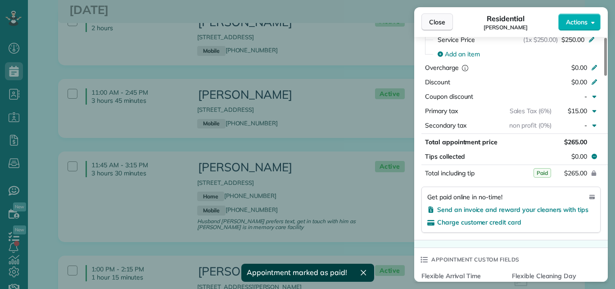
click at [431, 21] on span "Close" at bounding box center [437, 22] width 16 height 9
